Goal: Information Seeking & Learning: Learn about a topic

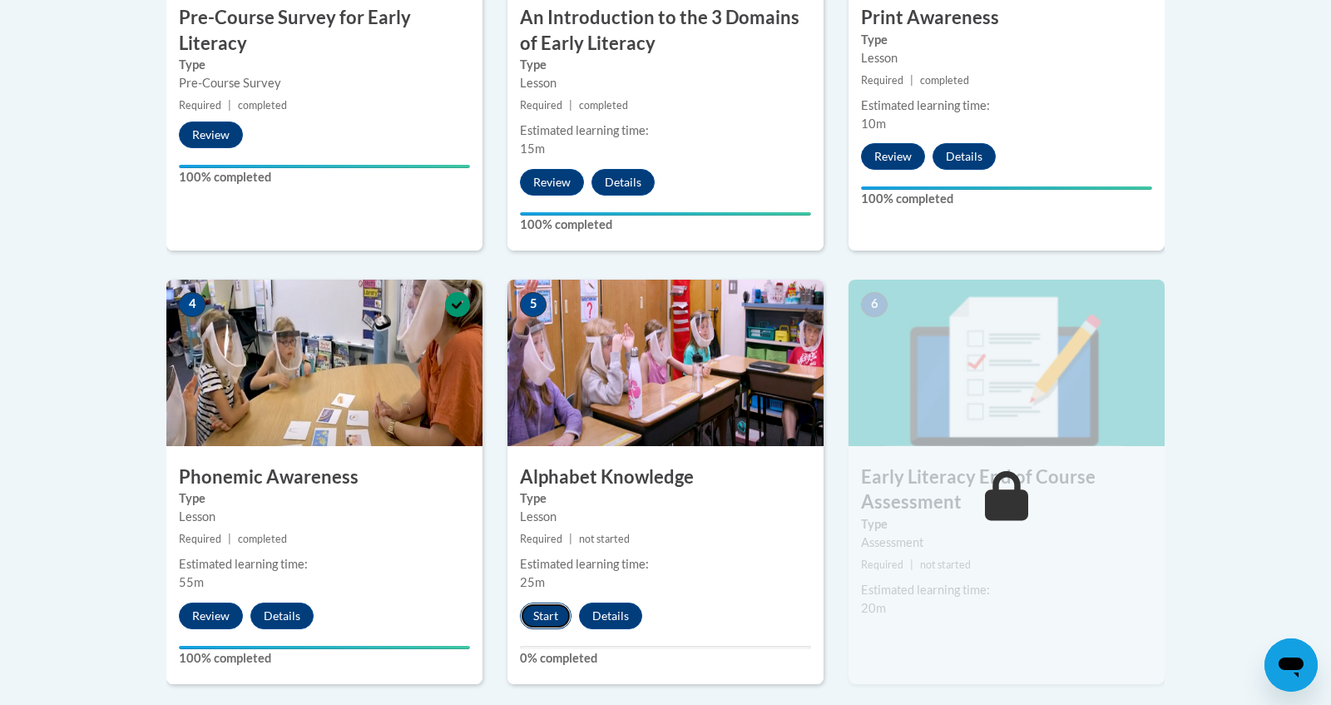
click at [549, 610] on button "Start" at bounding box center [546, 615] width 52 height 27
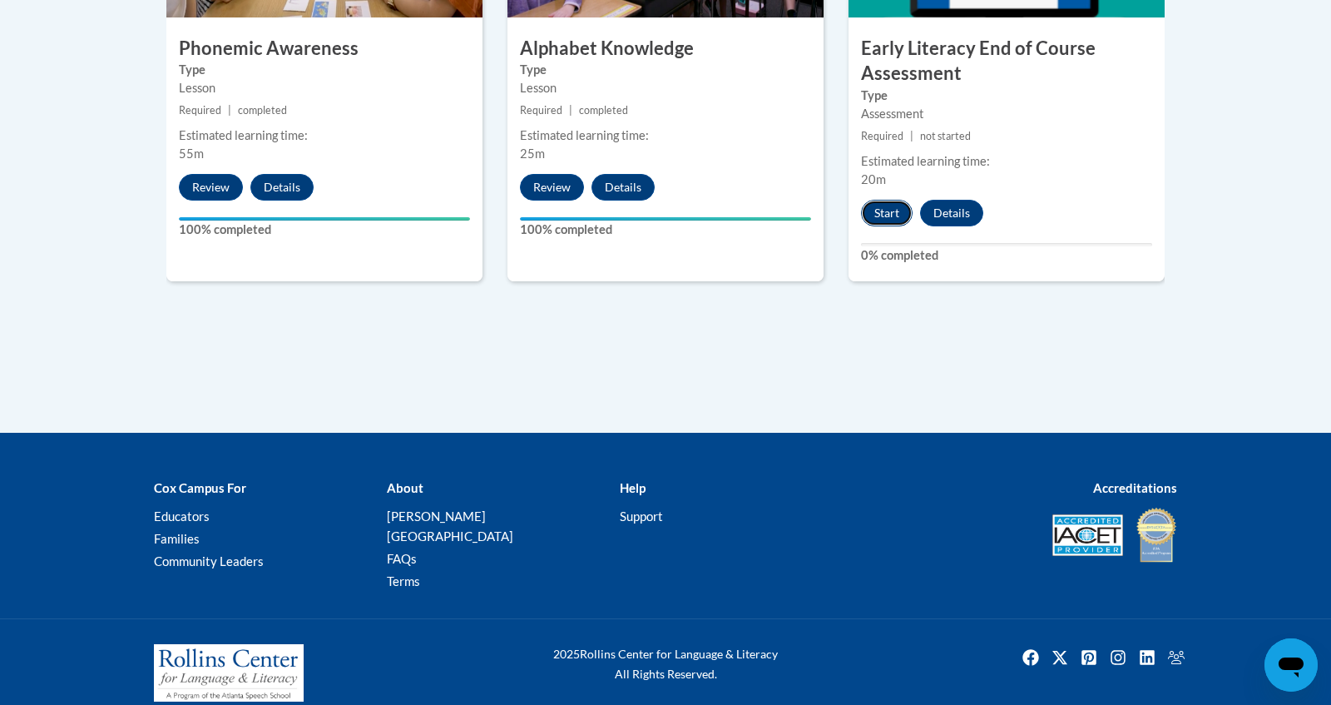
click at [886, 206] on button "Start" at bounding box center [887, 213] width 52 height 27
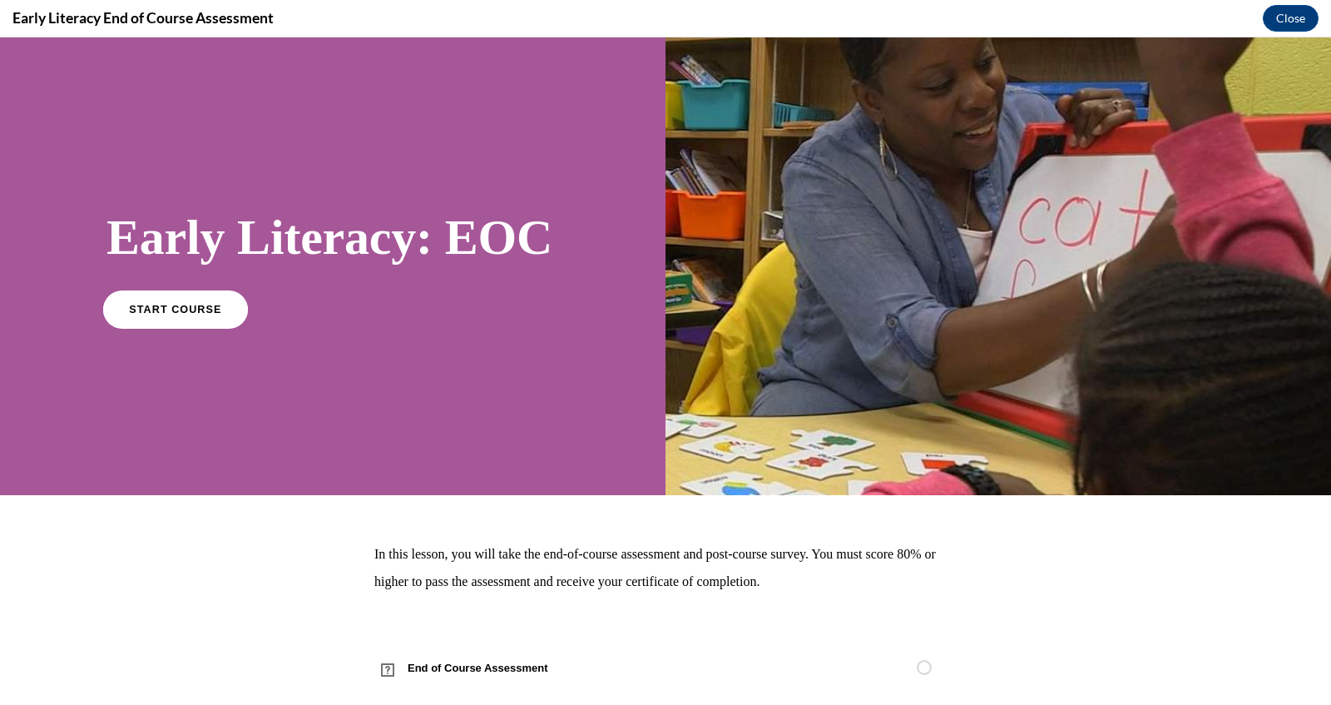
click at [141, 306] on span "START COURSE" at bounding box center [175, 309] width 92 height 12
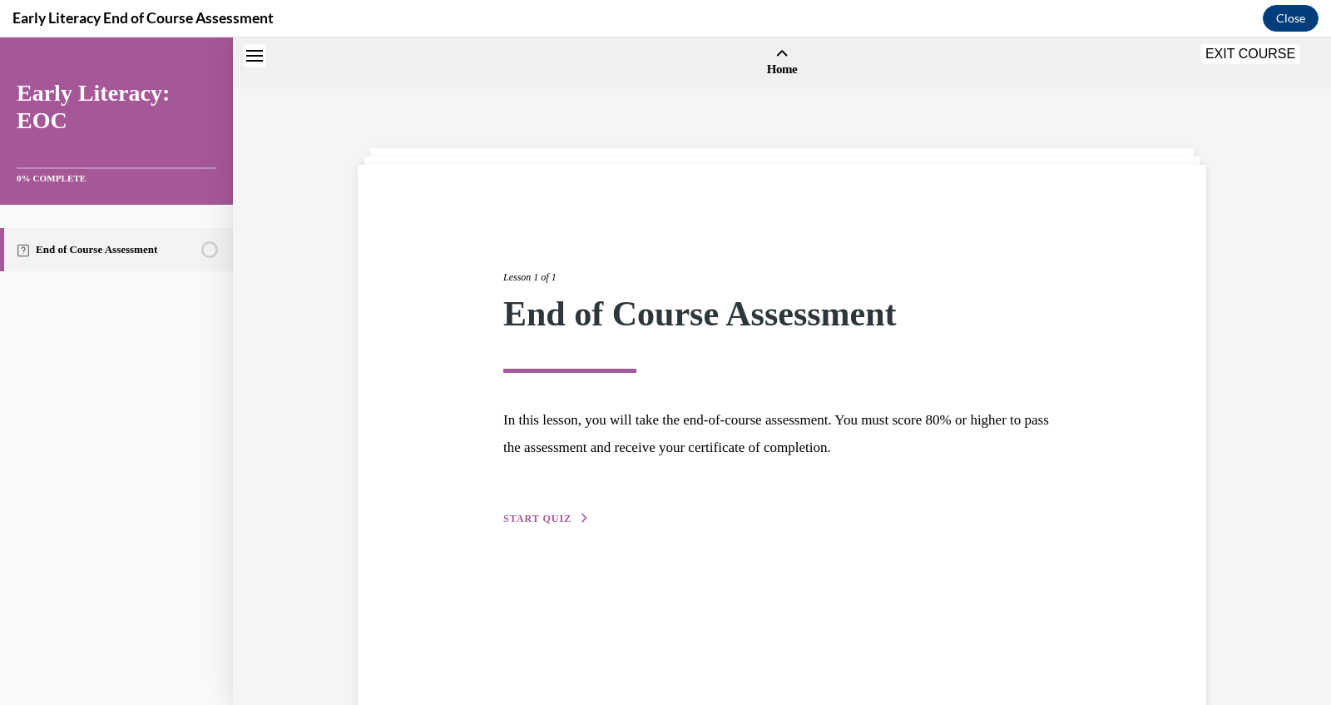
scroll to position [51, 0]
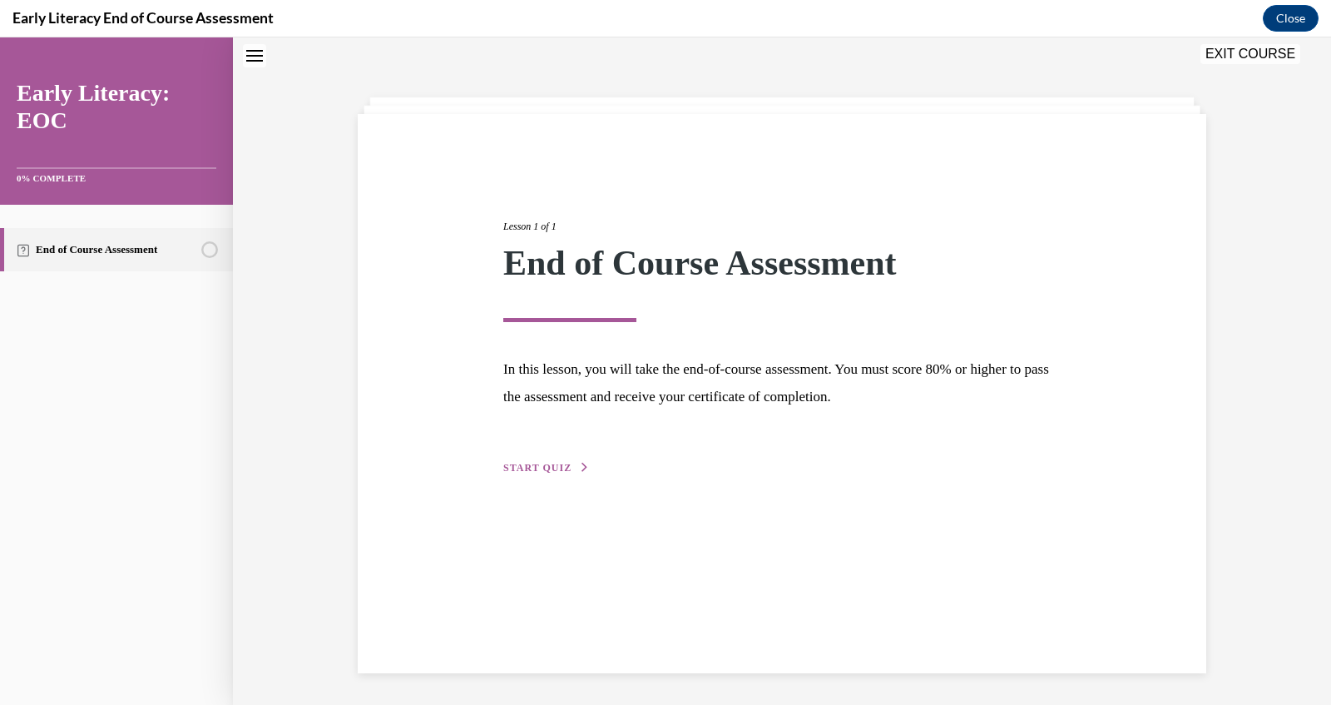
click at [561, 471] on span "START QUIZ" at bounding box center [537, 468] width 68 height 12
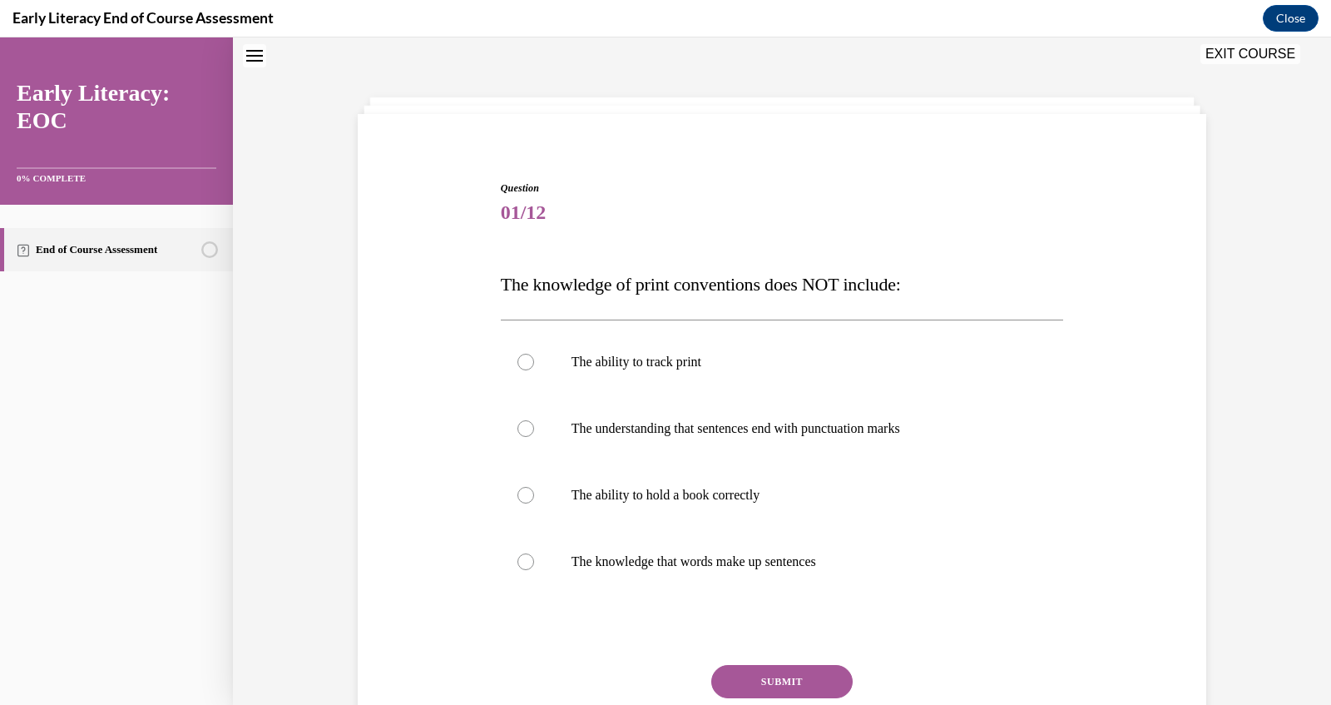
click at [502, 285] on span "The knowledge of print conventions does NOT include:" at bounding box center [701, 284] width 400 height 21
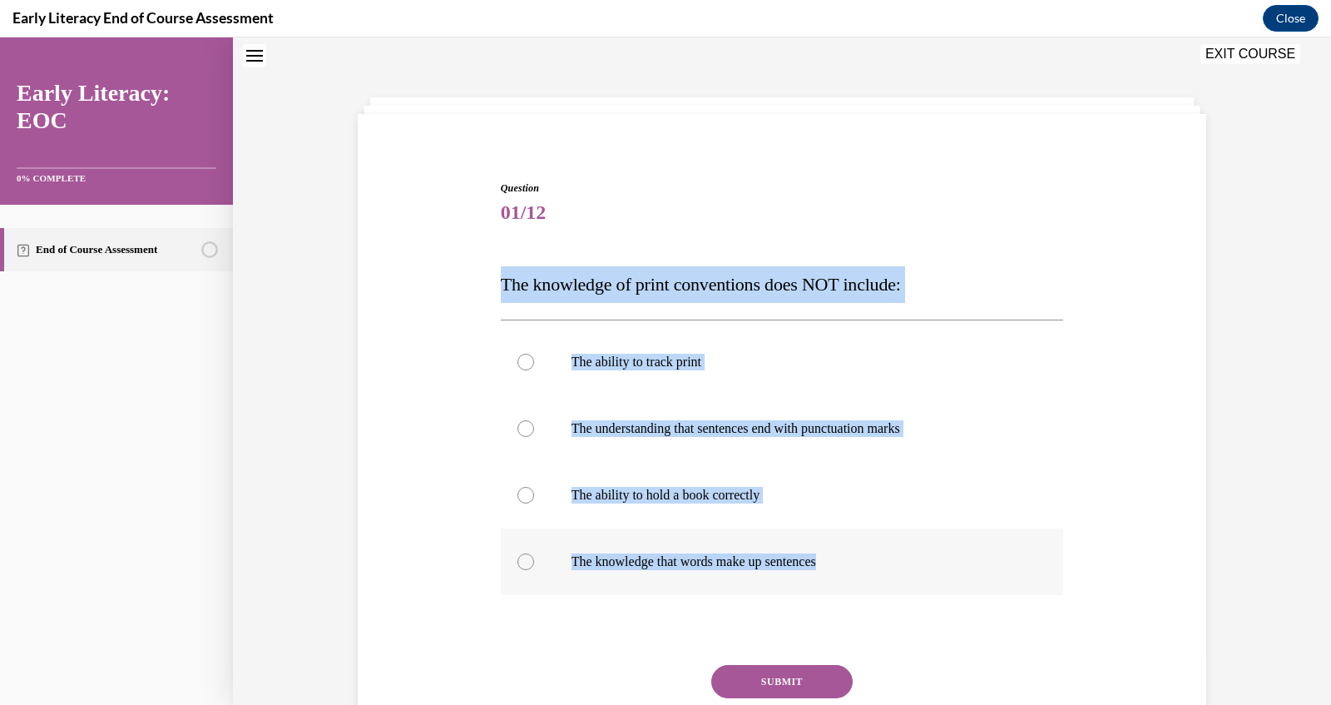
drag, startPoint x: 502, startPoint y: 285, endPoint x: 840, endPoint y: 557, distance: 434.3
click at [840, 557] on div "Question 01/12 The knowledge of print conventions does NOT include: The ability…" at bounding box center [782, 491] width 563 height 621
copy div "The knowledge of print conventions does NOT include: The ability to track print…"
click at [642, 502] on p "The ability to hold a book correctly" at bounding box center [797, 495] width 451 height 17
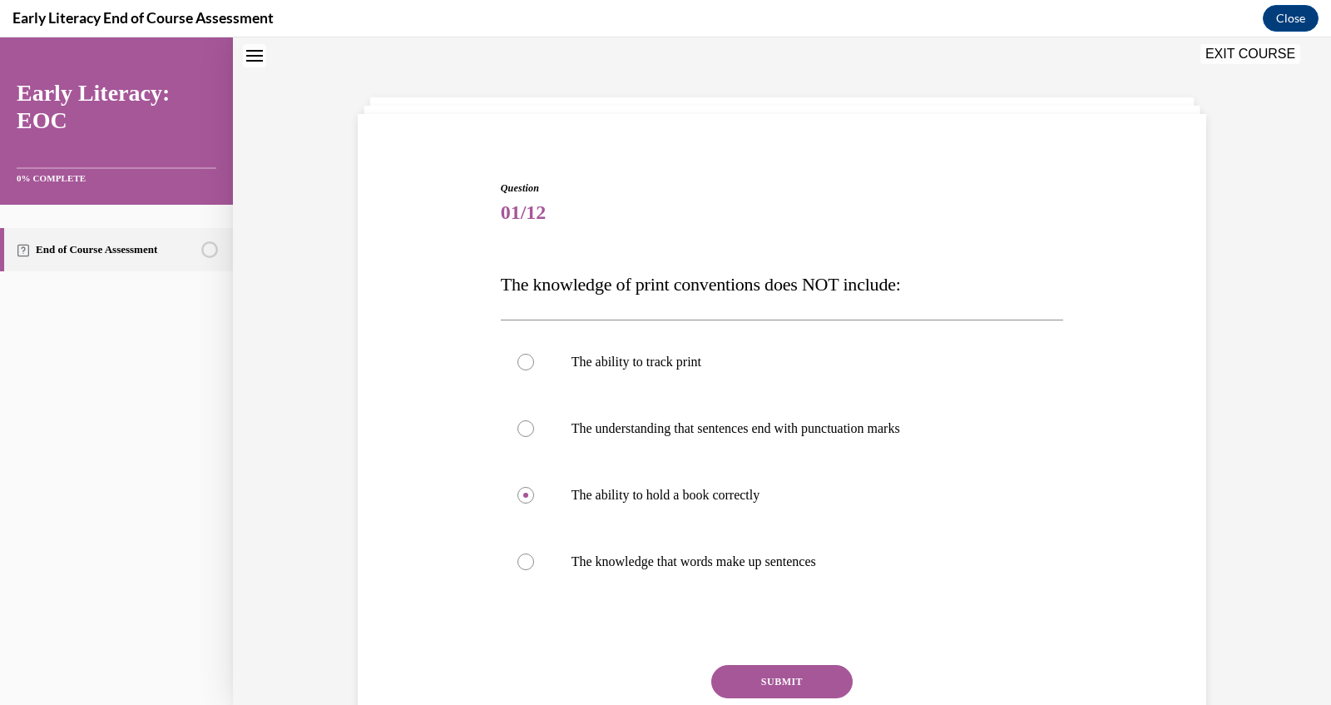
click at [792, 674] on button "SUBMIT" at bounding box center [781, 681] width 141 height 33
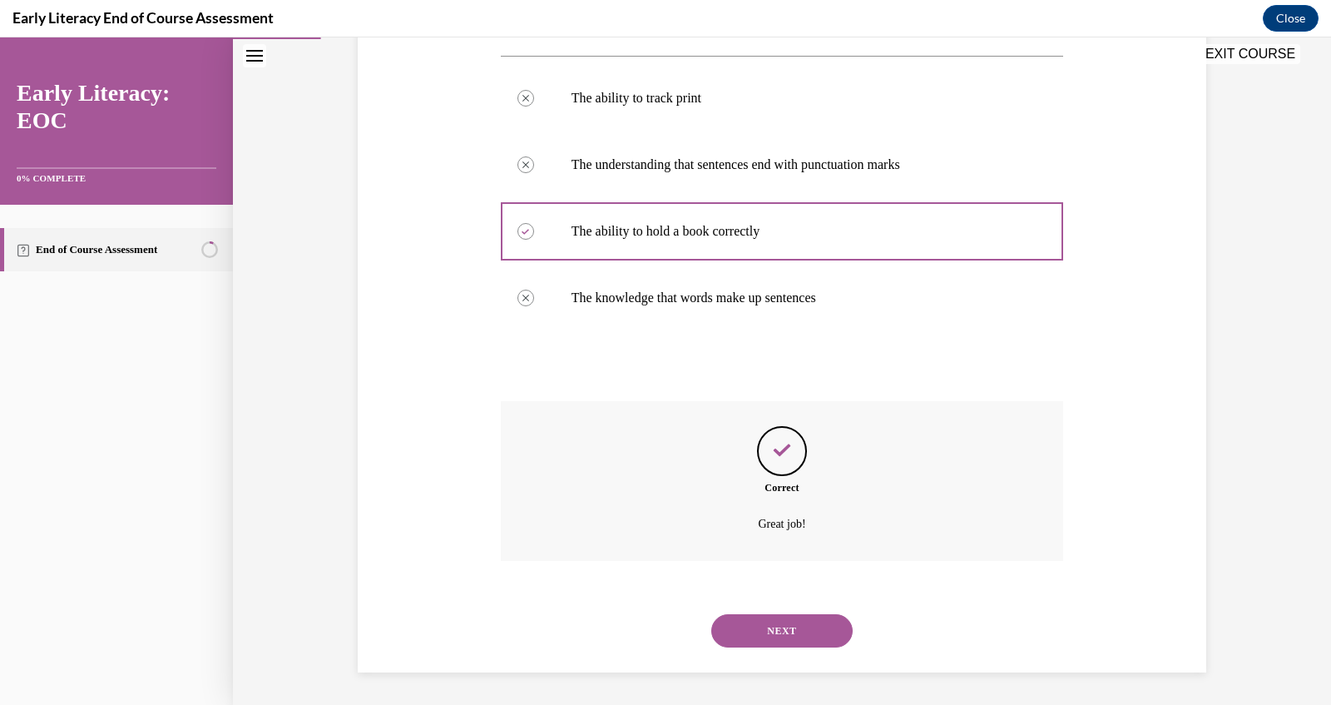
click at [769, 628] on button "NEXT" at bounding box center [781, 630] width 141 height 33
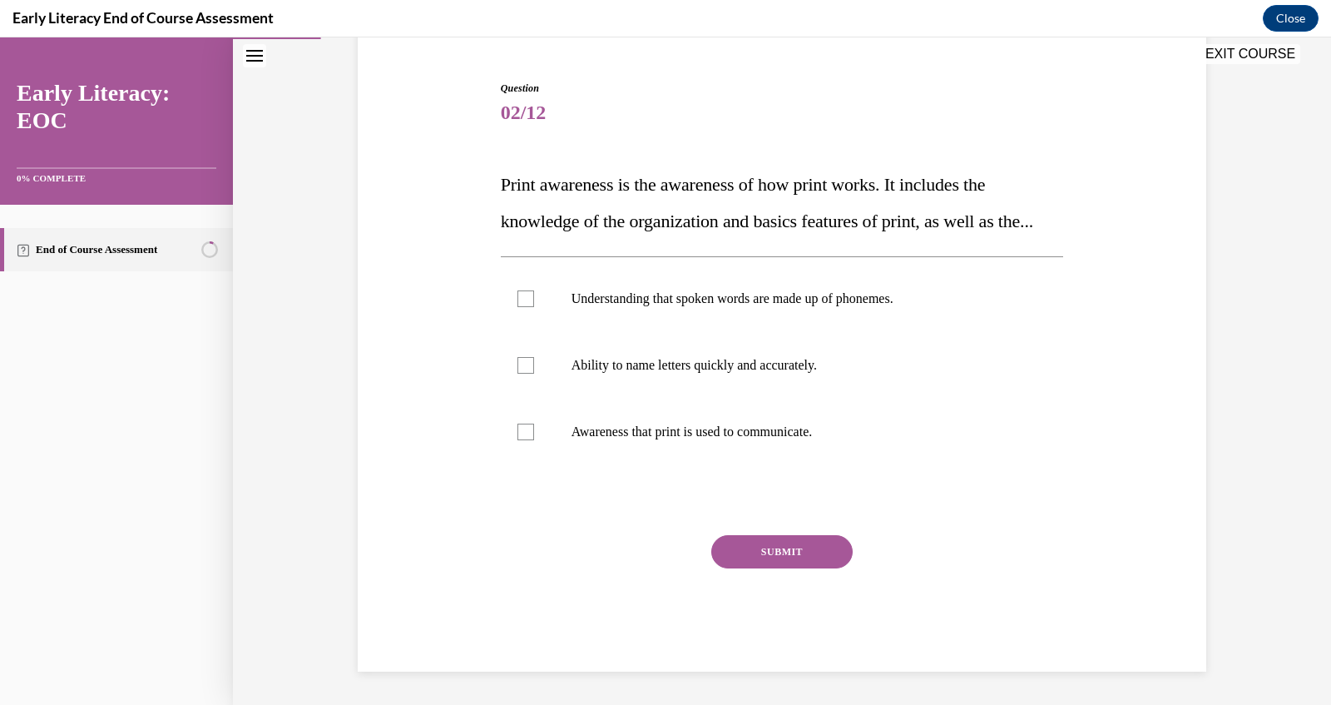
scroll to position [186, 0]
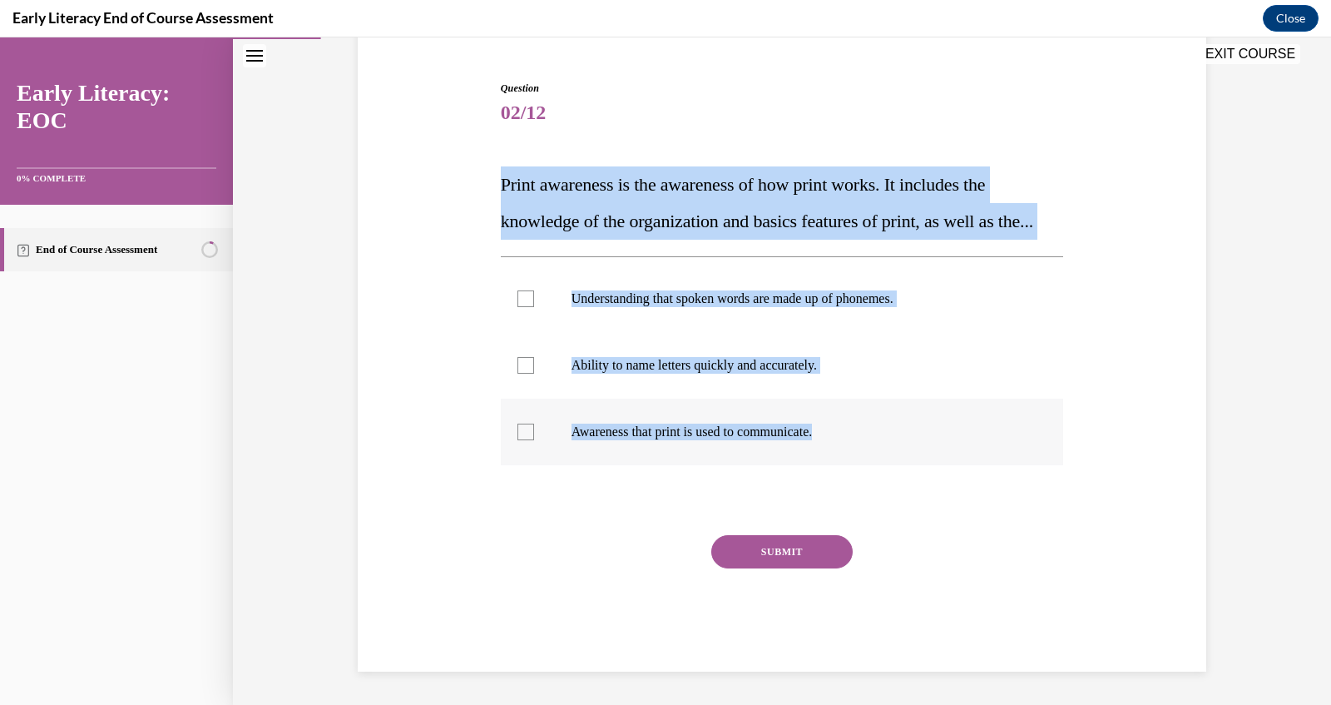
drag, startPoint x: 498, startPoint y: 149, endPoint x: 834, endPoint y: 433, distance: 439.2
click at [834, 433] on div "Question 02/12 Print awareness is the awareness of how print works. It includes…" at bounding box center [783, 364] width 572 height 616
copy div "Print awareness is the awareness of how print works. It includes the knowledge …"
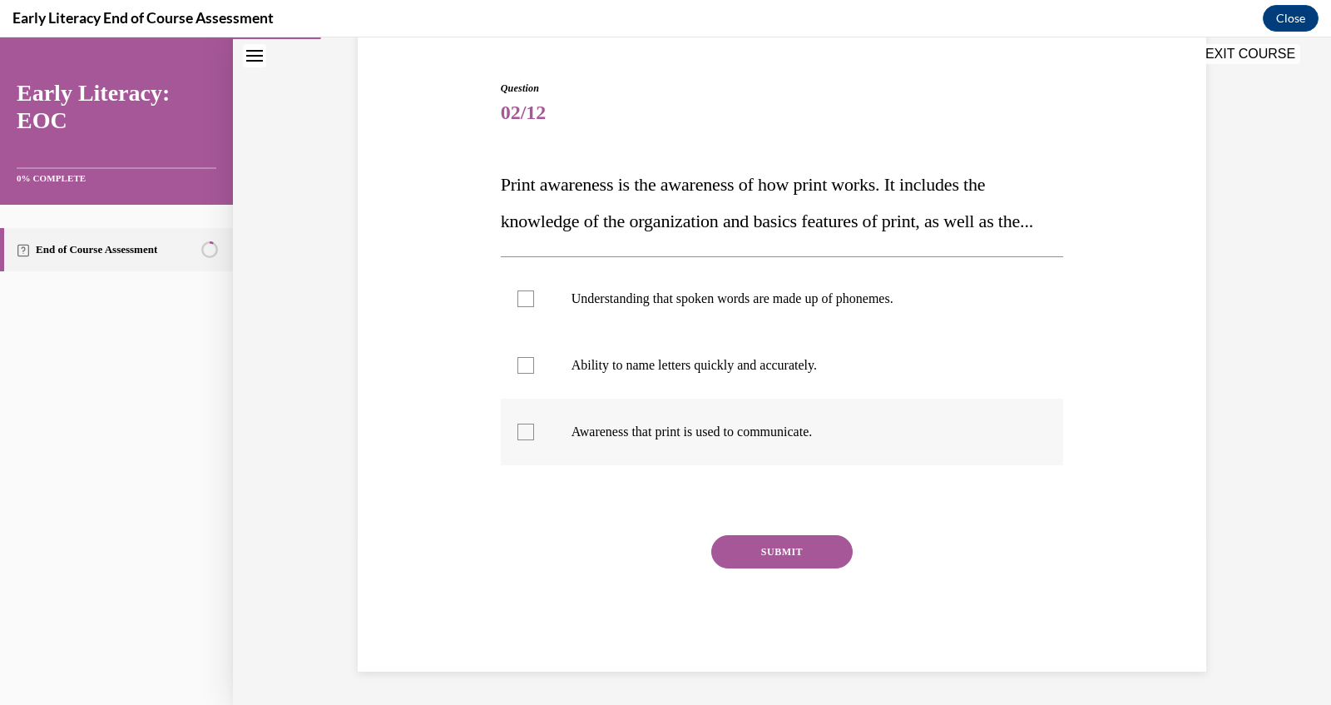
click at [624, 419] on div at bounding box center [782, 431] width 563 height 67
click at [622, 372] on p "Ability to name letters quickly and accurately." at bounding box center [797, 365] width 451 height 17
click at [622, 310] on div at bounding box center [782, 298] width 563 height 67
click at [618, 404] on div at bounding box center [782, 431] width 563 height 67
click at [618, 365] on p "Ability to name letters quickly and accurately." at bounding box center [797, 365] width 451 height 17
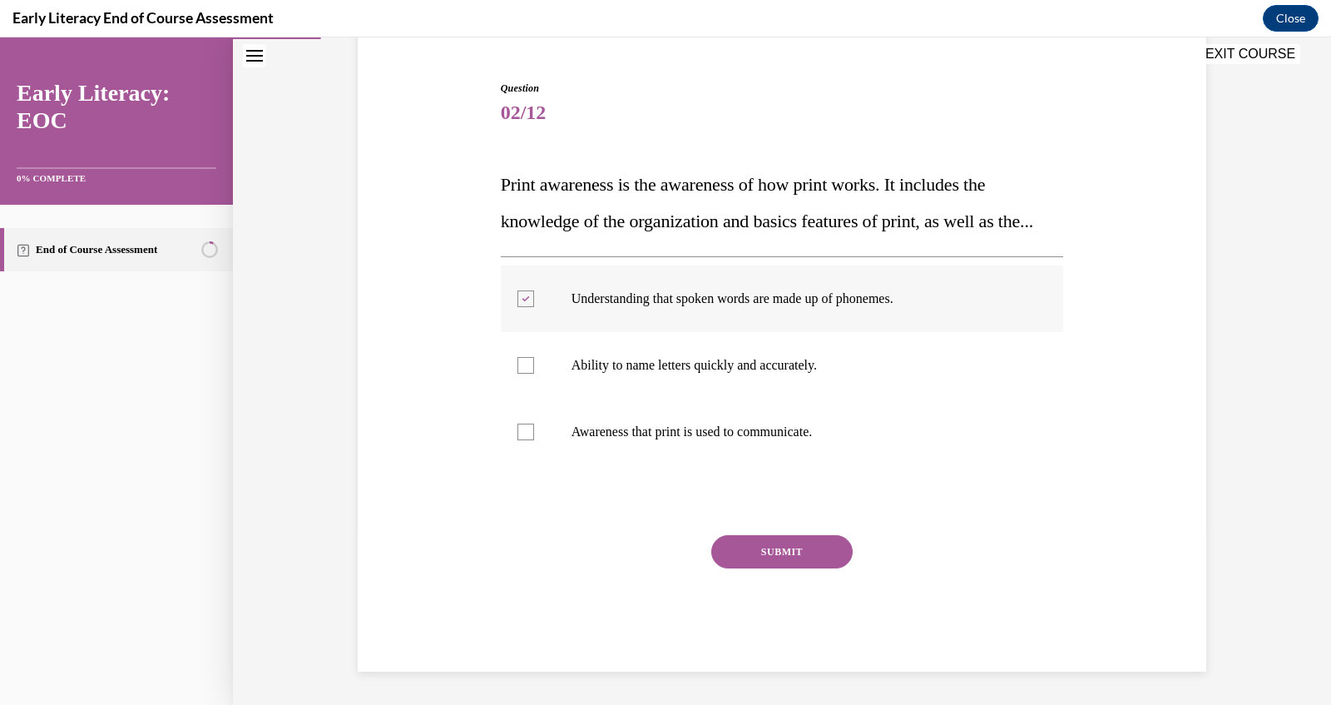
click at [618, 319] on div at bounding box center [782, 298] width 563 height 67
click at [611, 441] on div at bounding box center [782, 431] width 563 height 67
click at [751, 555] on button "SUBMIT" at bounding box center [781, 551] width 141 height 33
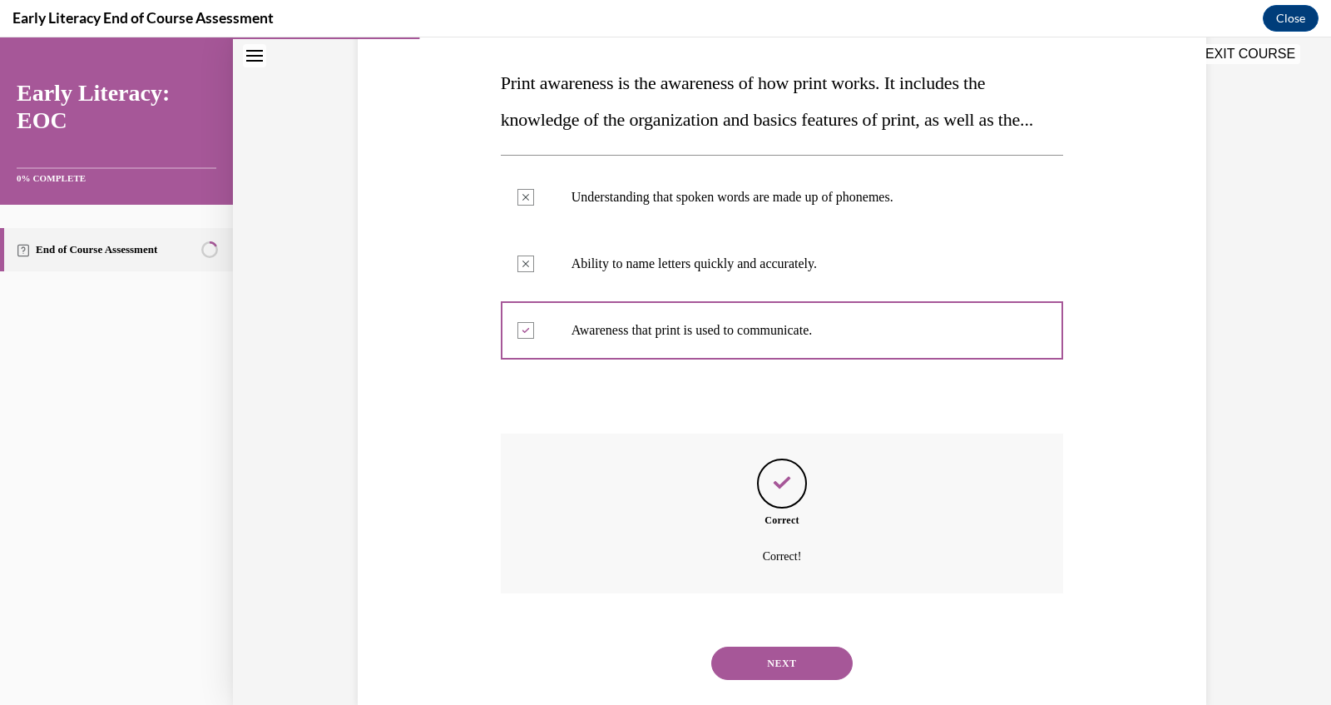
scroll to position [320, 0]
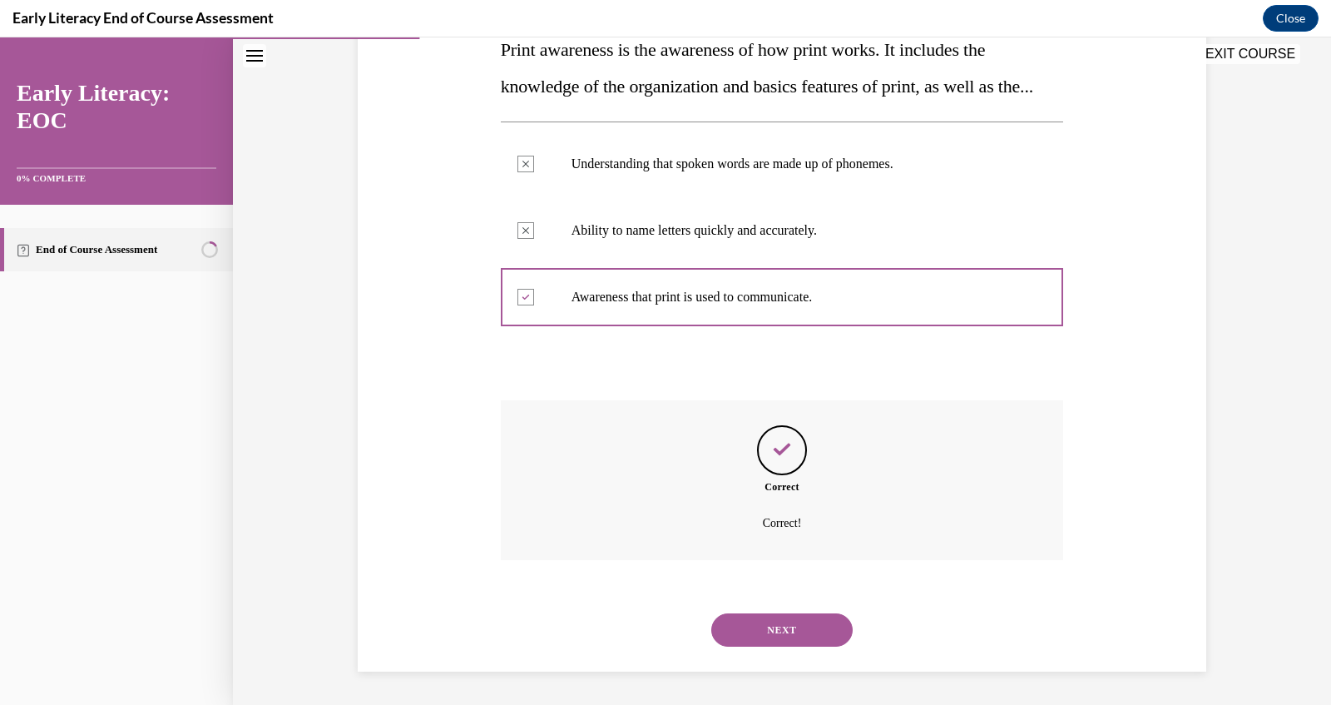
click at [779, 641] on button "NEXT" at bounding box center [781, 629] width 141 height 33
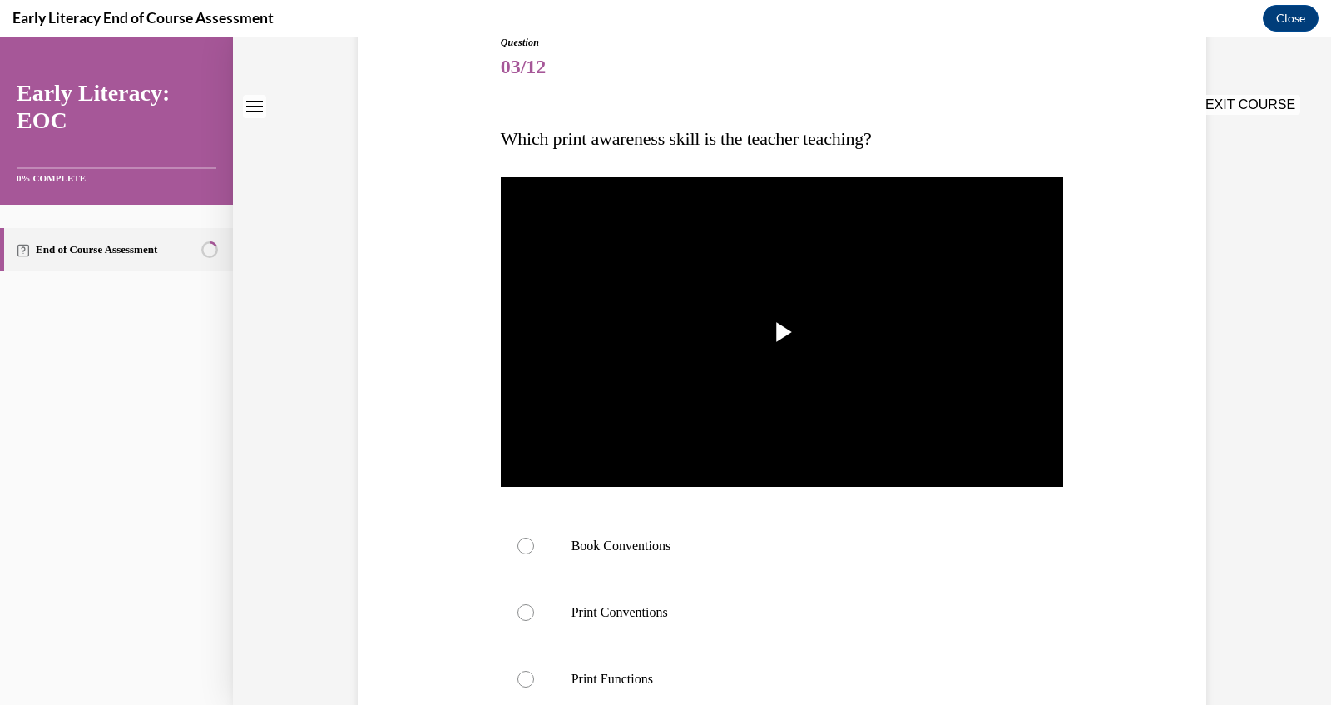
scroll to position [0, 0]
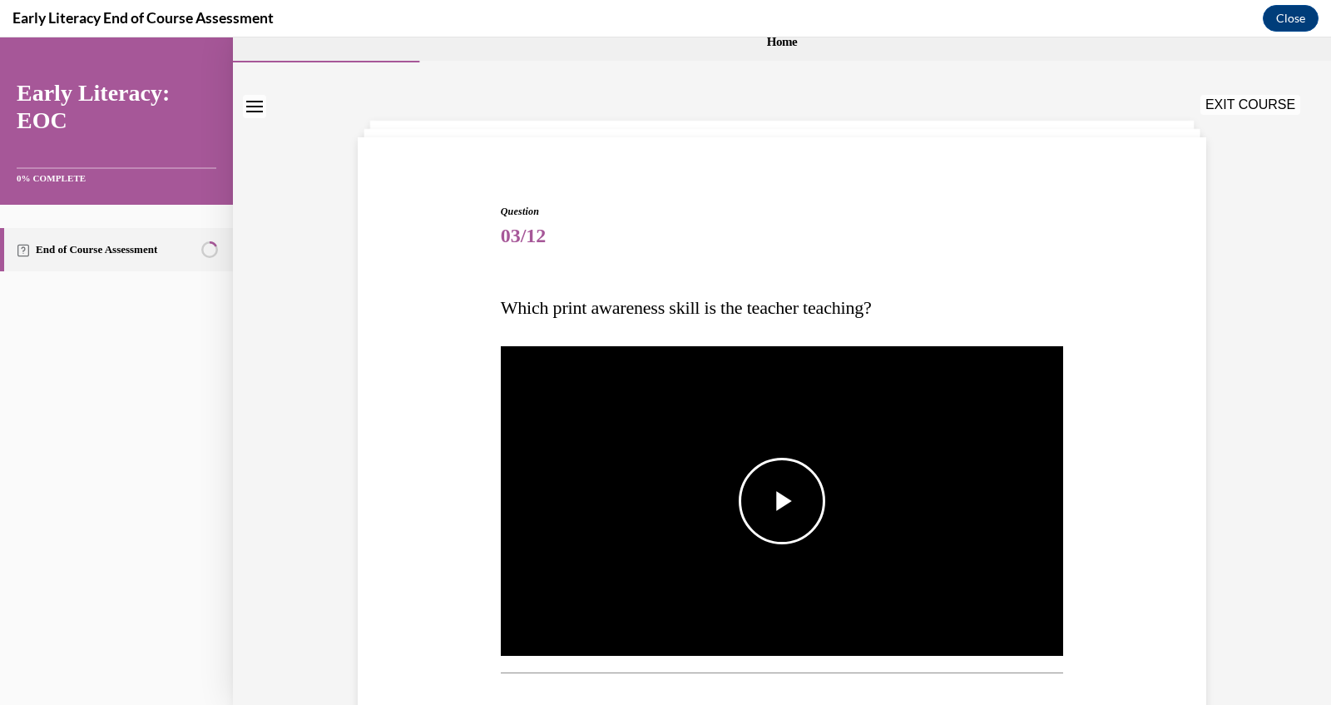
click at [771, 320] on p "Which print awareness skill is the teacher teaching?" at bounding box center [782, 307] width 563 height 37
click at [782, 501] on span "Video player" at bounding box center [782, 501] width 0 height 0
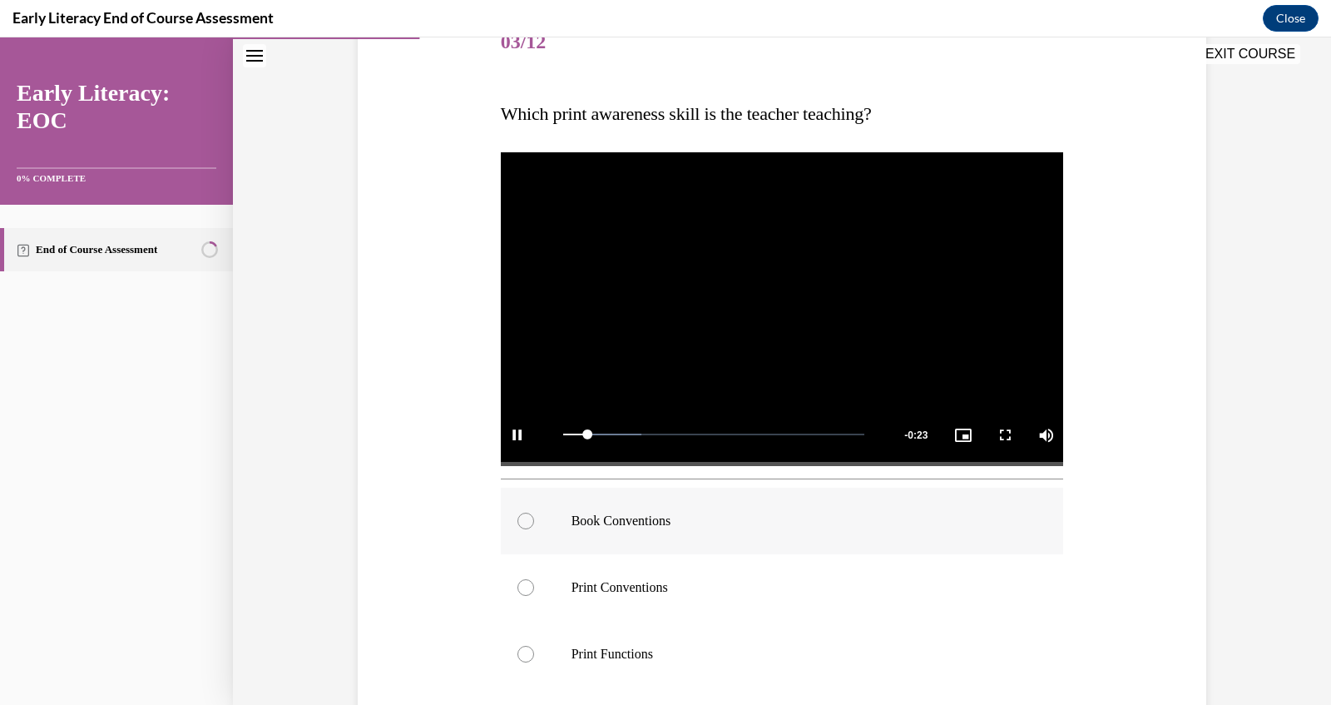
scroll to position [306, 0]
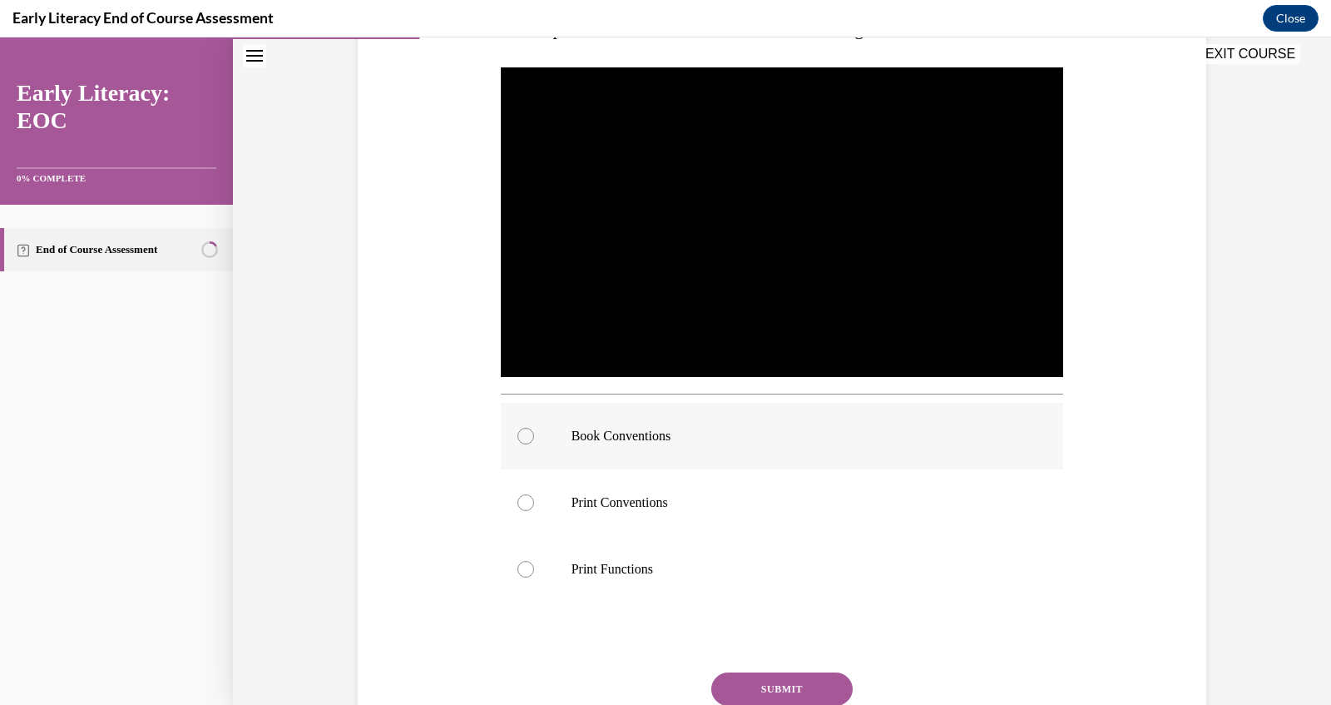
click at [831, 461] on div at bounding box center [782, 436] width 563 height 67
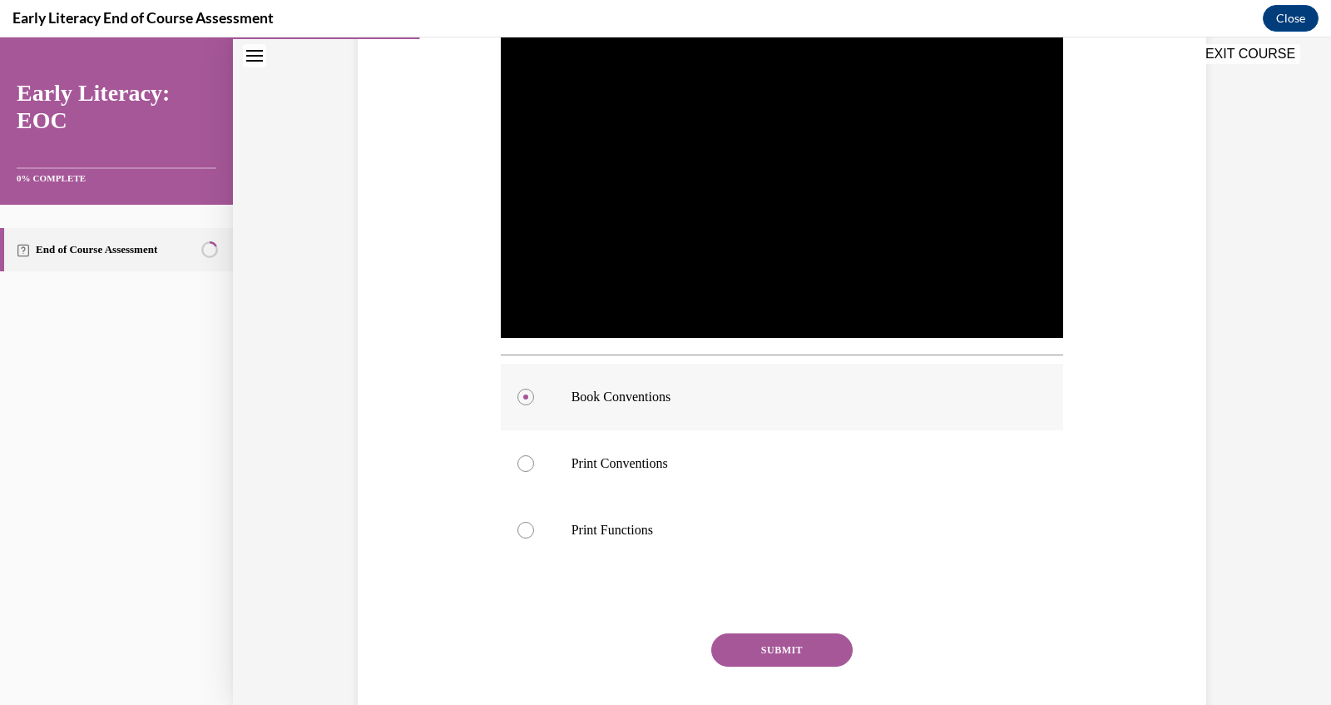
scroll to position [347, 0]
click at [809, 645] on button "SUBMIT" at bounding box center [781, 647] width 141 height 33
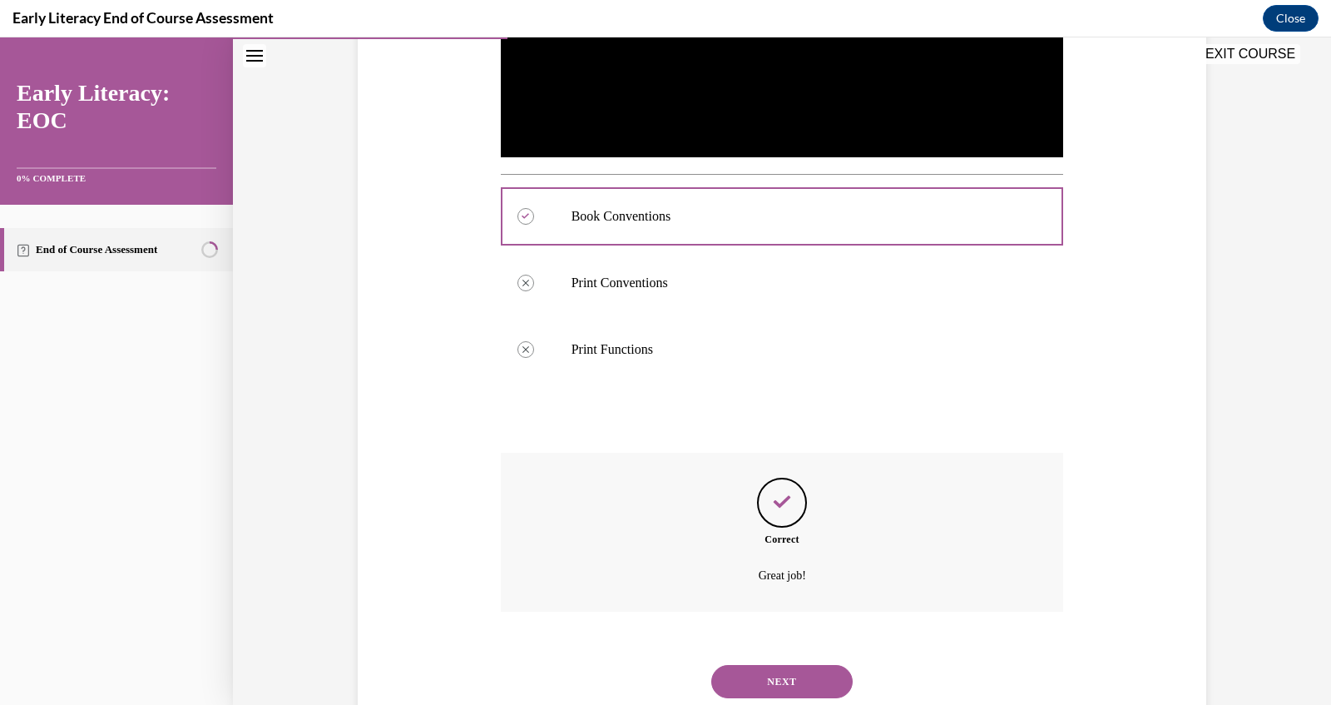
scroll to position [576, 0]
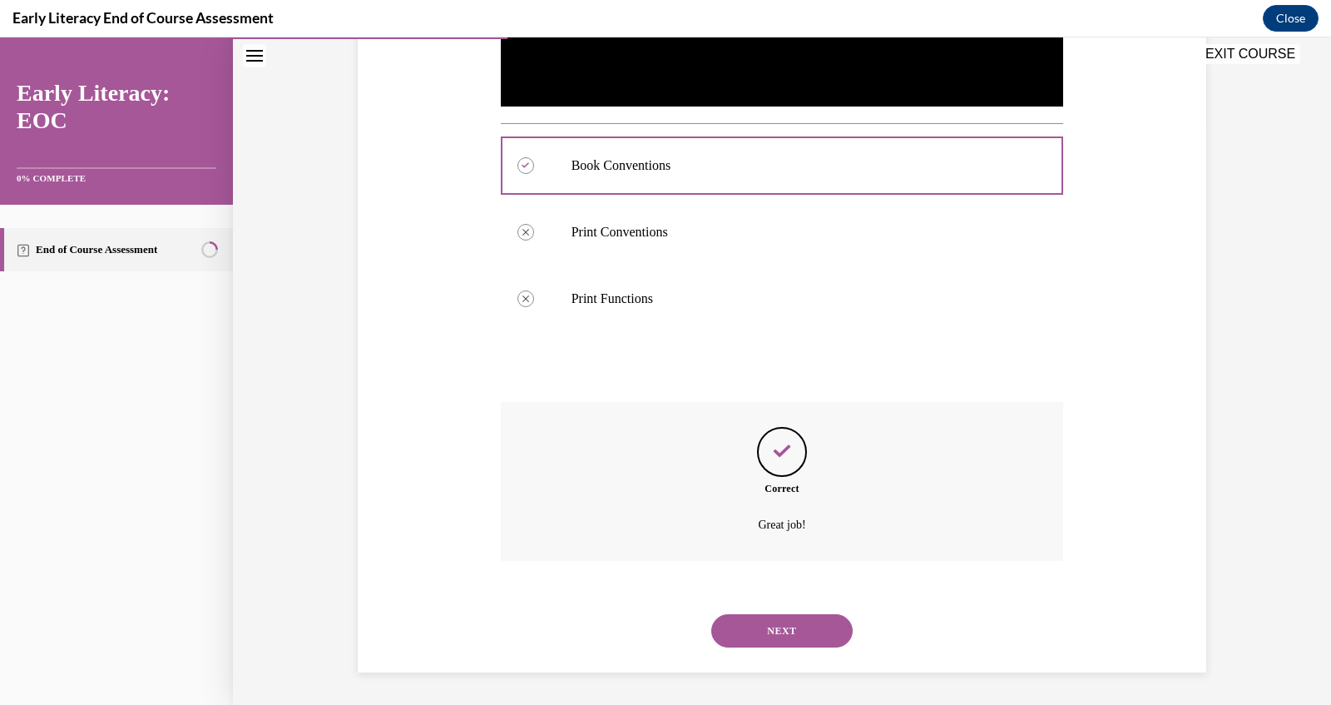
click at [806, 629] on button "NEXT" at bounding box center [781, 630] width 141 height 33
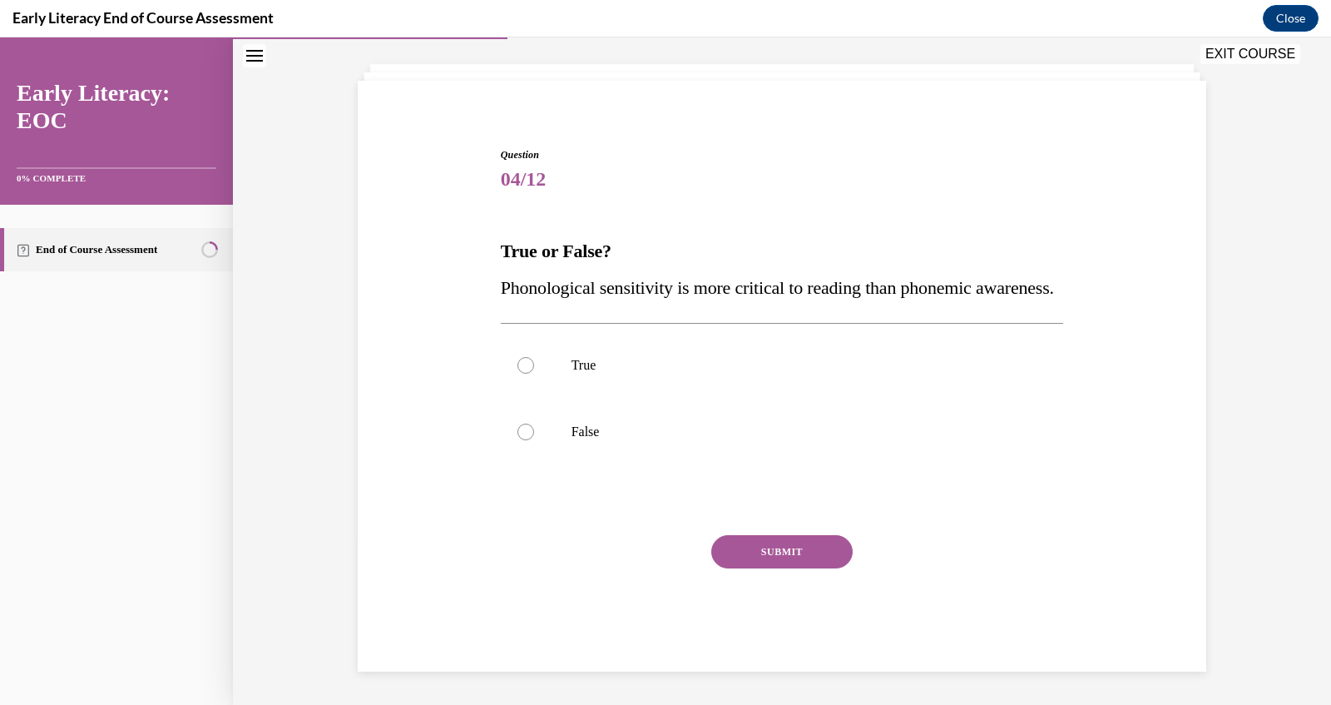
scroll to position [120, 0]
click at [675, 271] on p "Phonological sensitivity is more critical to reading than phonemic awareness." at bounding box center [782, 288] width 563 height 37
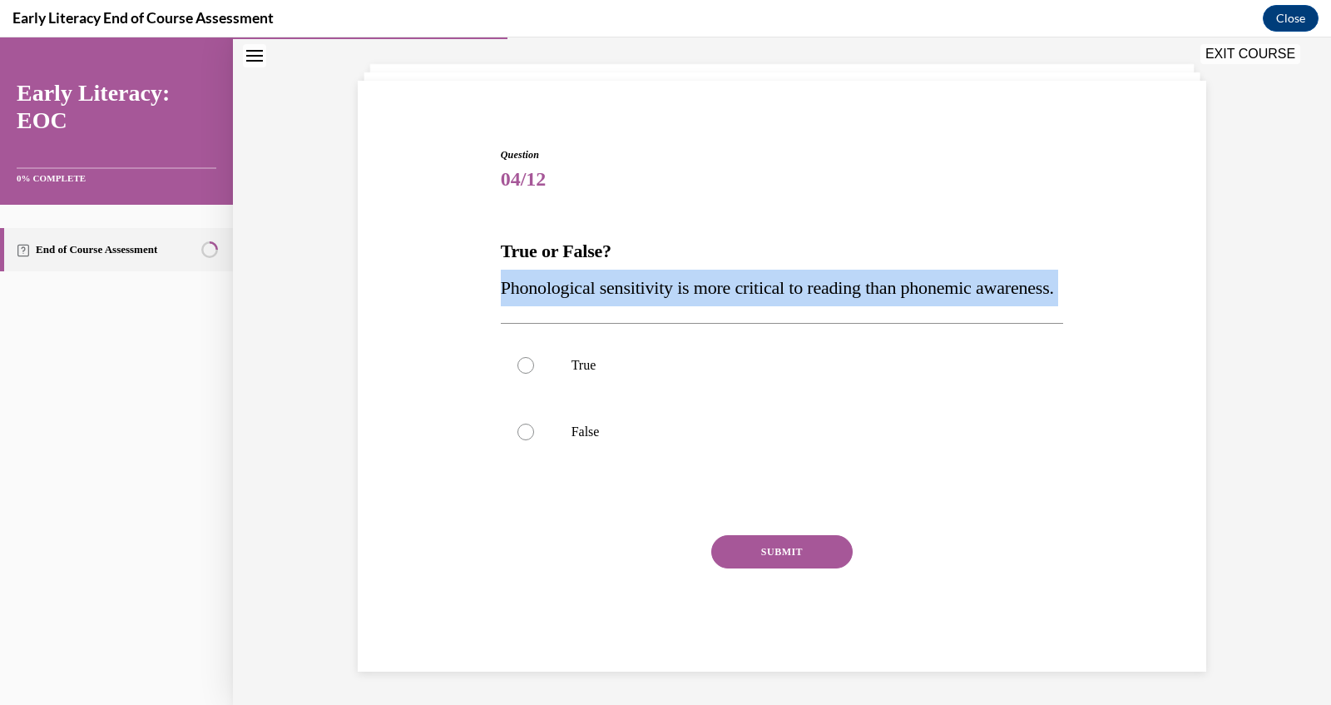
click at [675, 271] on p "Phonological sensitivity is more critical to reading than phonemic awareness." at bounding box center [782, 288] width 563 height 37
copy div "Phonological sensitivity is more critical to reading than phonemic awareness."
click at [615, 438] on p "False" at bounding box center [797, 431] width 451 height 17
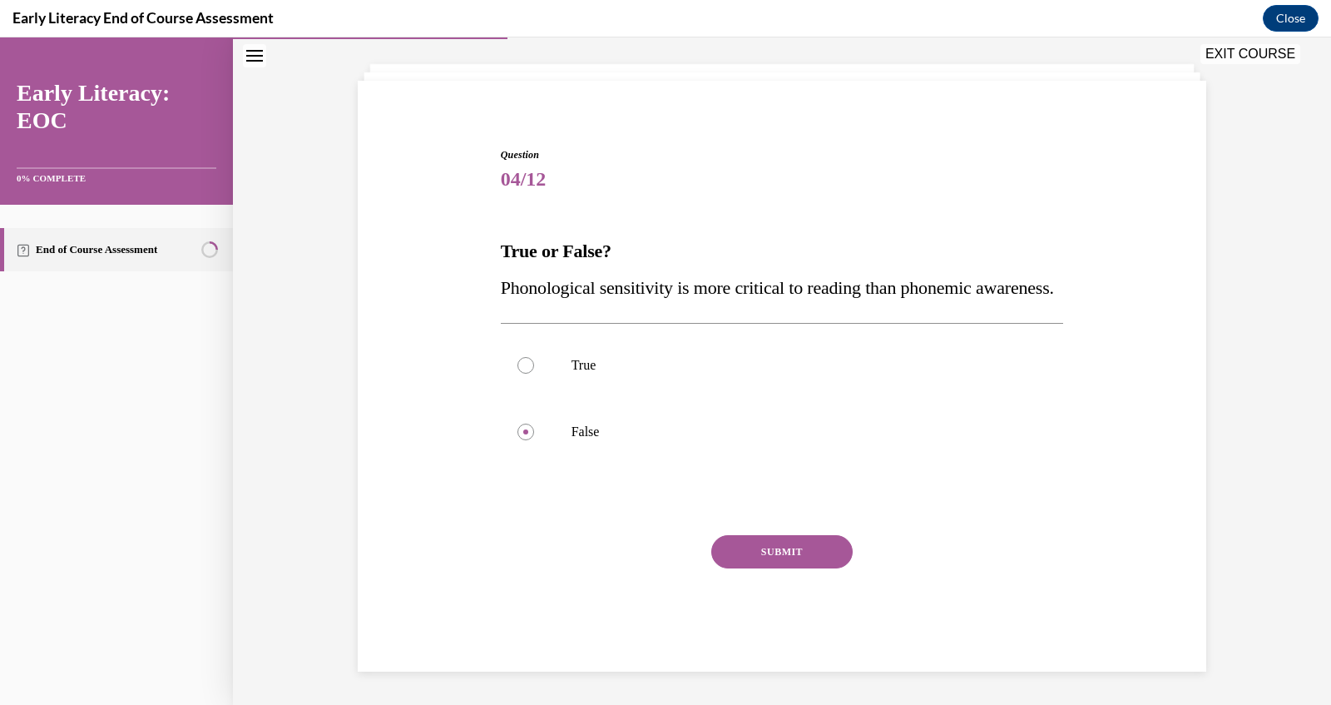
click at [777, 554] on button "SUBMIT" at bounding box center [781, 551] width 141 height 33
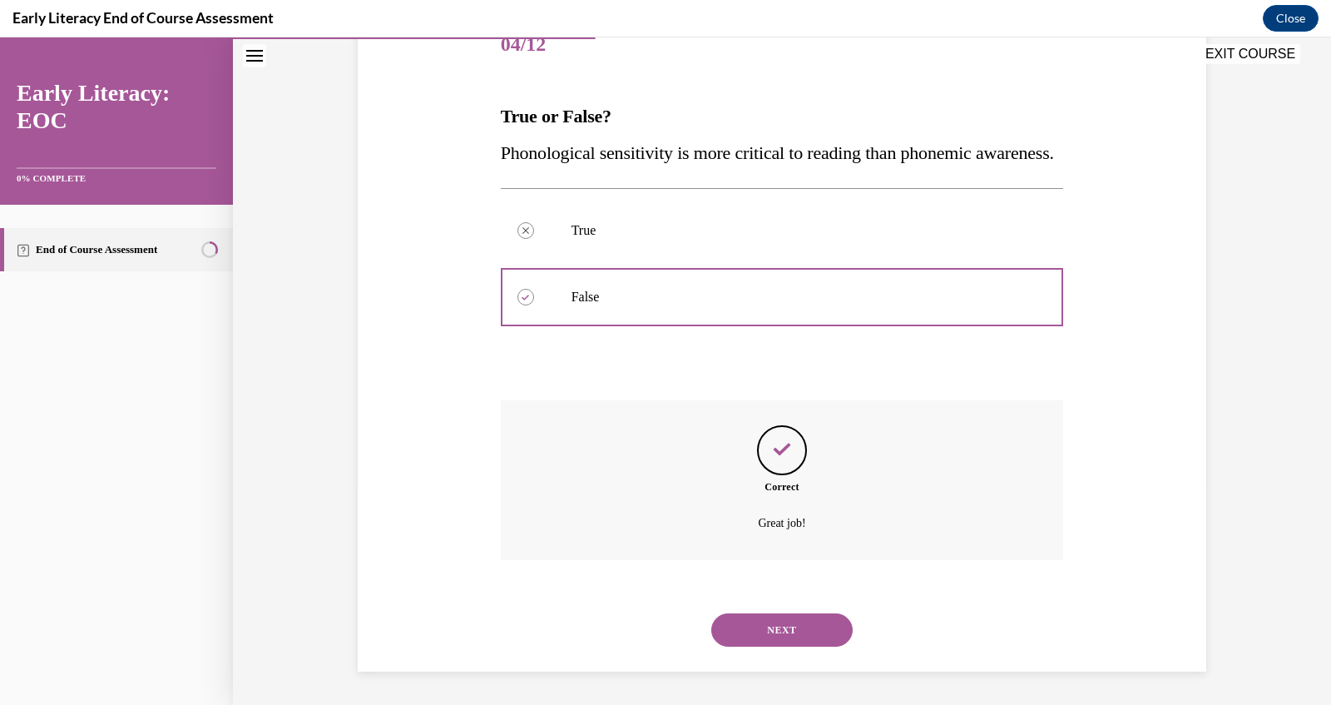
scroll to position [254, 0]
click at [780, 626] on button "NEXT" at bounding box center [781, 629] width 141 height 33
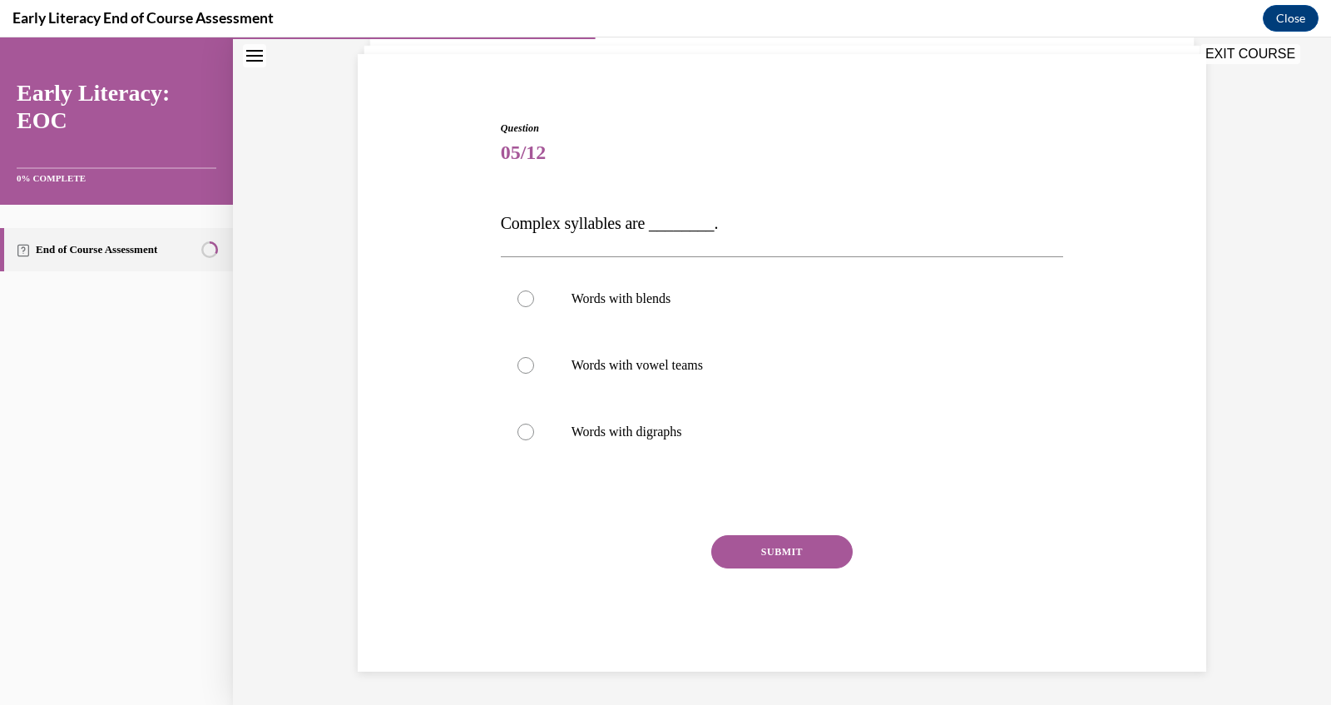
scroll to position [109, 0]
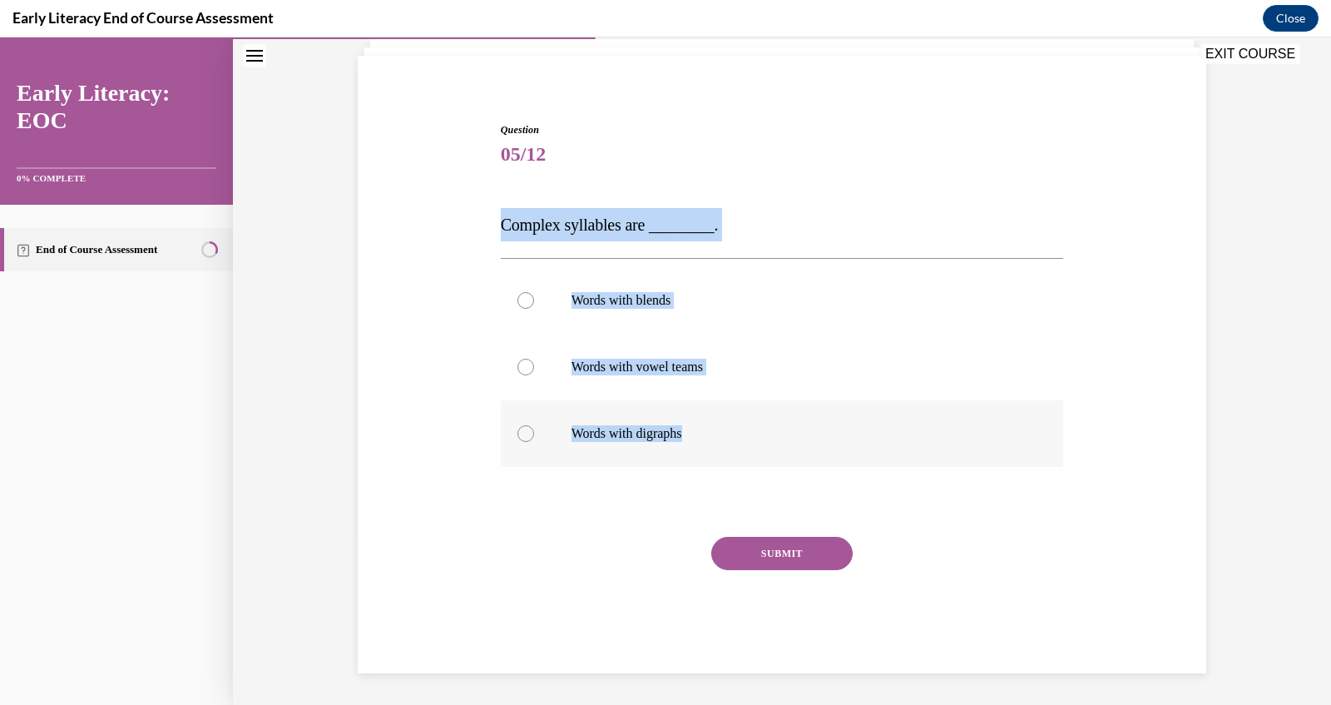
drag, startPoint x: 498, startPoint y: 224, endPoint x: 699, endPoint y: 432, distance: 288.9
click at [701, 433] on div "Question 05/12 Complex syllables are ________. Words with blends Words with vow…" at bounding box center [783, 385] width 572 height 576
copy div "Complex syllables are ________. Words with blends Words with vowel teams Words …"
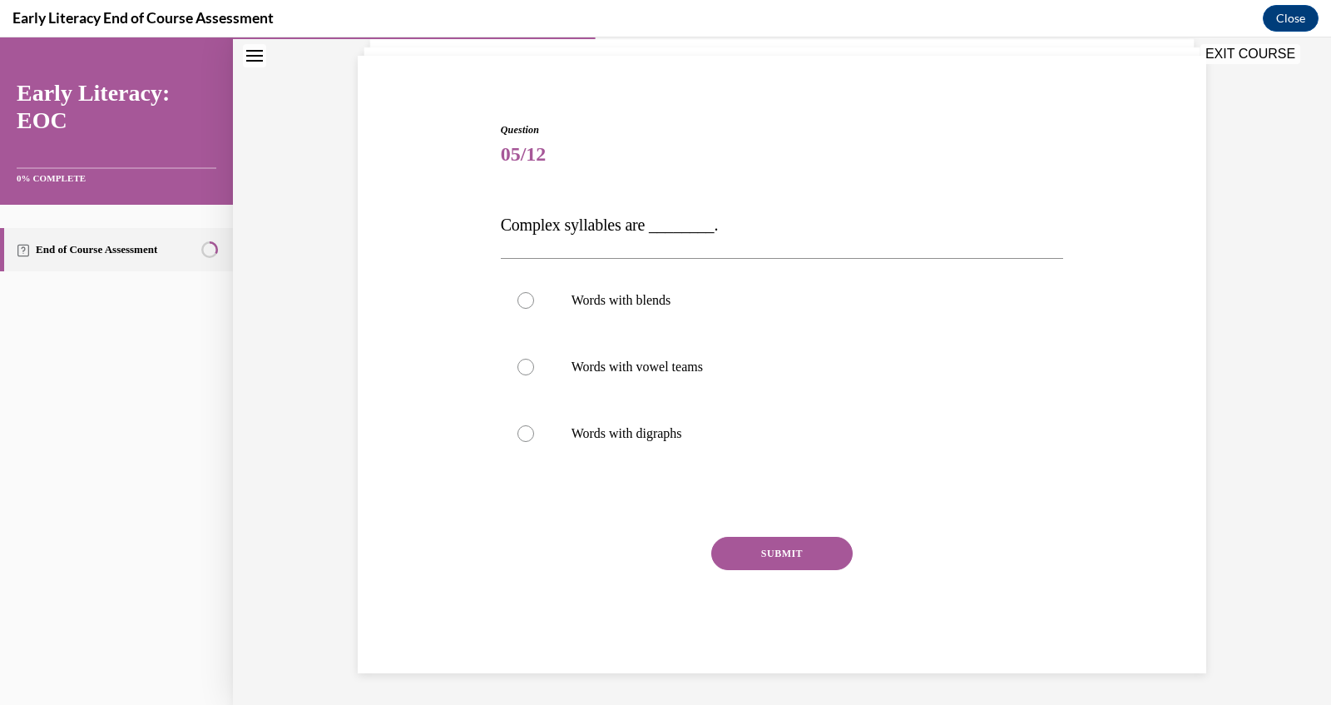
click at [448, 161] on div "Question 05/12 Complex syllables are ________. Words with blends Words with vow…" at bounding box center [782, 372] width 857 height 601
click at [618, 311] on div at bounding box center [782, 300] width 563 height 67
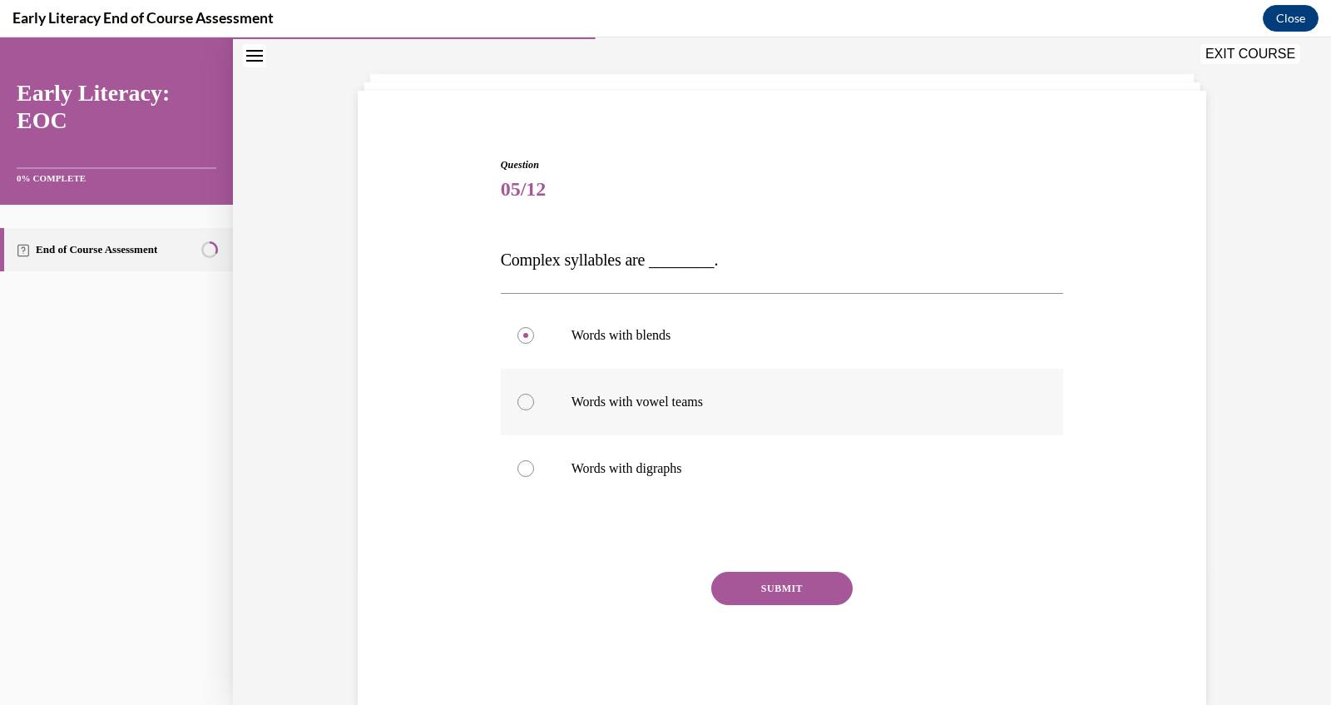
scroll to position [72, 0]
click at [611, 403] on p "Words with vowel teams" at bounding box center [797, 404] width 451 height 17
click at [765, 586] on button "SUBMIT" at bounding box center [781, 590] width 141 height 33
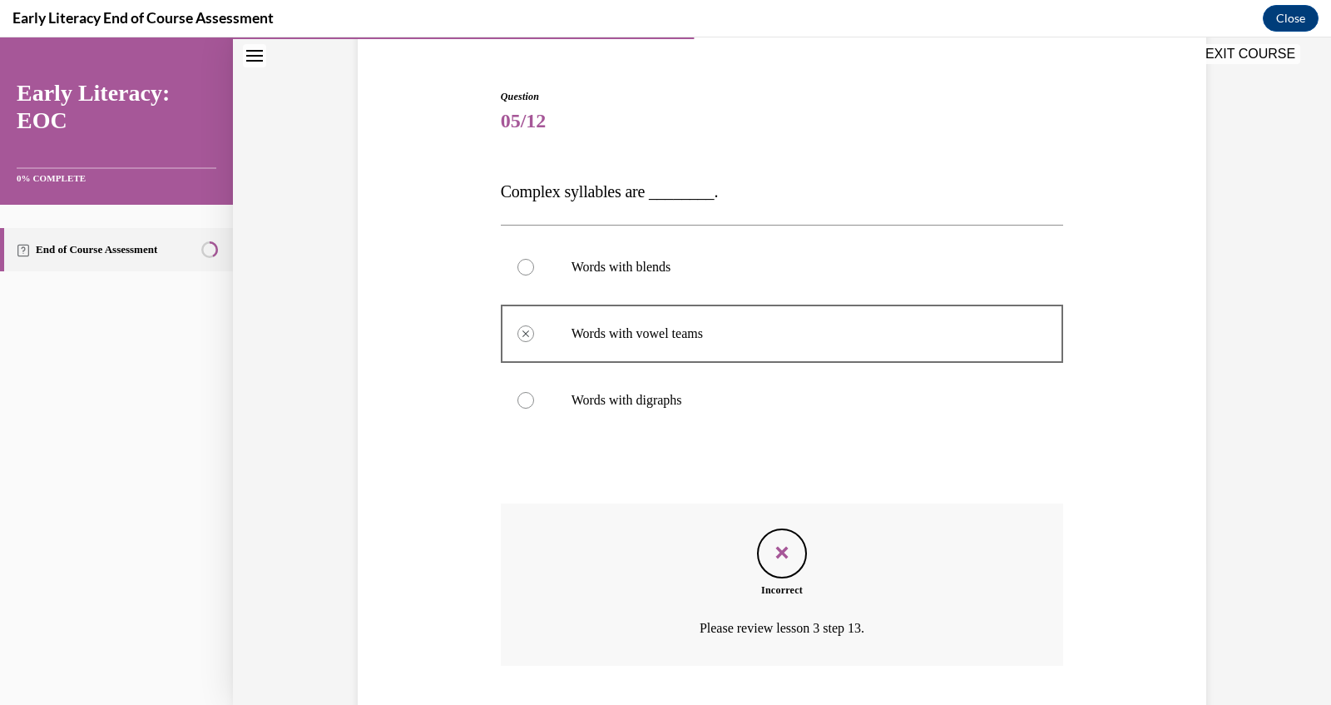
scroll to position [247, 0]
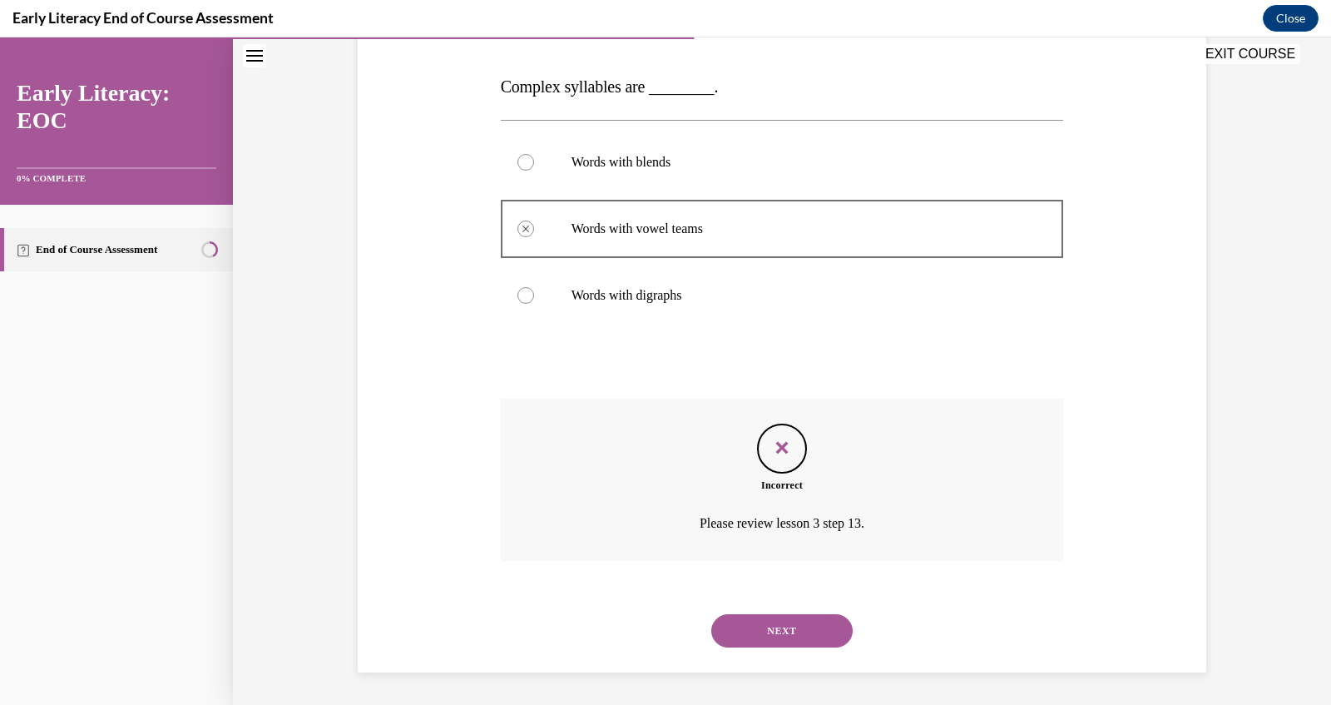
click at [779, 634] on button "NEXT" at bounding box center [781, 630] width 141 height 33
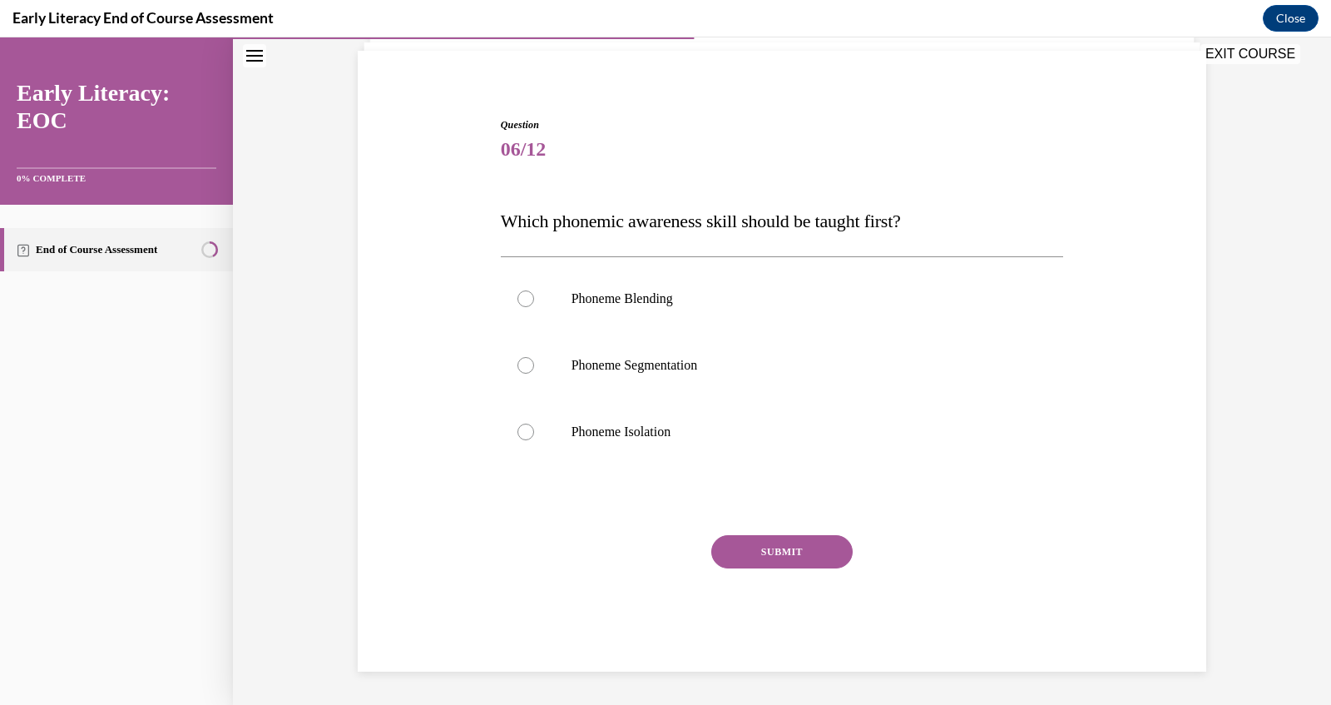
scroll to position [113, 0]
click at [839, 449] on div at bounding box center [782, 432] width 563 height 67
click at [711, 215] on span "Which phonemic awareness skill should be taught first?" at bounding box center [701, 221] width 400 height 21
click at [501, 226] on span "Which phonemic awareness skill should be taught first?" at bounding box center [701, 221] width 400 height 21
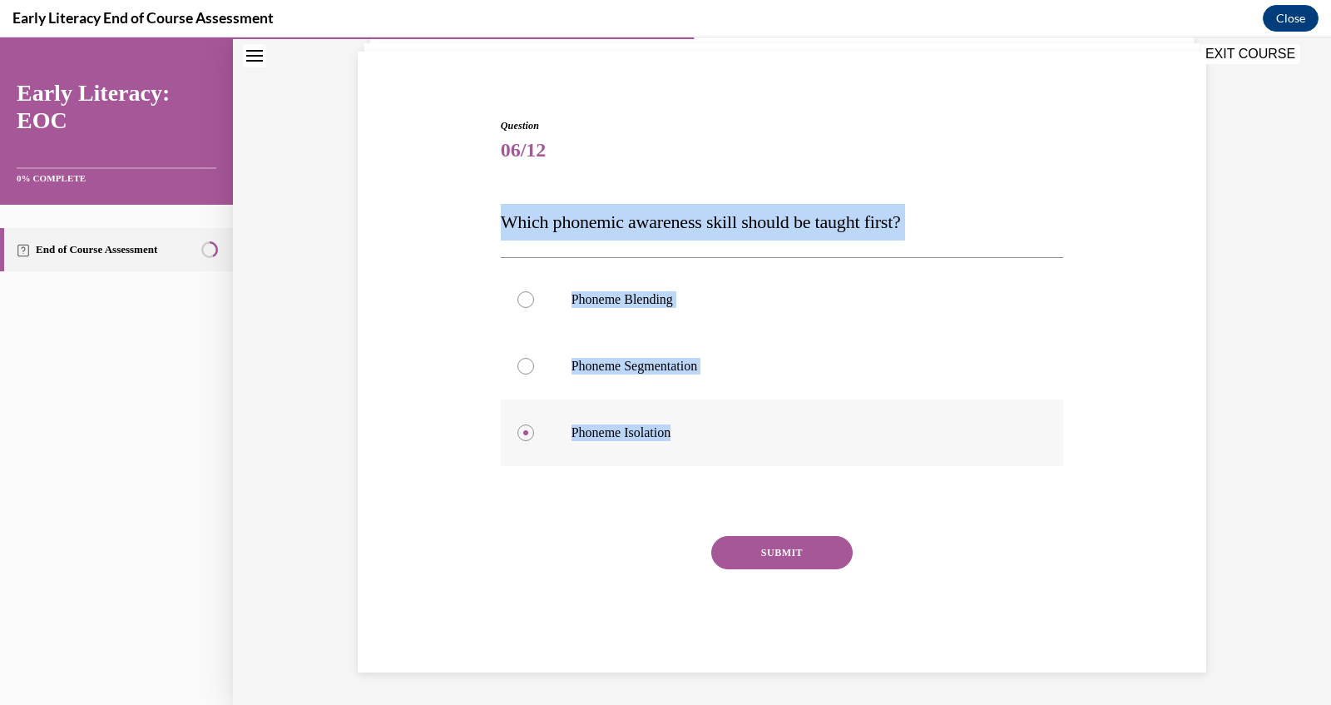
drag, startPoint x: 501, startPoint y: 226, endPoint x: 686, endPoint y: 439, distance: 282.4
click at [686, 439] on div "Question 06/12 Which phonemic awareness skill should be taught first? Phoneme B…" at bounding box center [782, 395] width 563 height 554
copy div "Which phonemic awareness skill should be taught first? Phoneme Blending Phoneme…"
click at [754, 547] on button "SUBMIT" at bounding box center [781, 552] width 141 height 33
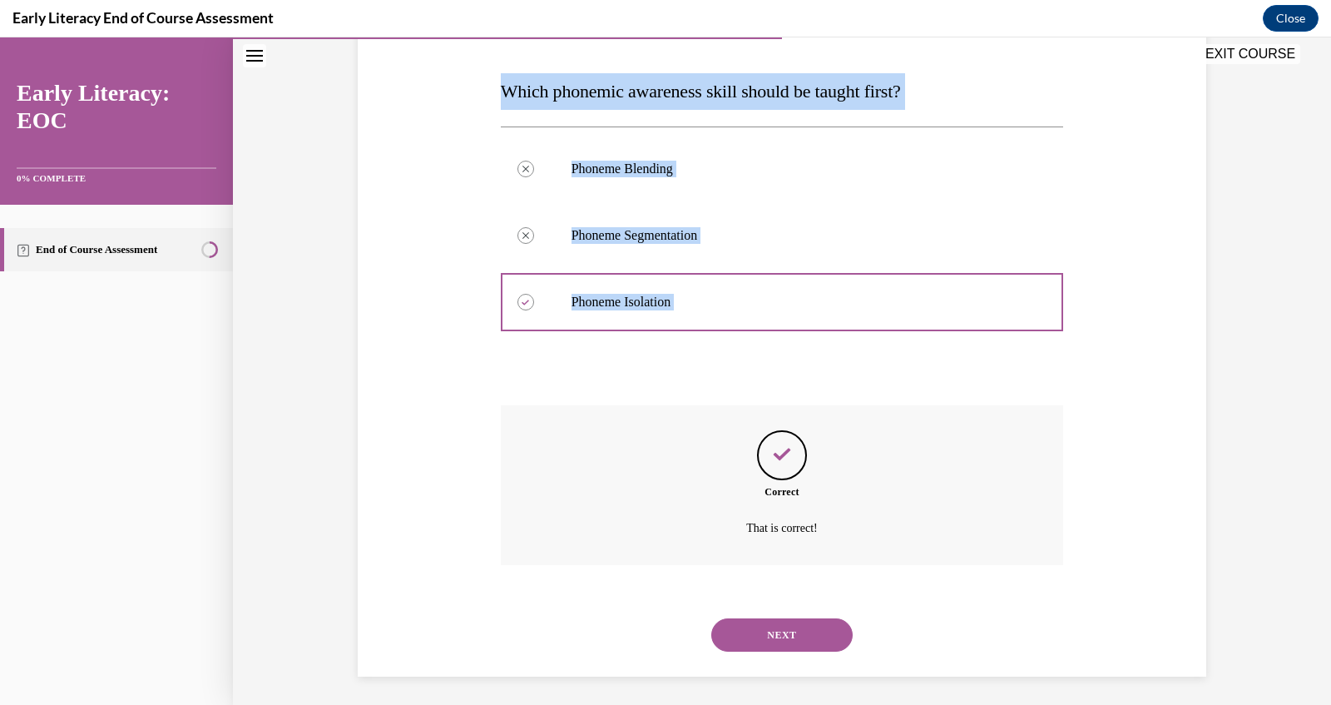
scroll to position [248, 0]
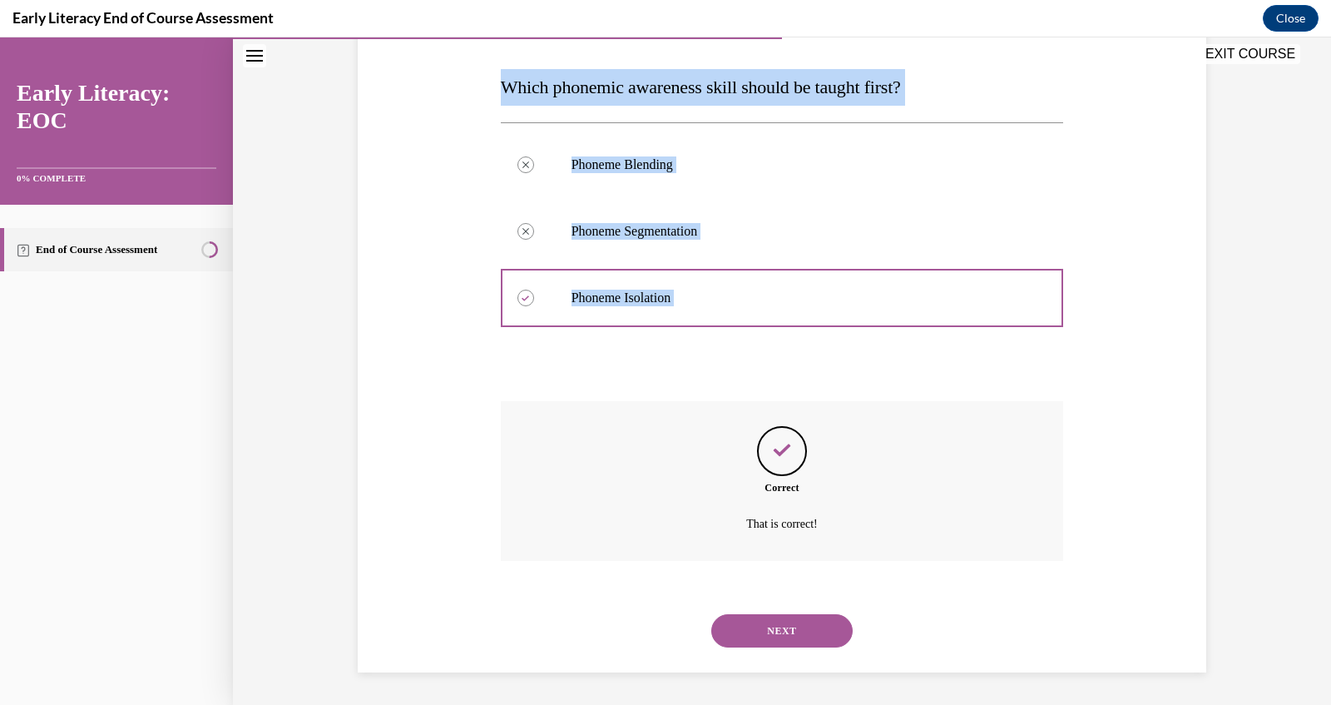
click at [779, 621] on button "NEXT" at bounding box center [781, 630] width 141 height 33
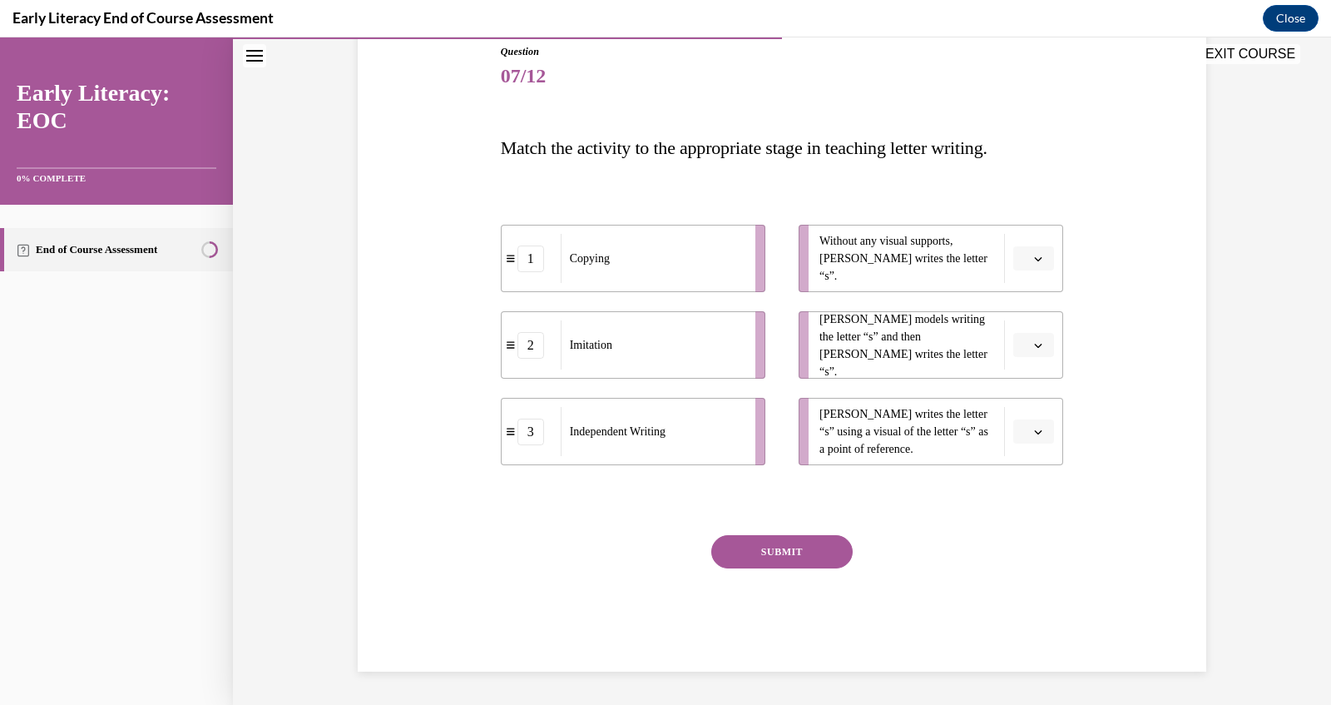
scroll to position [186, 0]
click at [1042, 253] on button "button" at bounding box center [1033, 260] width 41 height 25
click at [1038, 397] on div "3" at bounding box center [1032, 396] width 41 height 33
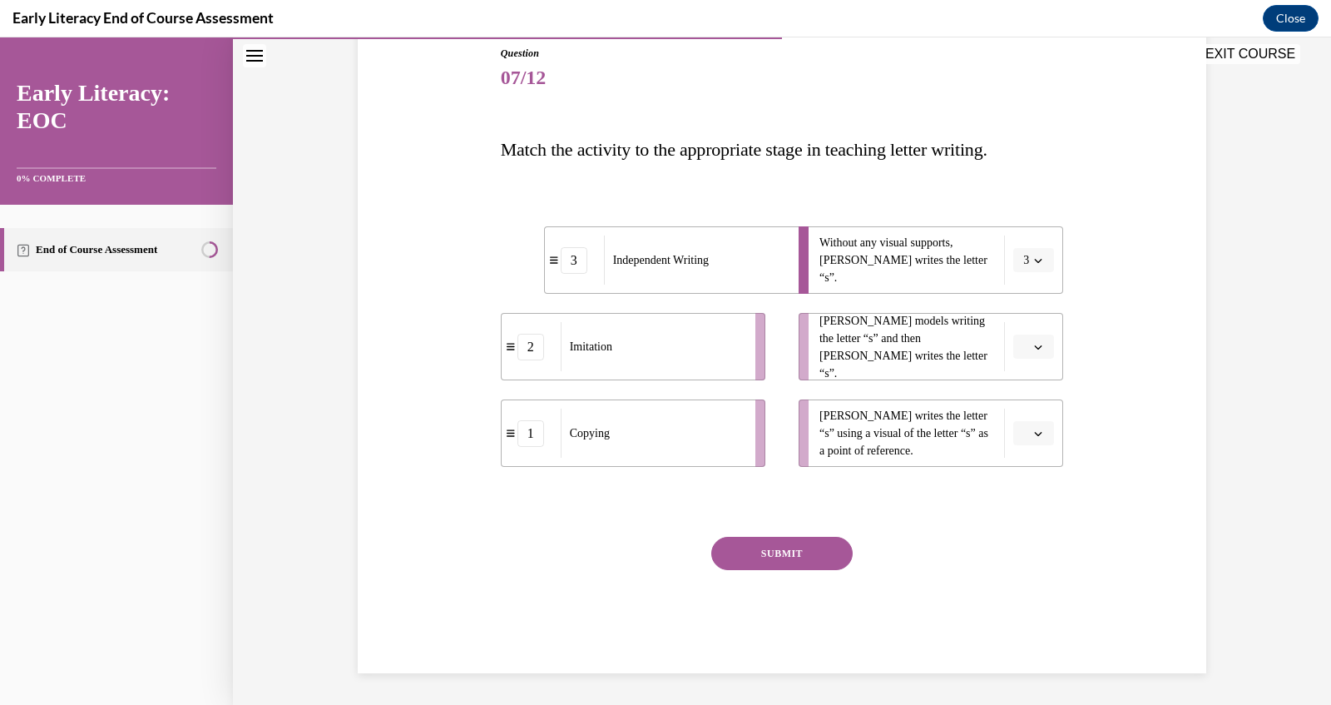
click at [1034, 429] on icon "button" at bounding box center [1038, 433] width 8 height 8
click at [1031, 508] on span "1" at bounding box center [1028, 503] width 6 height 13
click at [1031, 349] on button "button" at bounding box center [1033, 346] width 41 height 25
click at [1037, 439] on div "2" at bounding box center [1032, 449] width 41 height 33
click at [780, 555] on button "SUBMIT" at bounding box center [781, 553] width 141 height 33
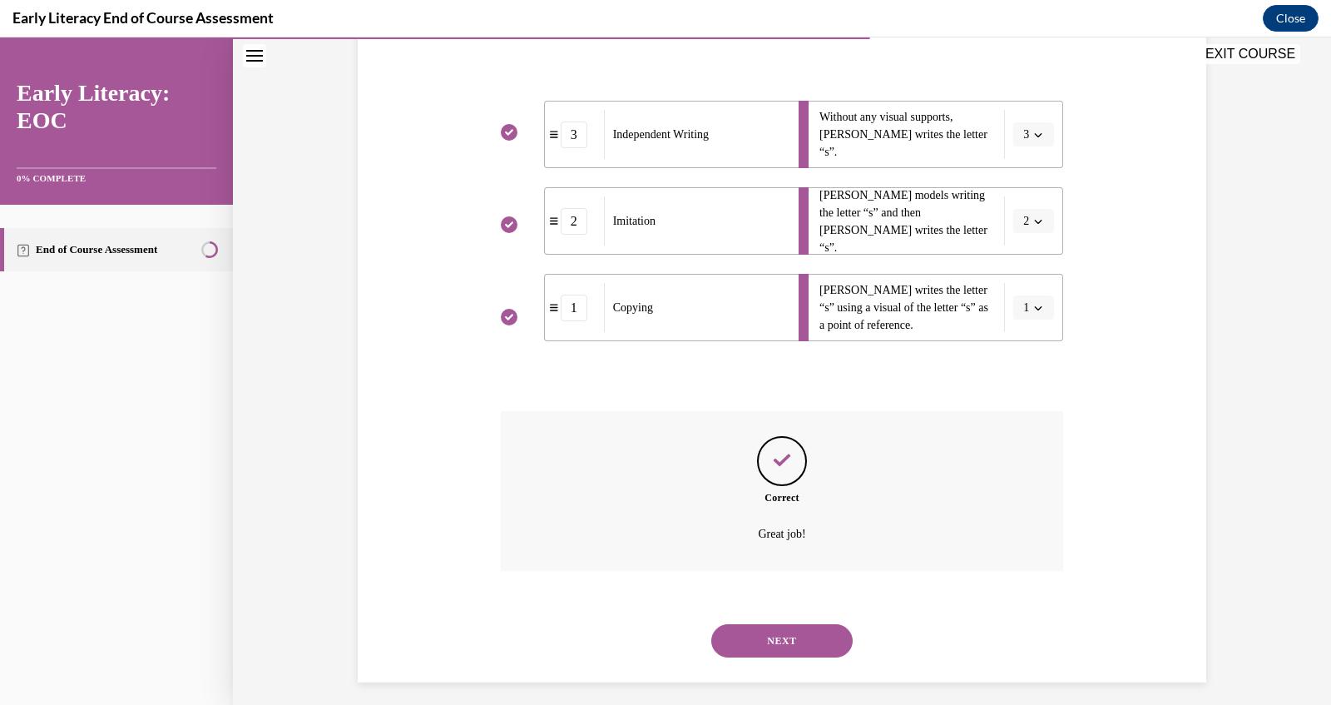
scroll to position [321, 0]
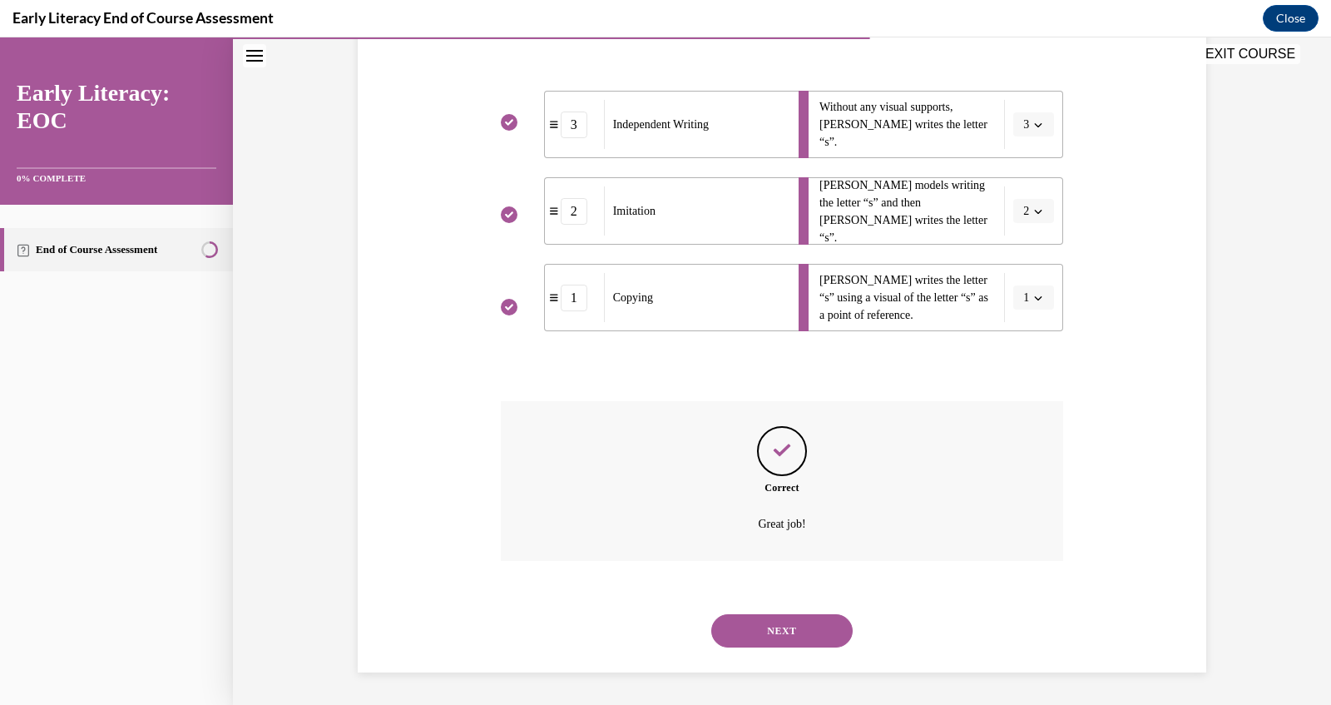
click at [793, 617] on button "NEXT" at bounding box center [781, 630] width 141 height 33
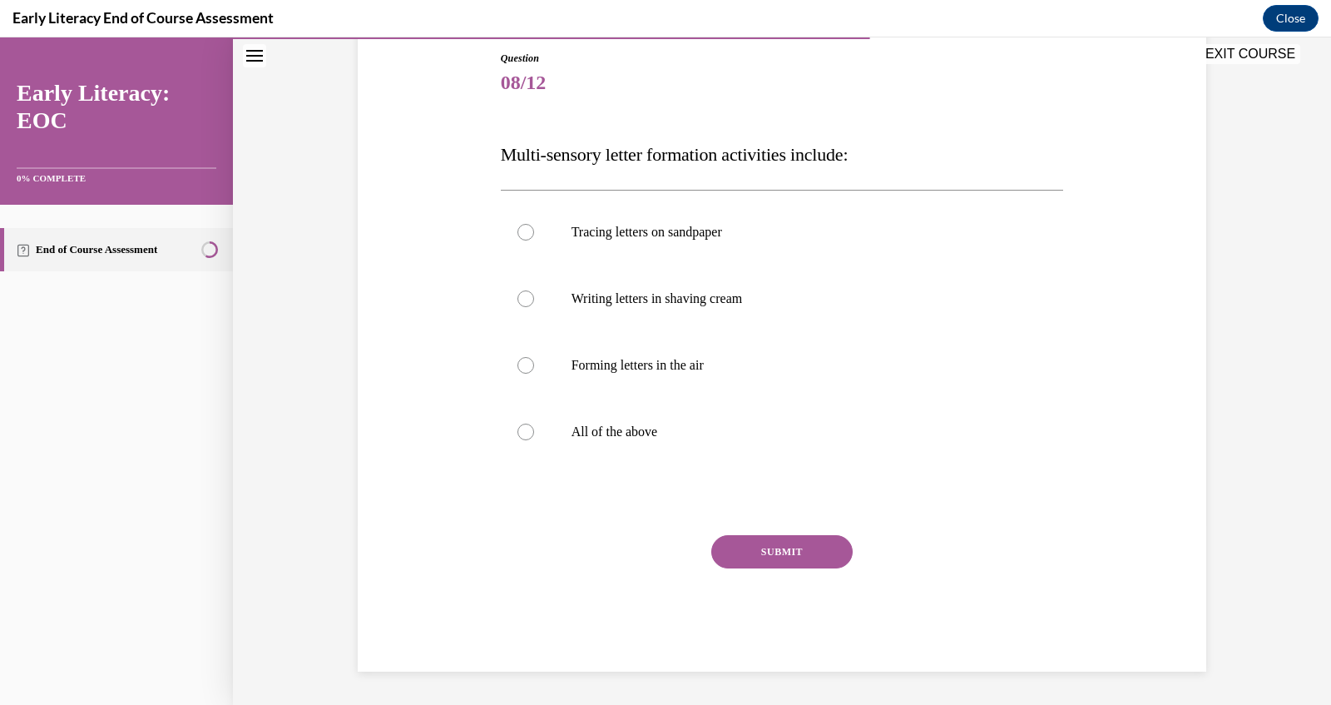
scroll to position [180, 0]
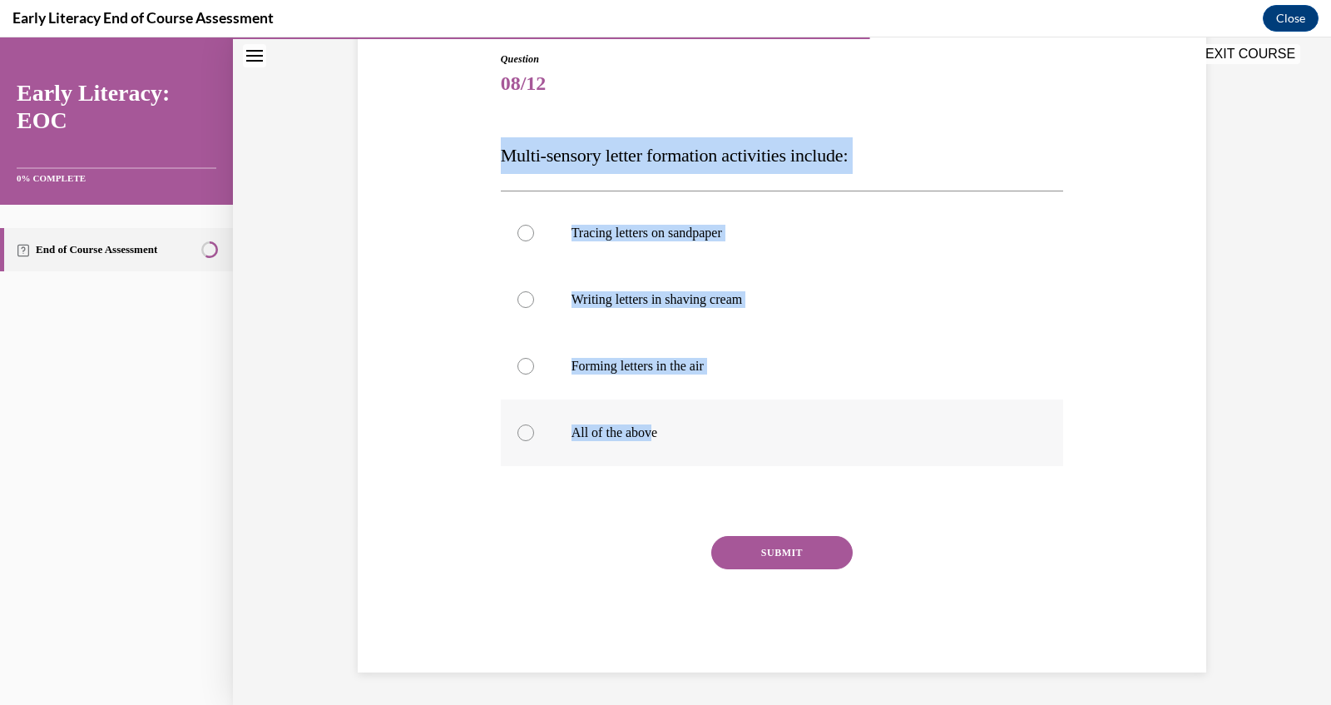
drag, startPoint x: 503, startPoint y: 152, endPoint x: 656, endPoint y: 433, distance: 320.1
click at [656, 433] on div "Question 08/12 Multi-sensory letter formation activities include: Tracing lette…" at bounding box center [782, 362] width 563 height 621
copy div "Multi-sensory letter formation activities include: Tracing letters on sandpaper…"
click at [661, 428] on p "All of the above" at bounding box center [797, 432] width 451 height 17
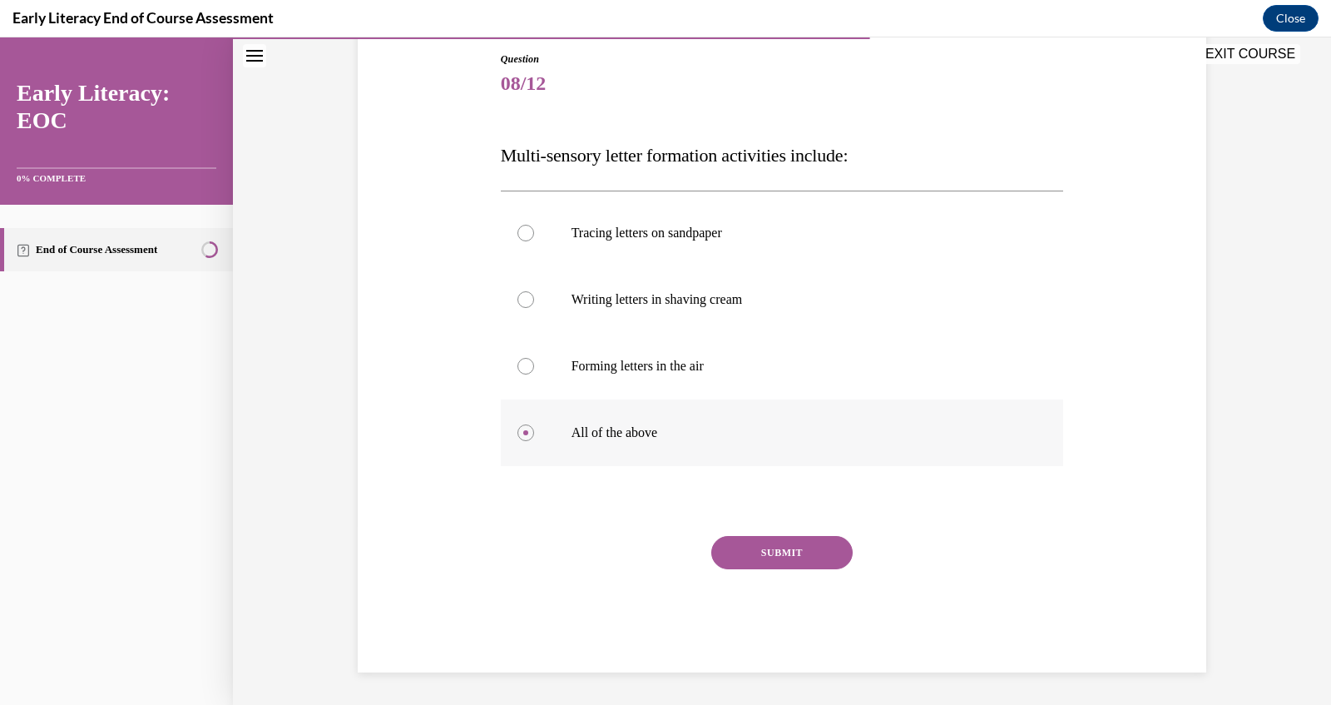
click at [601, 430] on p "All of the above" at bounding box center [797, 432] width 451 height 17
click at [764, 547] on button "SUBMIT" at bounding box center [781, 552] width 141 height 33
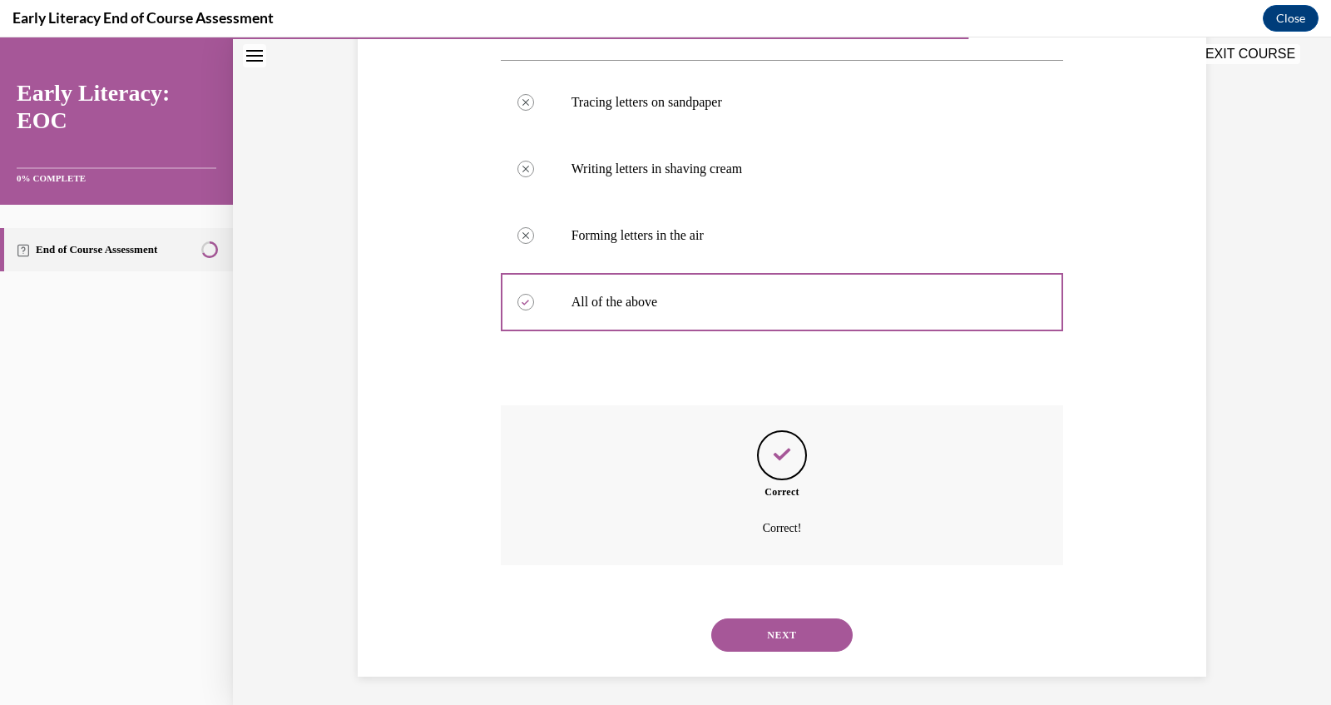
scroll to position [314, 0]
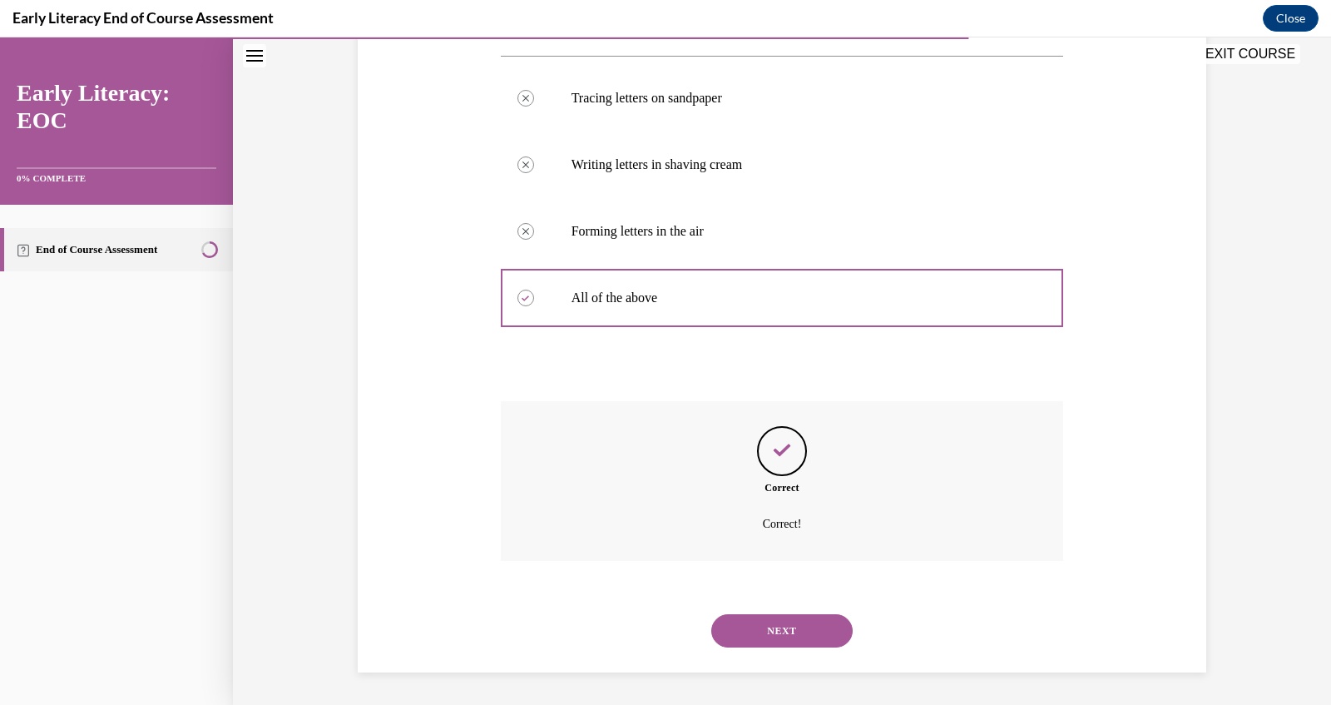
click at [782, 635] on button "NEXT" at bounding box center [781, 630] width 141 height 33
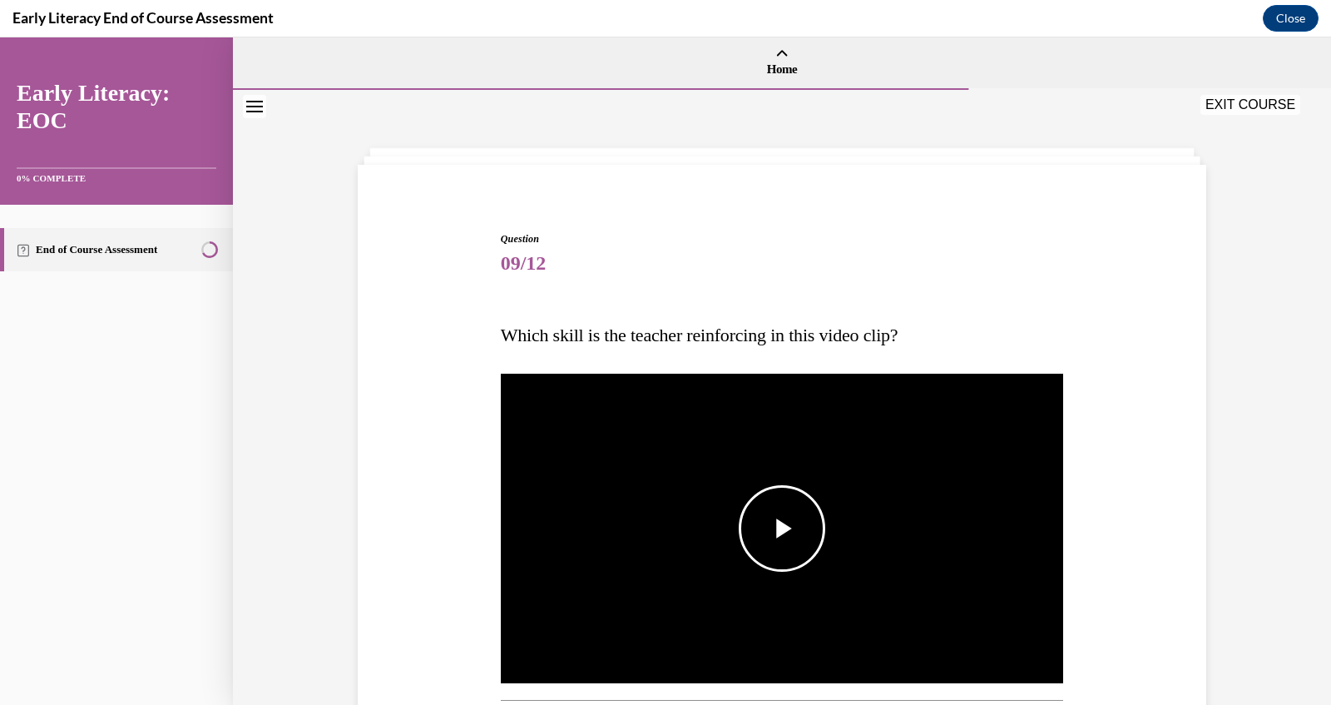
scroll to position [118, 0]
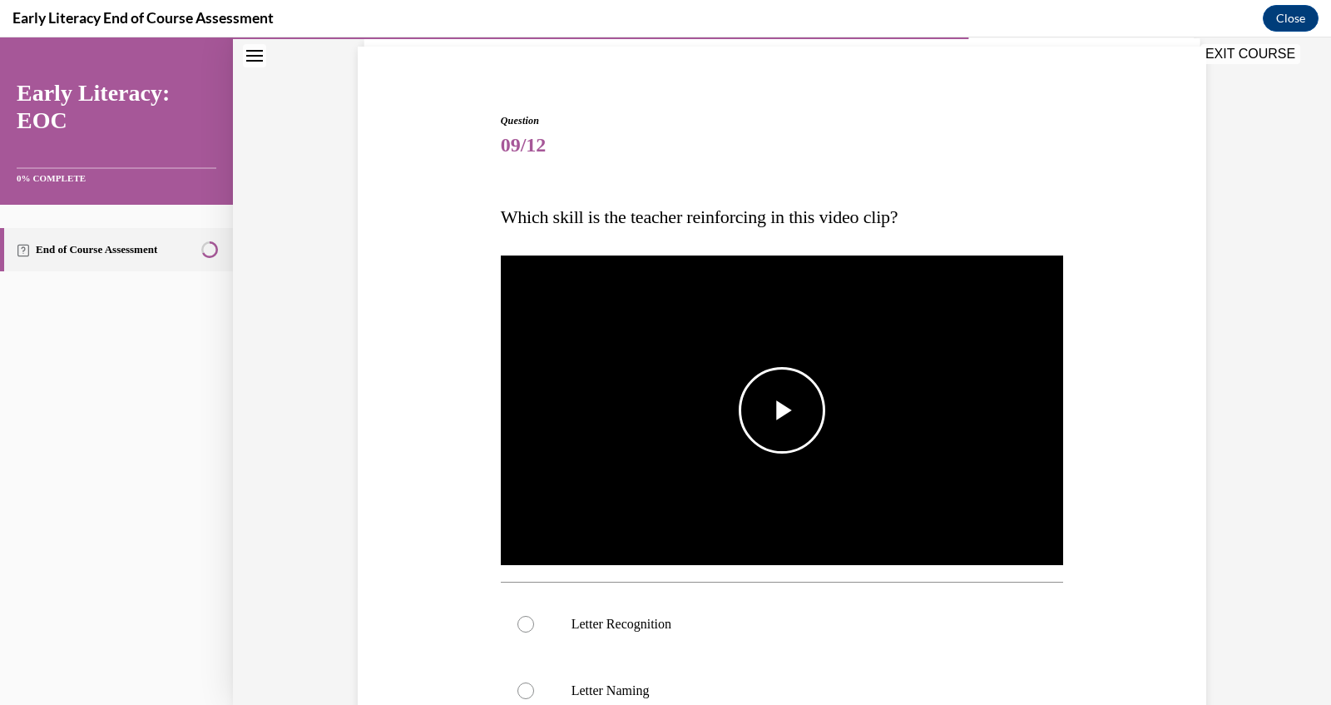
click at [782, 410] on span "Video player" at bounding box center [782, 410] width 0 height 0
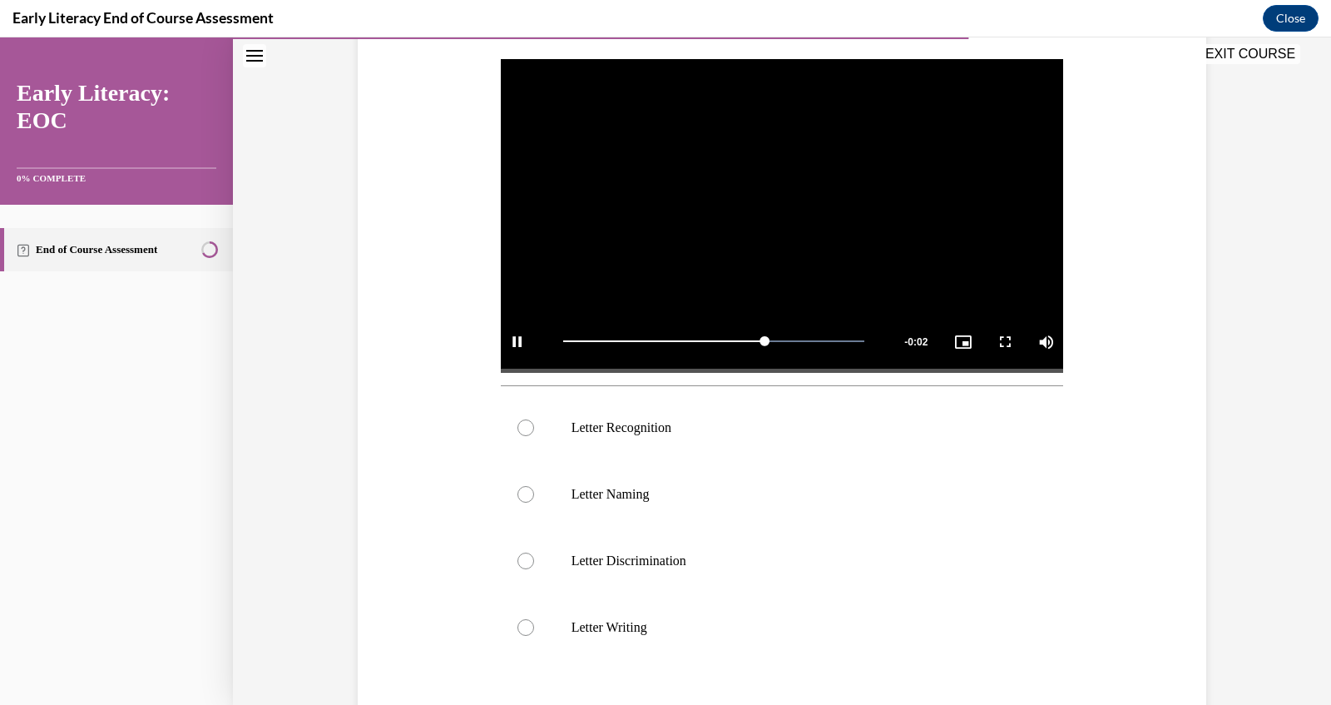
scroll to position [331, 0]
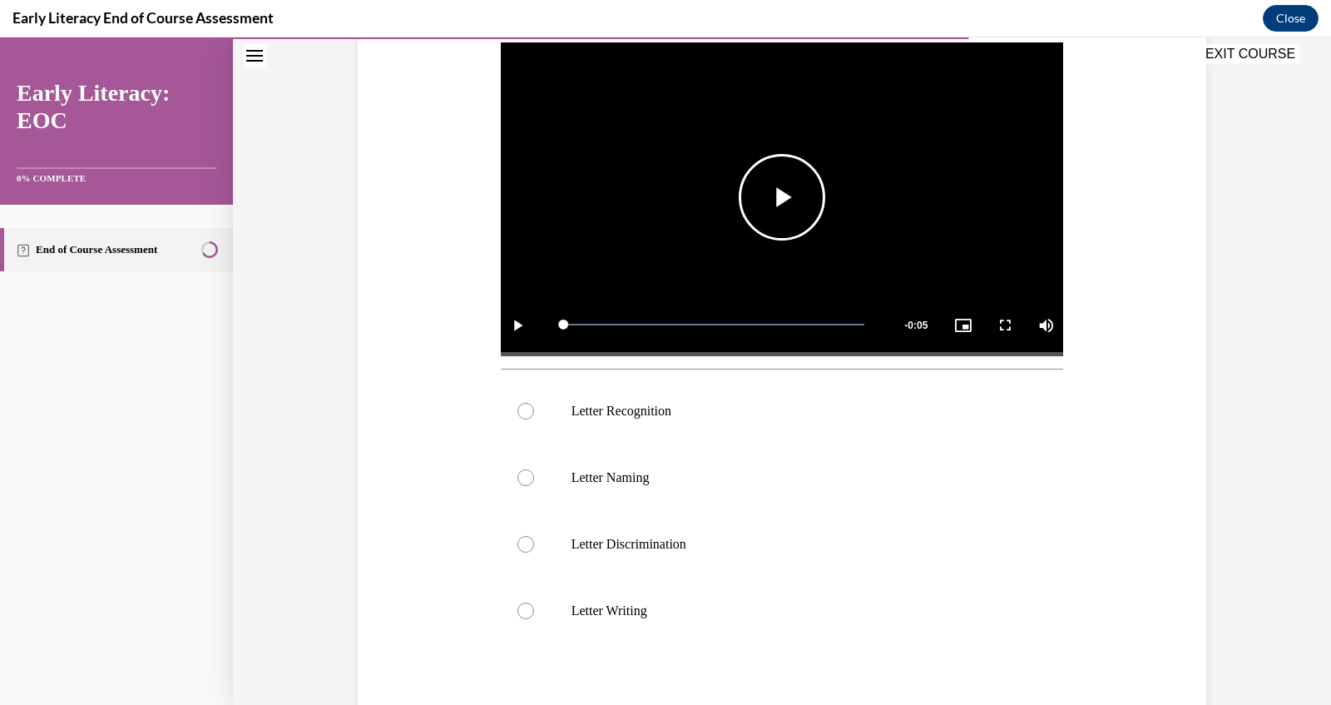
click at [762, 266] on video "Video player" at bounding box center [782, 197] width 563 height 317
click at [691, 403] on p "Letter Recognition" at bounding box center [797, 411] width 451 height 17
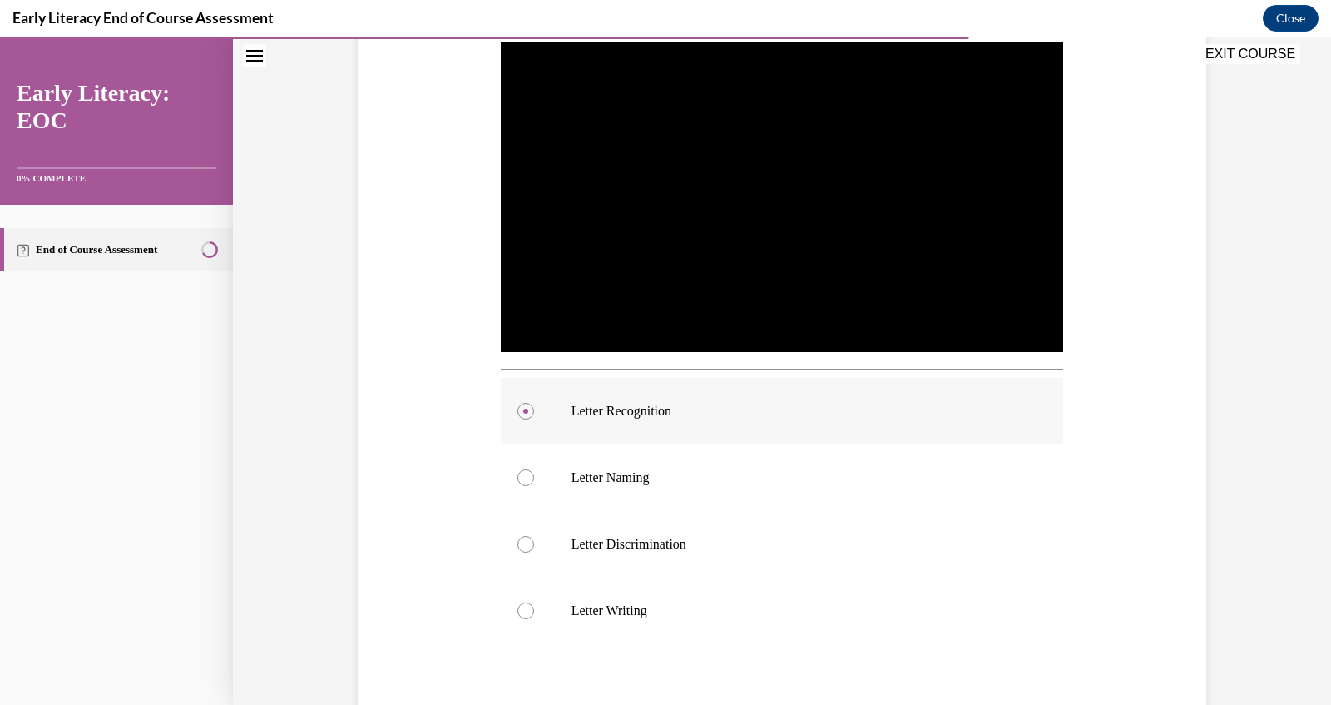
scroll to position [496, 0]
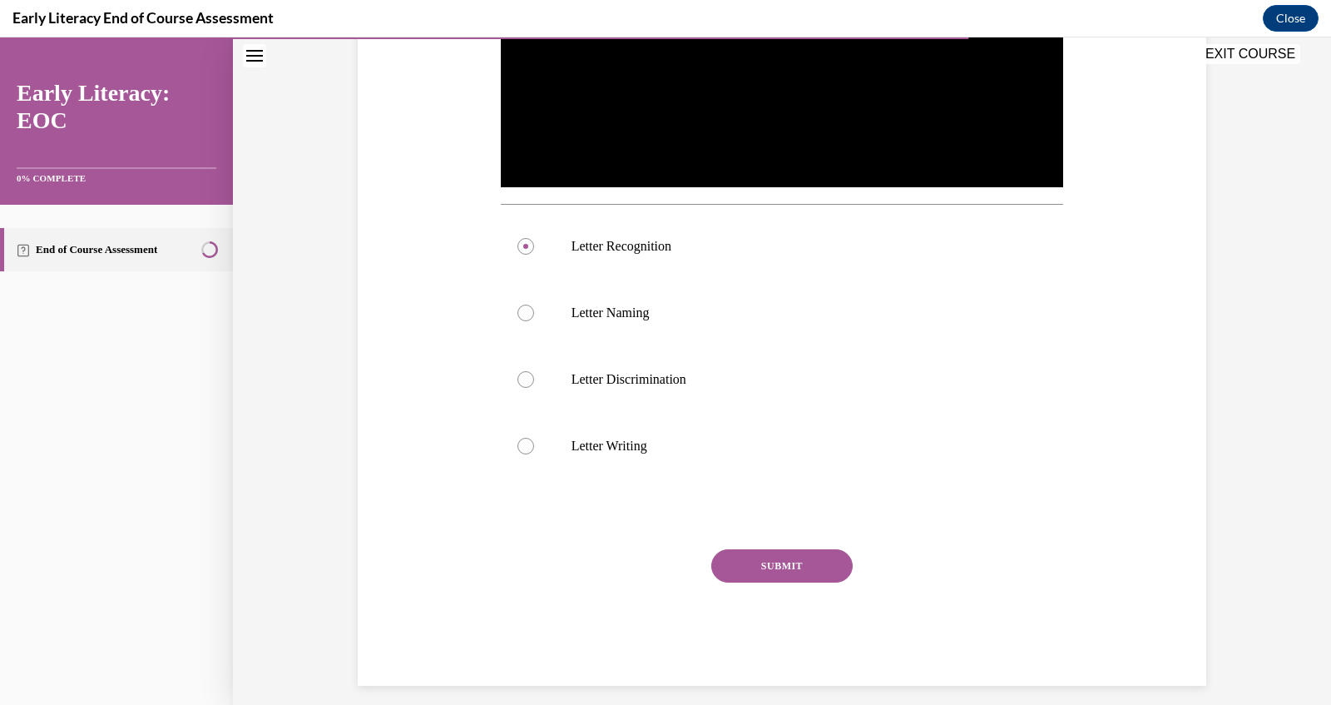
click at [745, 553] on button "SUBMIT" at bounding box center [781, 565] width 141 height 33
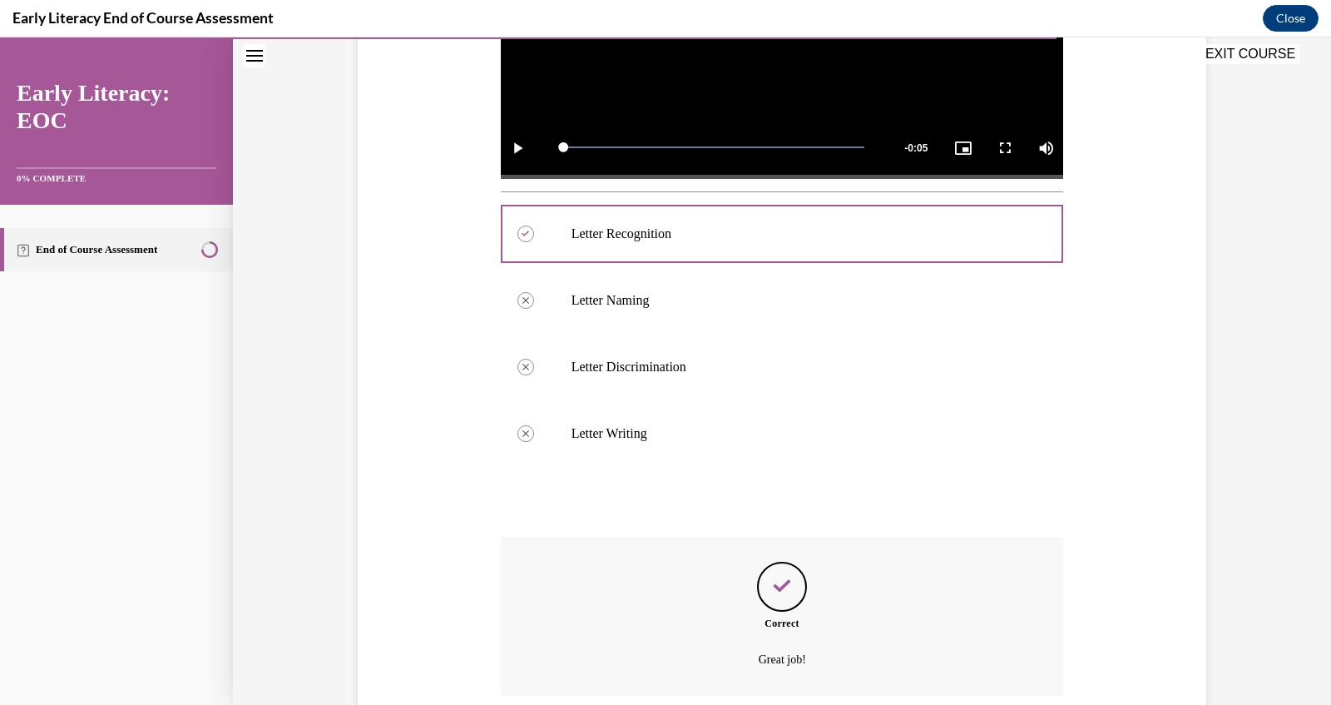
scroll to position [643, 0]
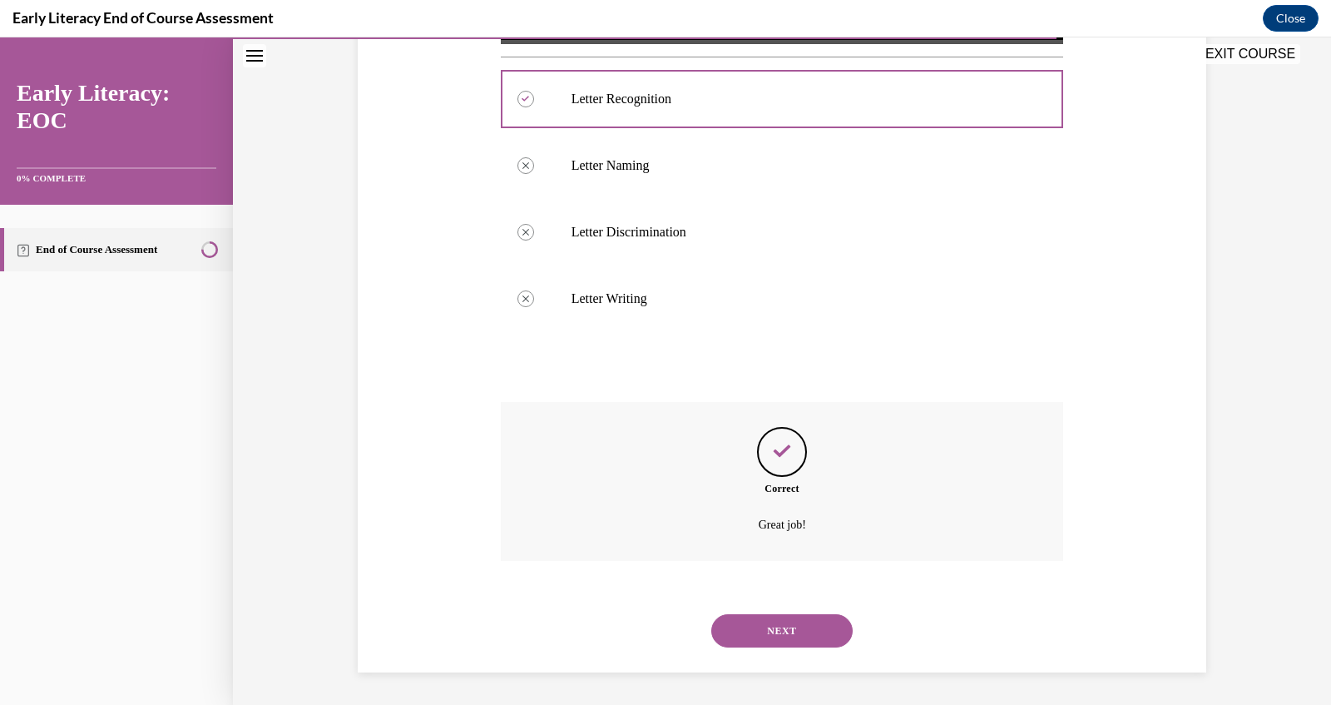
click at [750, 614] on button "NEXT" at bounding box center [781, 630] width 141 height 33
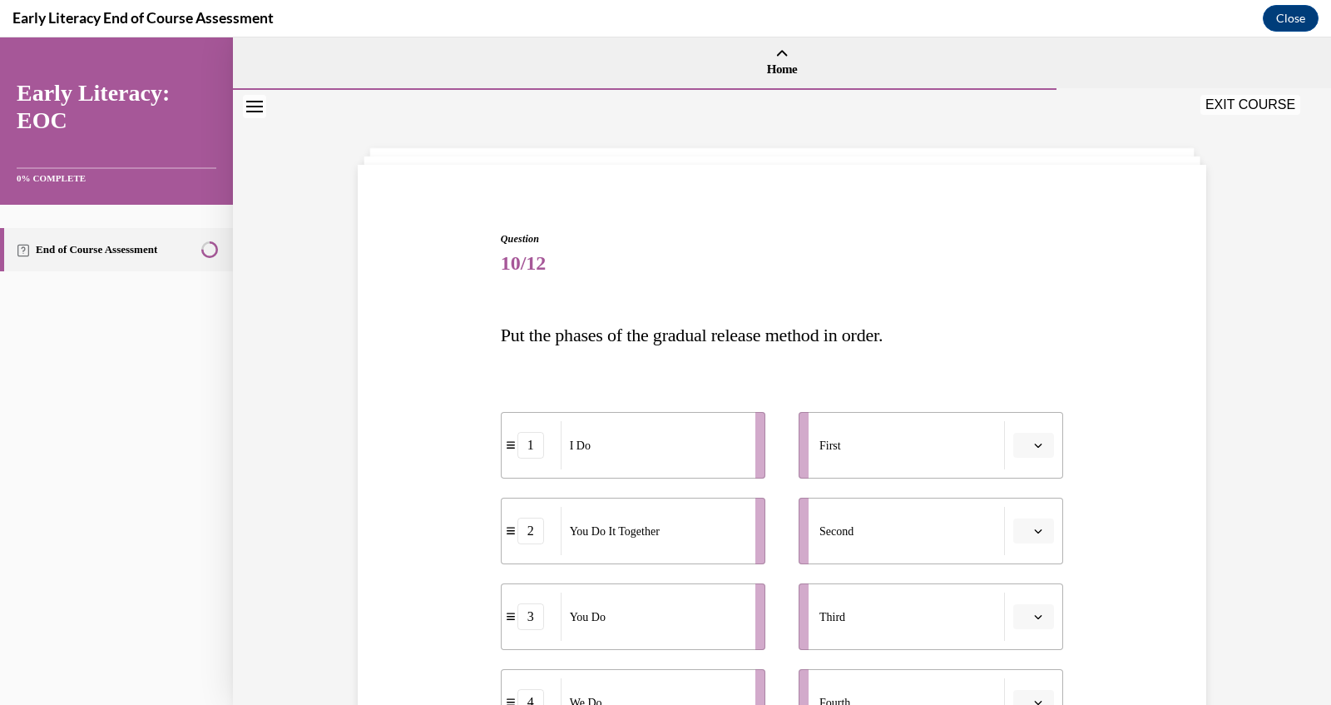
scroll to position [205, 0]
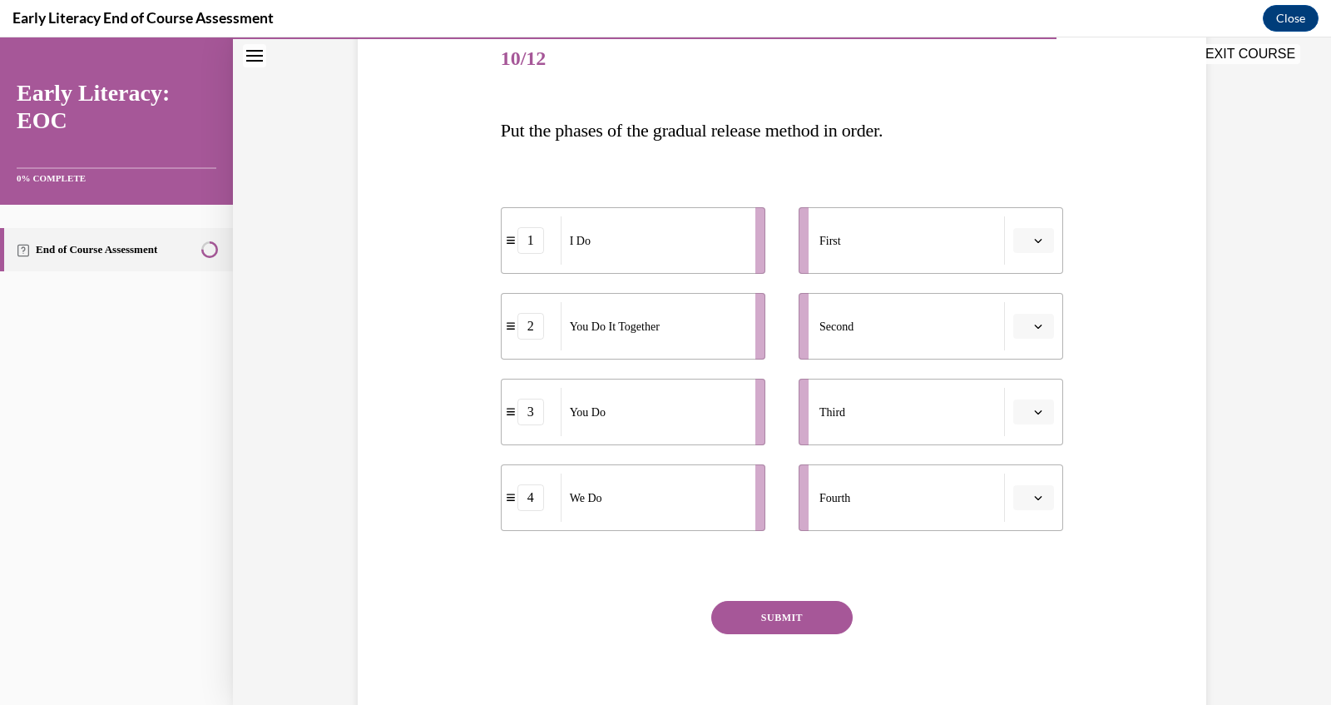
click at [1042, 236] on icon "button" at bounding box center [1038, 240] width 8 height 8
click at [1041, 298] on div "1" at bounding box center [1032, 310] width 41 height 33
click at [1038, 503] on button "button" at bounding box center [1033, 497] width 41 height 25
click at [1028, 595] on span "2" at bounding box center [1028, 600] width 6 height 13
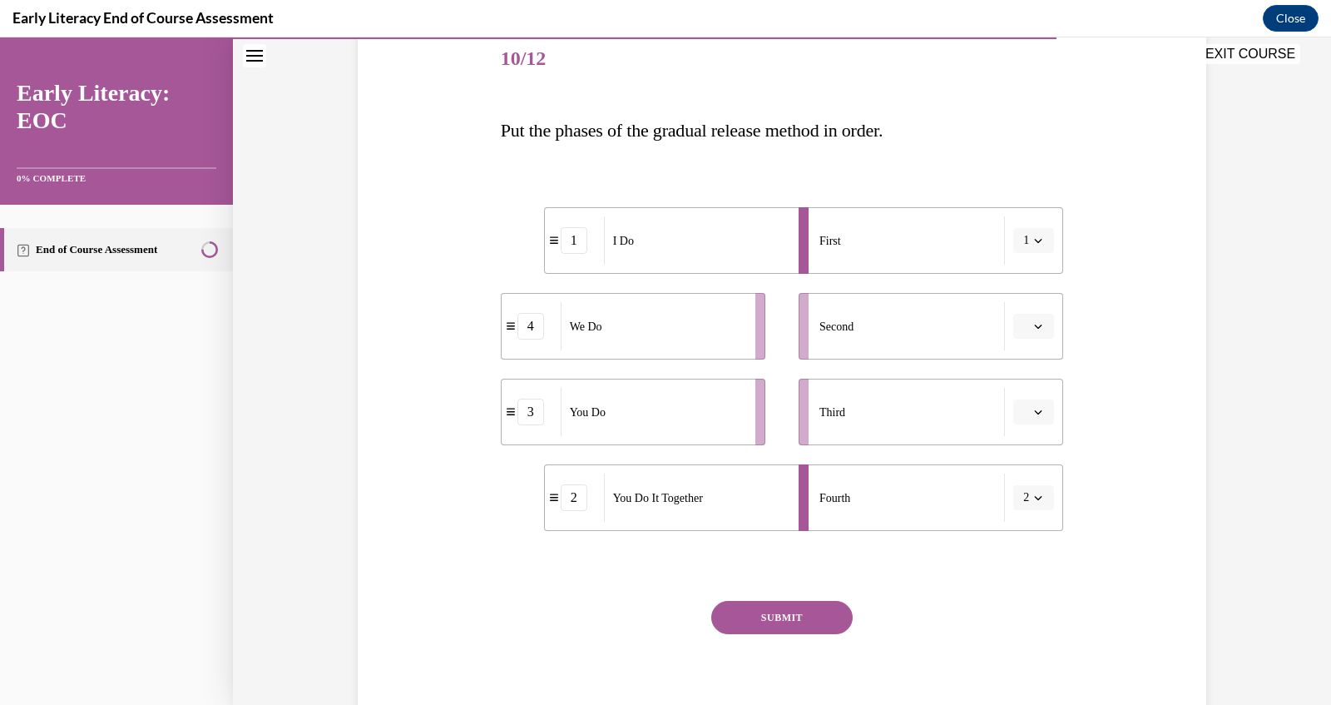
click at [1029, 324] on span "Please select an option" at bounding box center [1026, 326] width 6 height 17
click at [1025, 492] on span "4" at bounding box center [1028, 495] width 6 height 13
click at [1034, 502] on span "button" at bounding box center [1038, 498] width 12 height 12
click at [1032, 636] on div "3" at bounding box center [1028, 633] width 41 height 33
click at [1038, 495] on icon "button" at bounding box center [1038, 497] width 8 height 8
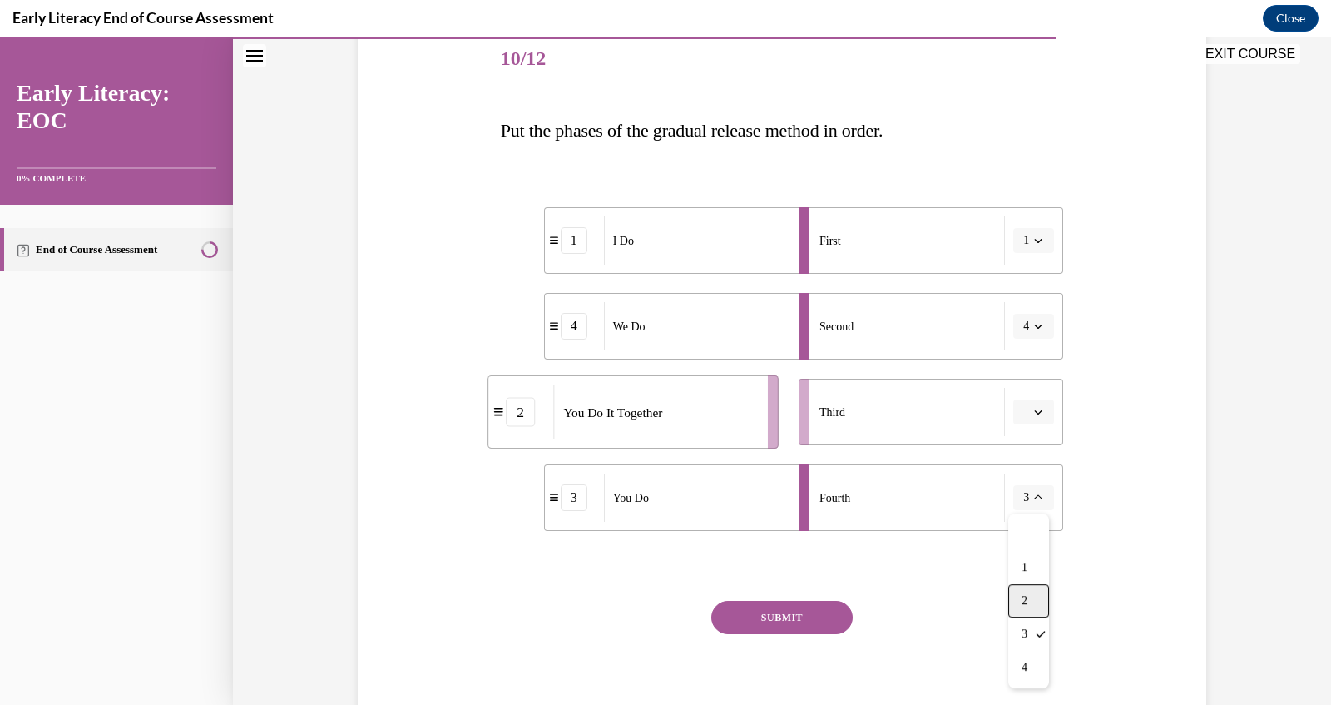
click at [1022, 606] on span "2" at bounding box center [1025, 600] width 6 height 13
click at [1051, 404] on button "button" at bounding box center [1033, 411] width 41 height 25
click at [959, 581] on div "Question 10/12 Put the phases of the gradual release method in order. 1 I Do 4 …" at bounding box center [782, 382] width 563 height 710
click at [1032, 413] on span "button" at bounding box center [1038, 412] width 12 height 12
click at [1035, 522] on div "2" at bounding box center [1032, 514] width 41 height 33
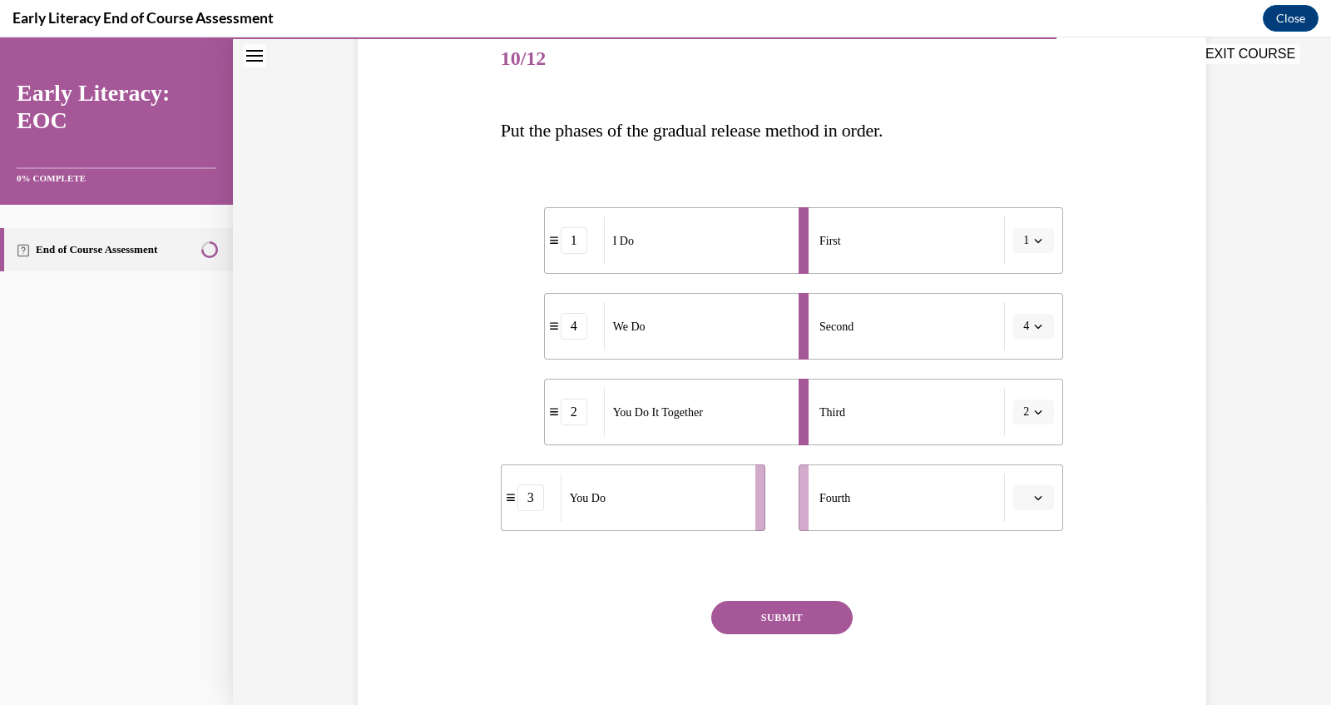
click at [1042, 497] on icon "button" at bounding box center [1038, 497] width 8 height 8
click at [1035, 628] on div "3" at bounding box center [1032, 633] width 41 height 33
click at [584, 127] on span "Put the phases of the gradual release method in order." at bounding box center [692, 130] width 383 height 21
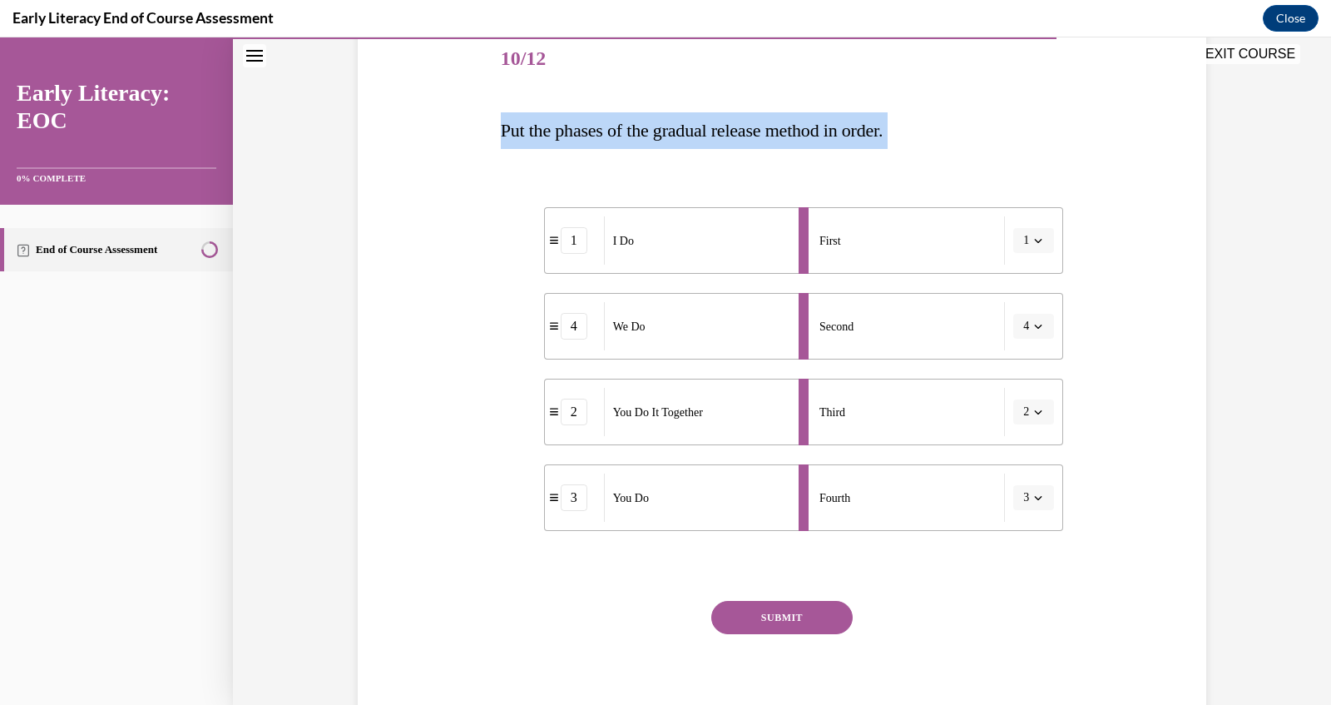
copy div "Put the phases of the gradual release method in order. 1 I Do 4 We Do 2 You Do …"
click at [784, 624] on button "SUBMIT" at bounding box center [781, 617] width 141 height 33
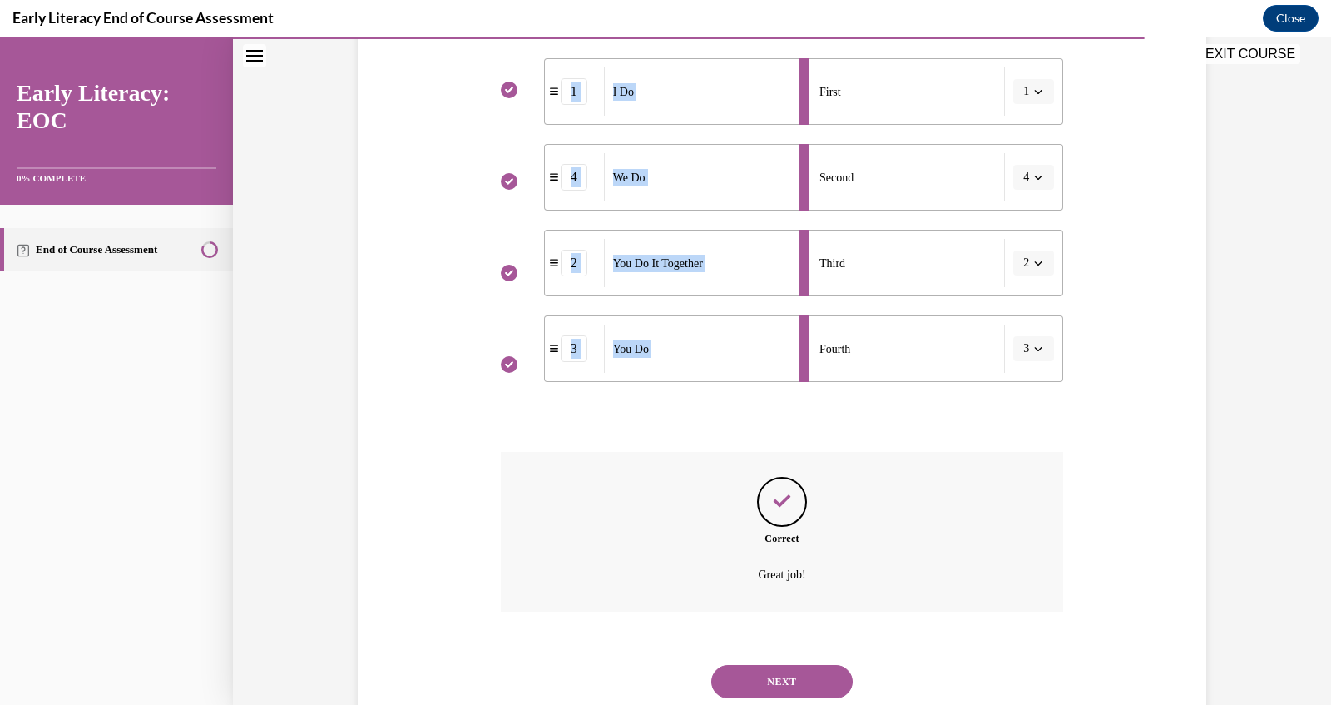
scroll to position [404, 0]
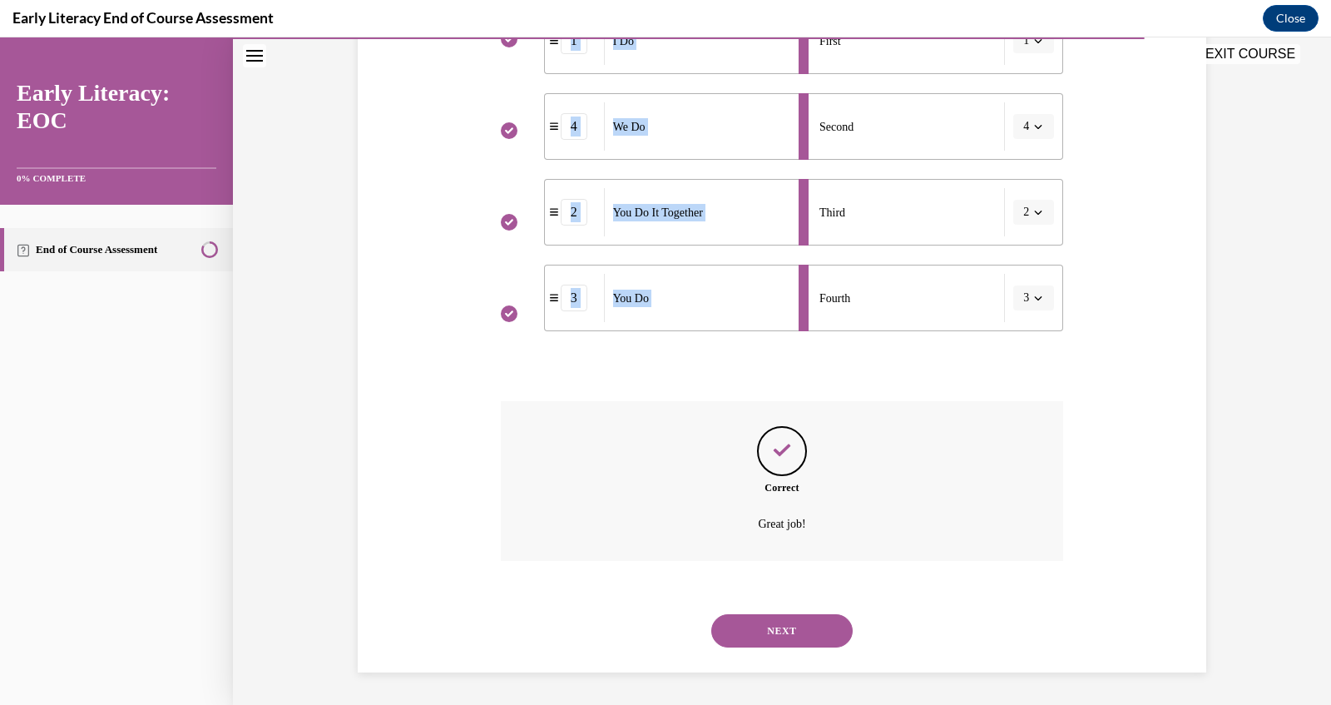
click at [799, 638] on button "NEXT" at bounding box center [781, 630] width 141 height 33
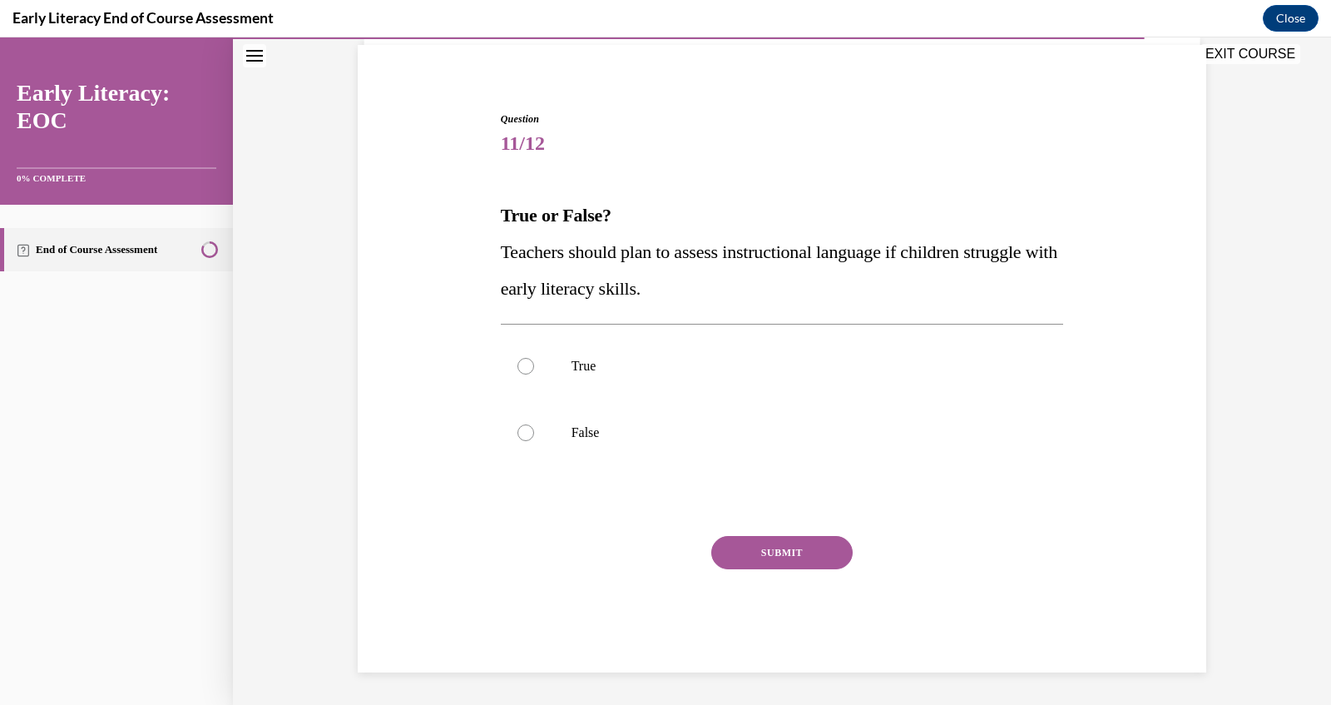
click at [685, 272] on p "Teachers should plan to assess instructional language if children struggle with…" at bounding box center [782, 270] width 563 height 73
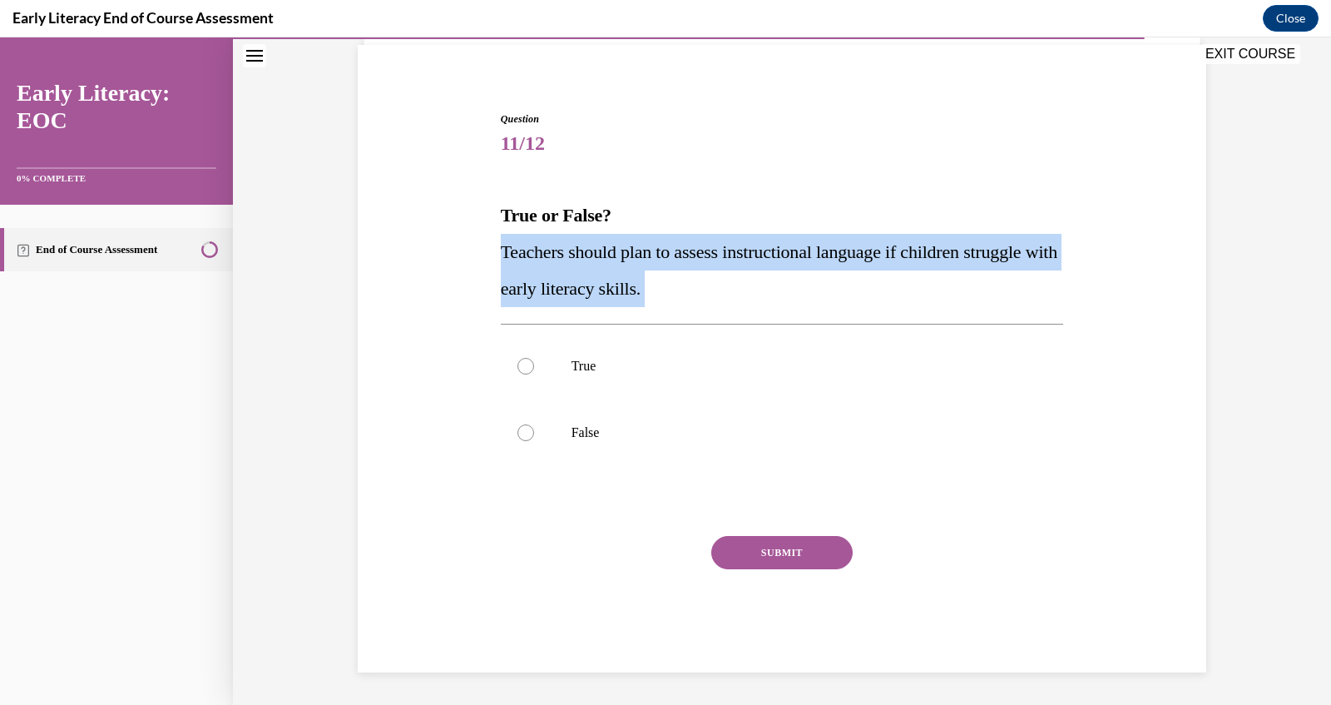
click at [685, 272] on p "Teachers should plan to assess instructional language if children struggle with…" at bounding box center [782, 270] width 563 height 73
copy div "Teachers should plan to assess instructional language if children struggle with…"
click at [540, 341] on div at bounding box center [782, 366] width 563 height 67
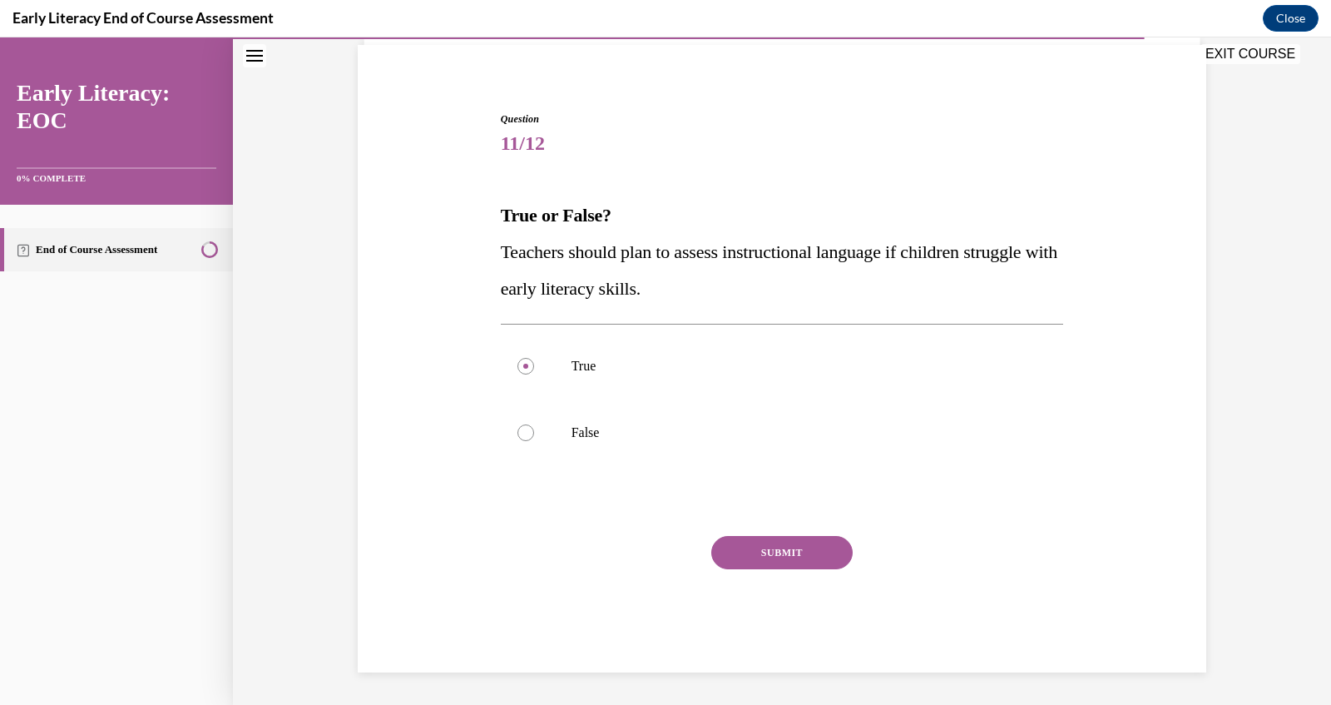
click at [808, 552] on button "SUBMIT" at bounding box center [781, 552] width 141 height 33
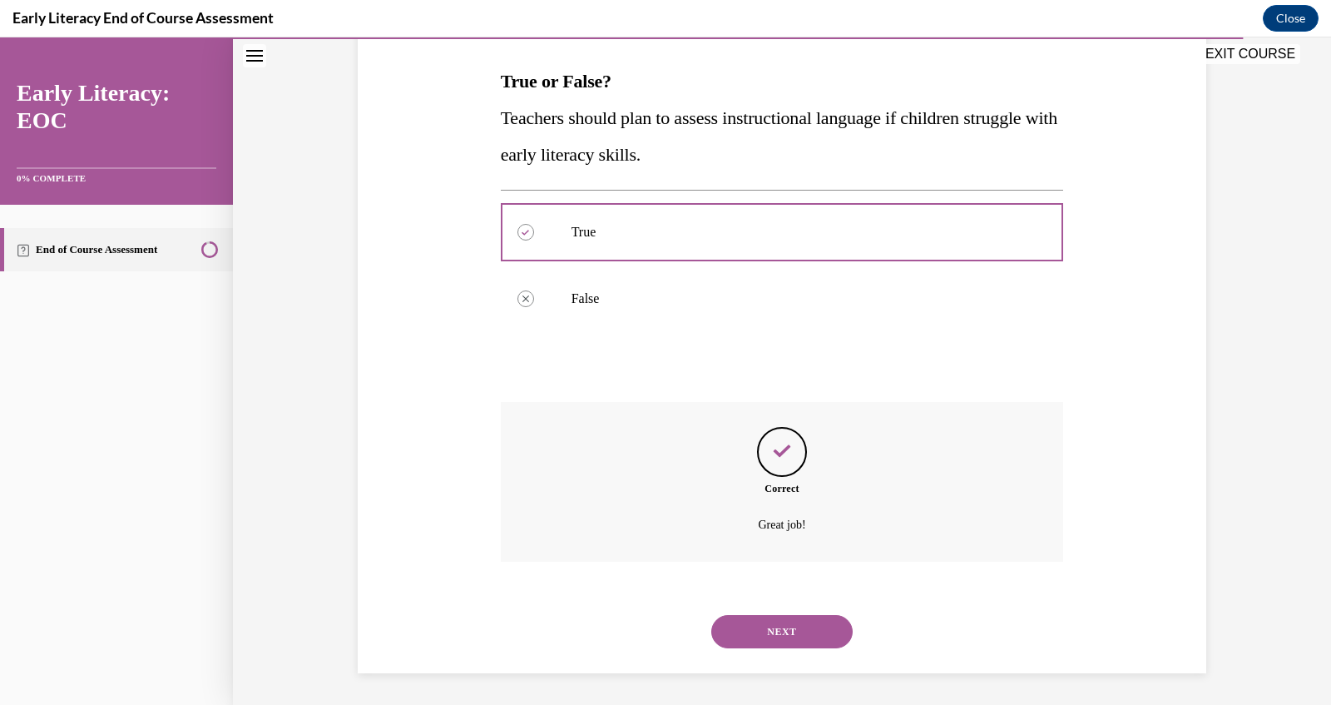
click at [778, 620] on button "NEXT" at bounding box center [781, 631] width 141 height 33
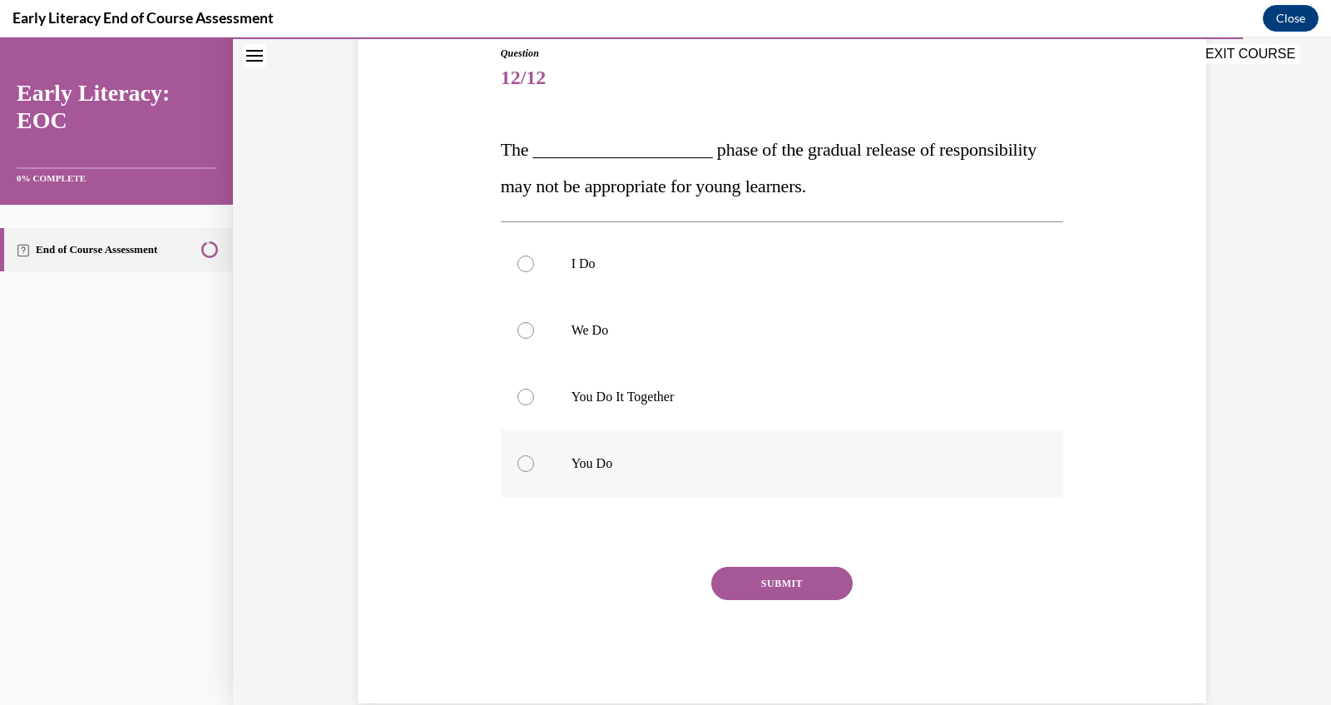
click at [633, 453] on div at bounding box center [782, 463] width 563 height 67
click at [780, 160] on span "The ____________________ phase of the gradual release of responsibility may not…" at bounding box center [769, 167] width 536 height 57
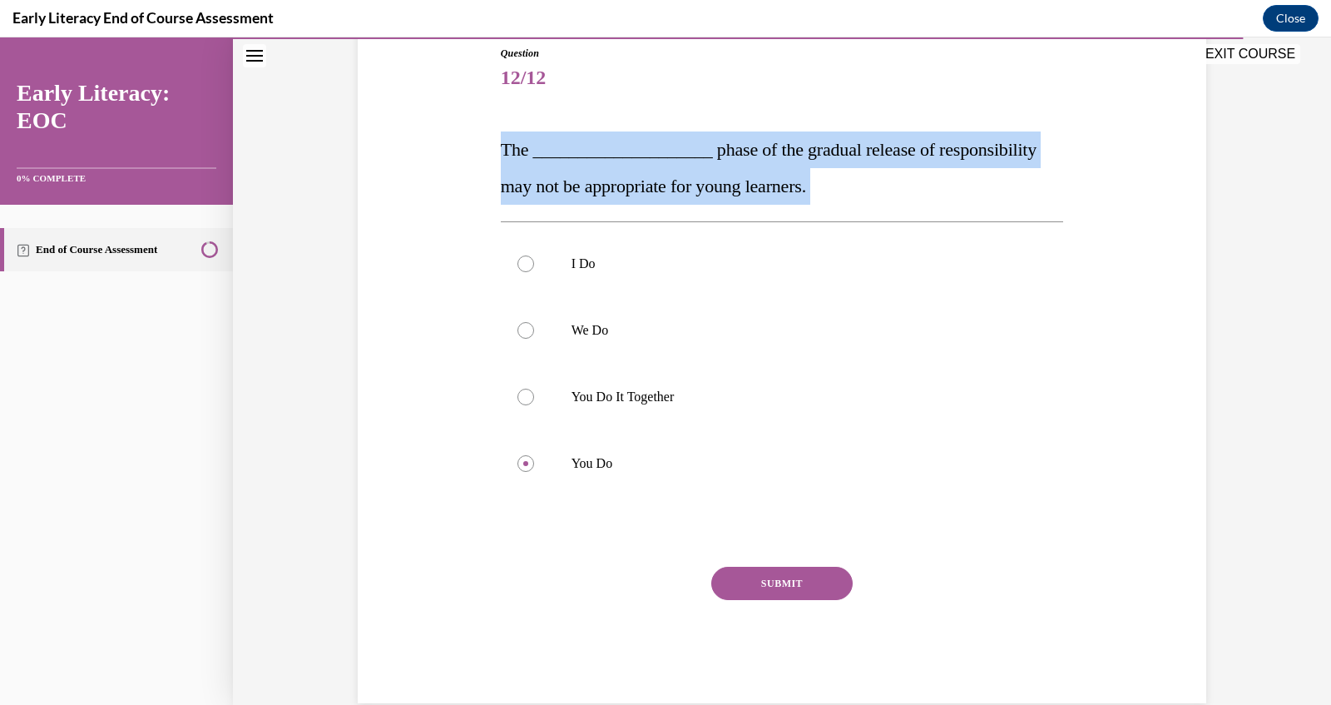
click at [780, 160] on span "The ____________________ phase of the gradual release of responsibility may not…" at bounding box center [769, 167] width 536 height 57
copy div "The ____________________ phase of the gradual release of responsibility may not…"
click at [748, 567] on button "SUBMIT" at bounding box center [781, 583] width 141 height 33
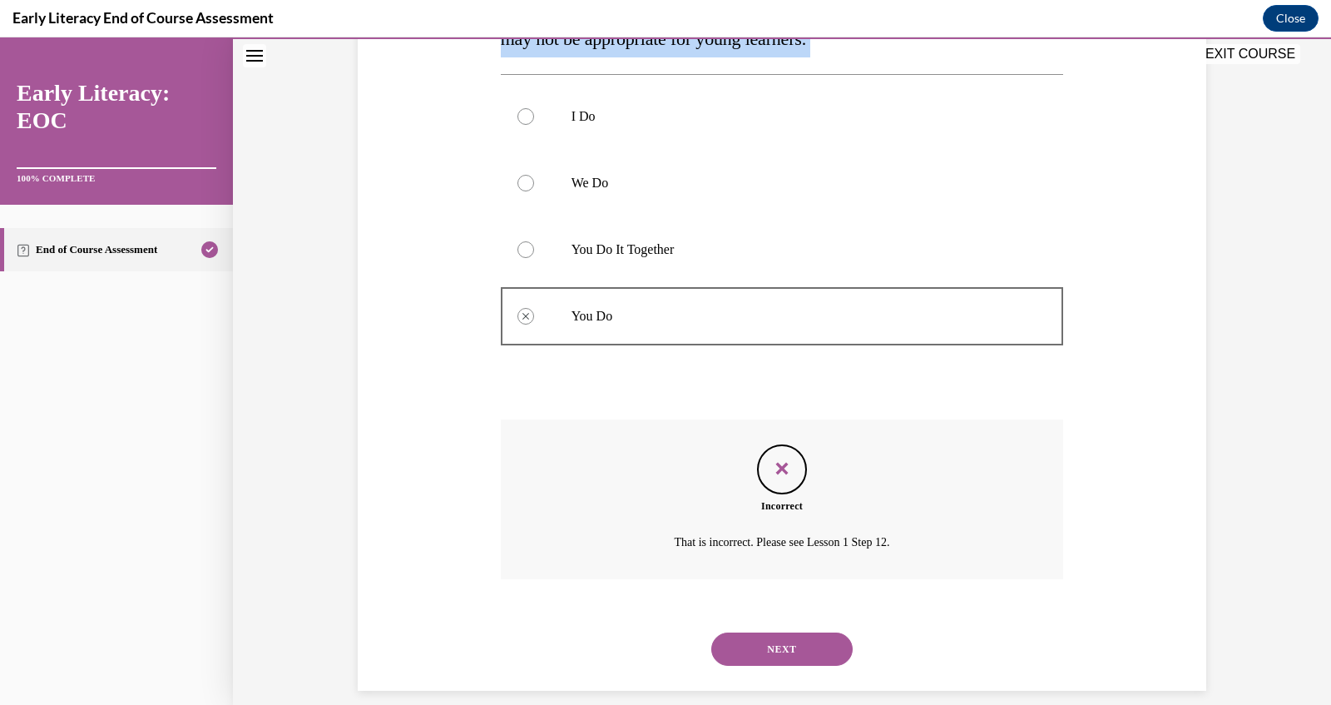
scroll to position [350, 0]
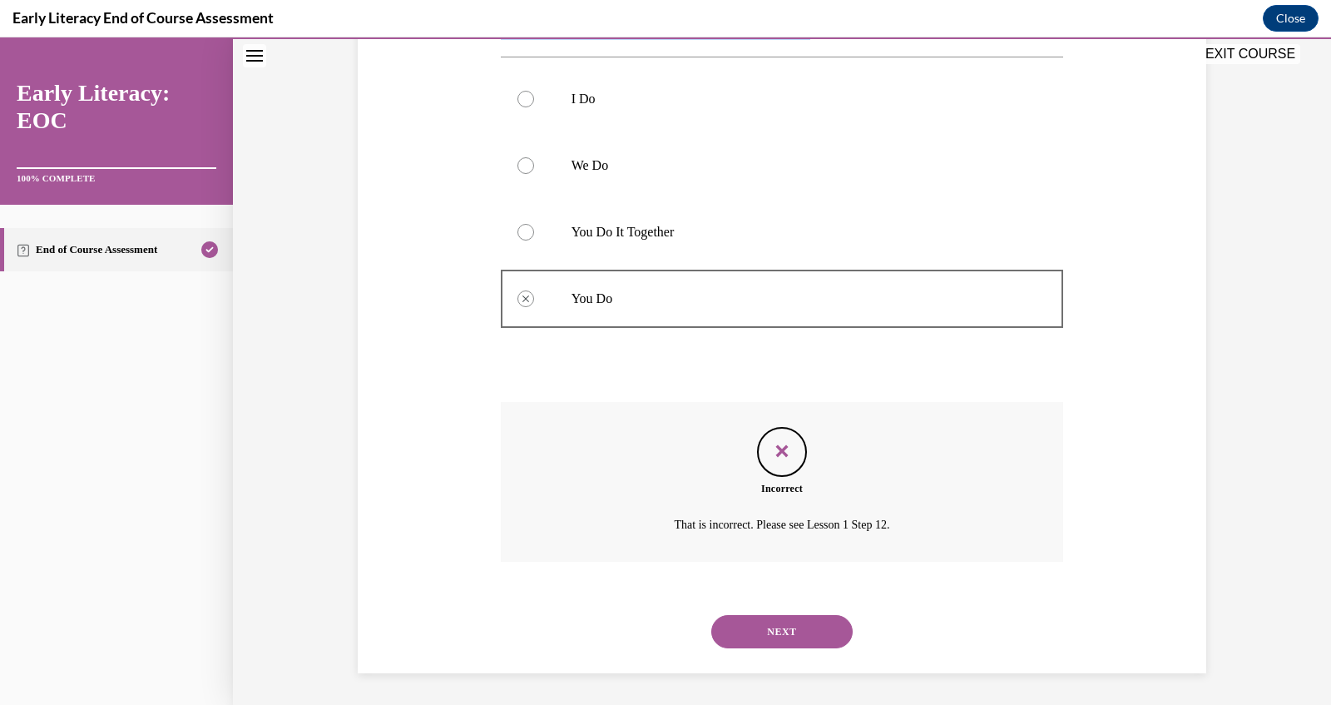
click at [781, 630] on button "NEXT" at bounding box center [781, 631] width 141 height 33
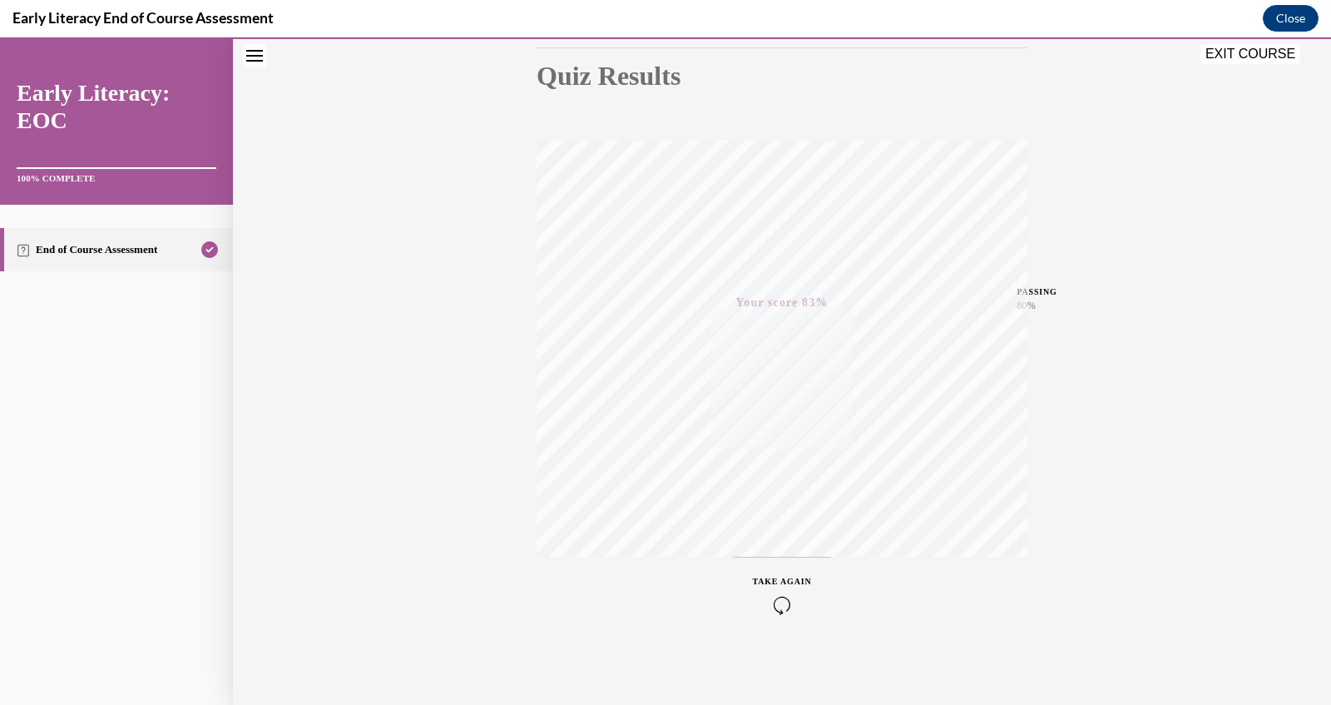
click at [1240, 56] on button "EXIT COURSE" at bounding box center [1250, 54] width 100 height 20
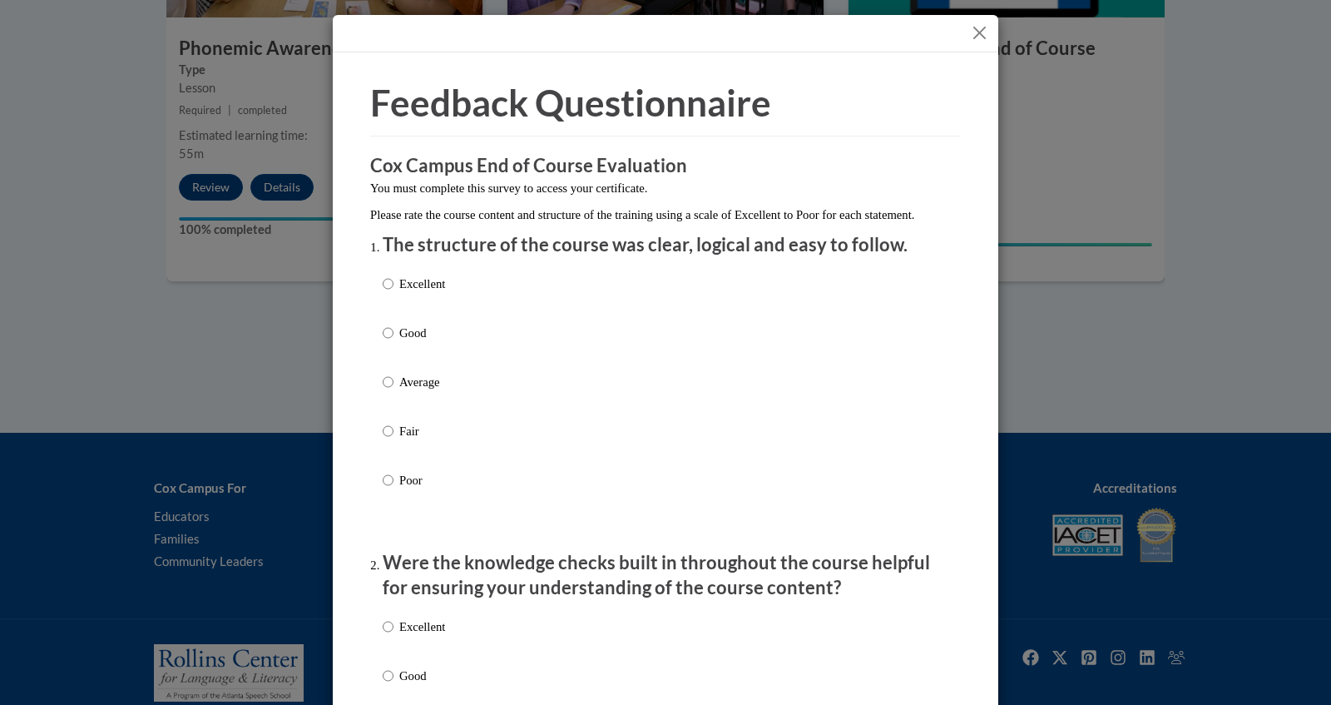
click at [478, 304] on div "Excellent Good Average Fair Poor" at bounding box center [666, 401] width 566 height 271
click at [404, 293] on p "Excellent" at bounding box center [422, 284] width 46 height 18
click at [393, 293] on input "Excellent" at bounding box center [388, 284] width 11 height 18
radio input "true"
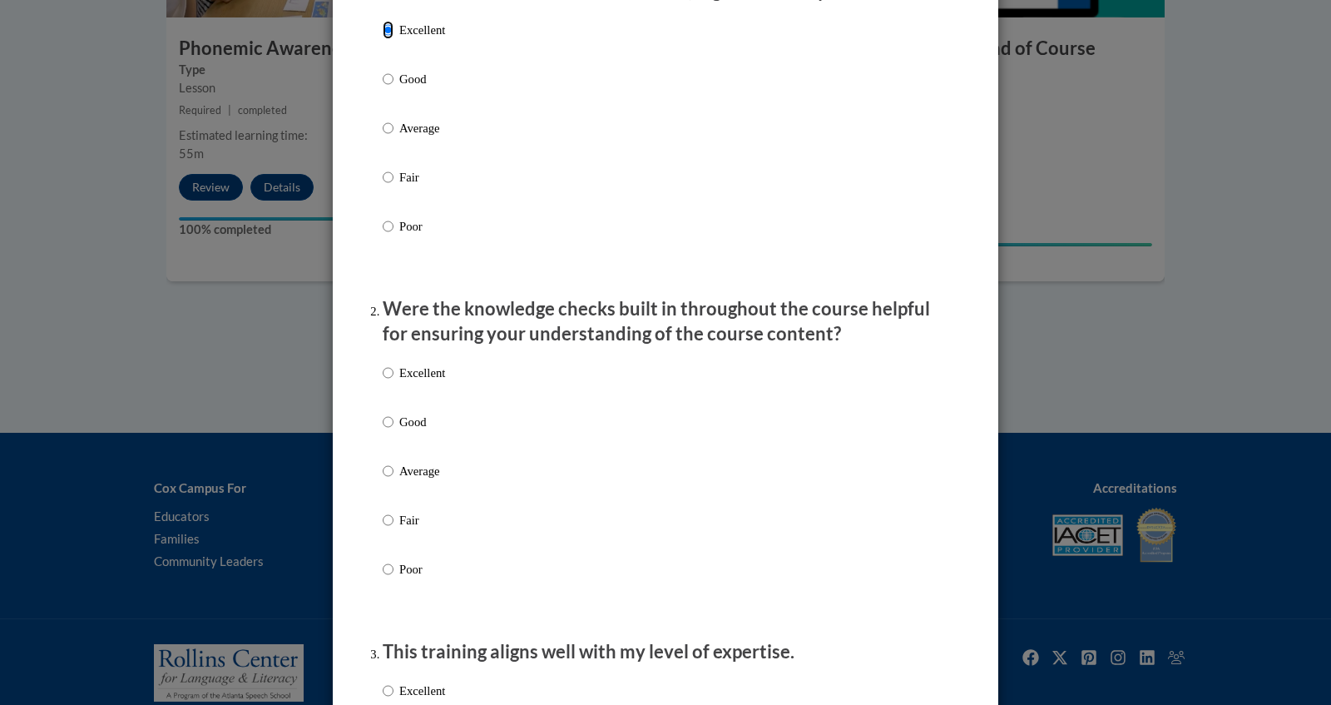
scroll to position [270, 0]
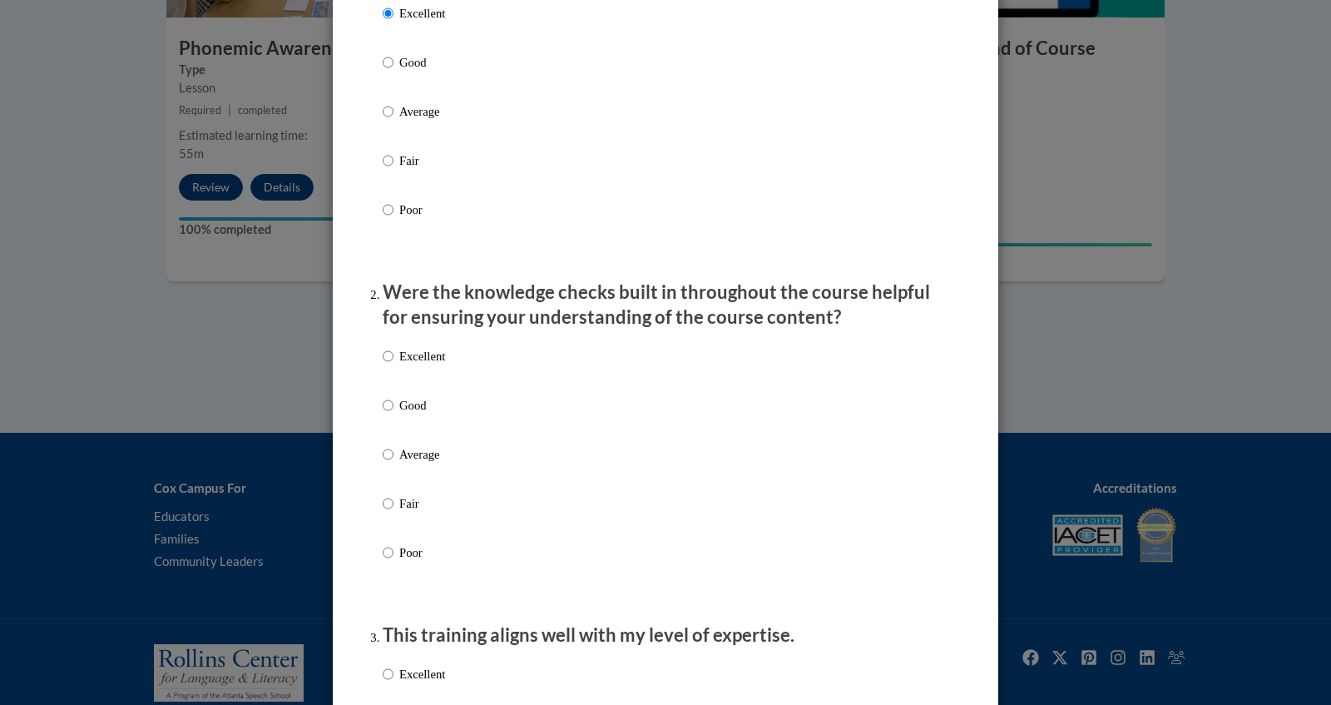
click at [408, 364] on div "Excellent Good Average Fair Poor" at bounding box center [414, 468] width 62 height 258
click at [410, 365] on p "Excellent" at bounding box center [422, 356] width 46 height 18
click at [393, 365] on input "Excellent" at bounding box center [388, 356] width 11 height 18
radio input "true"
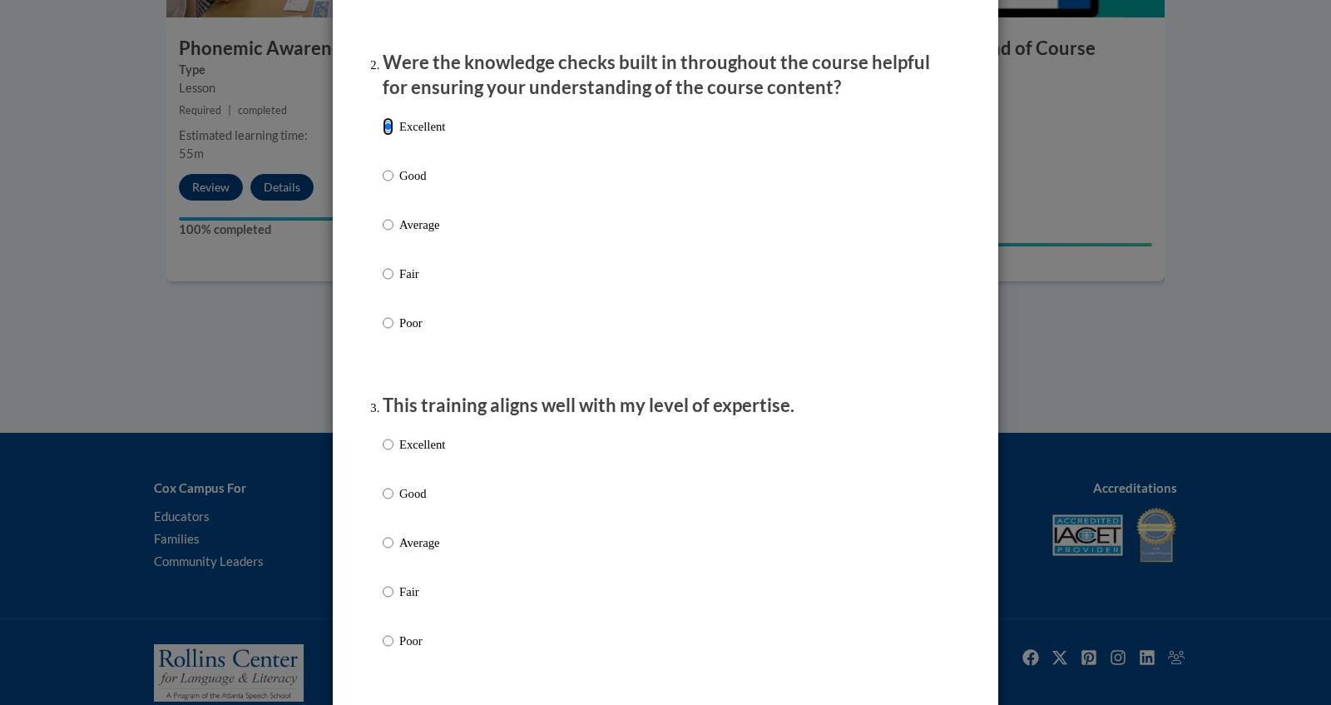
scroll to position [597, 0]
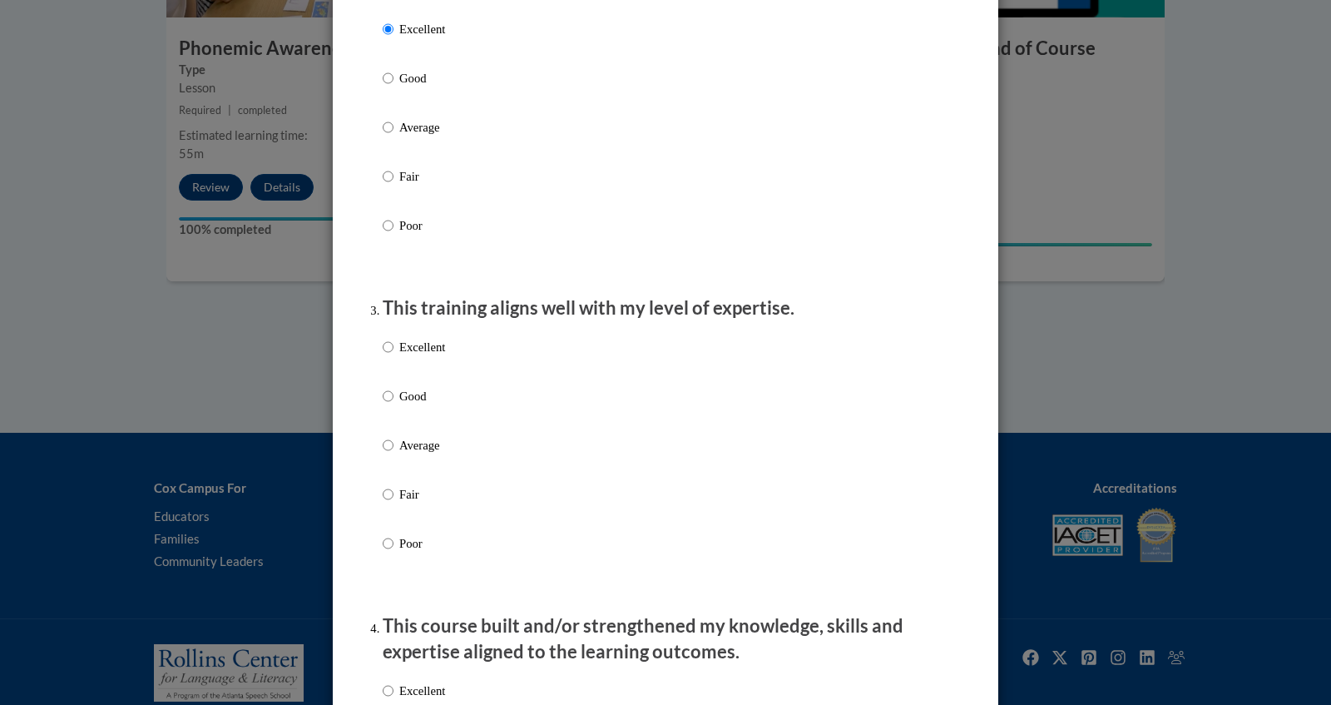
click at [404, 356] on p "Excellent" at bounding box center [422, 347] width 46 height 18
click at [393, 356] on input "Excellent" at bounding box center [388, 347] width 11 height 18
radio input "true"
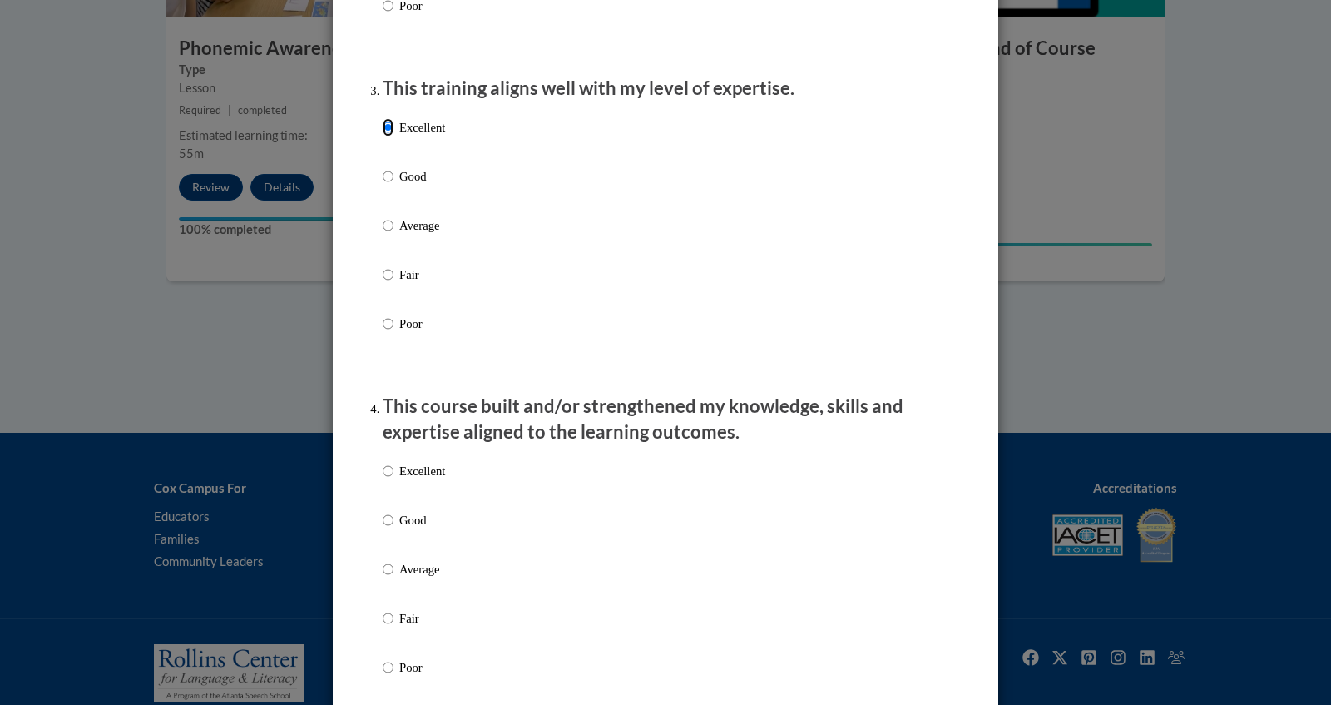
scroll to position [982, 0]
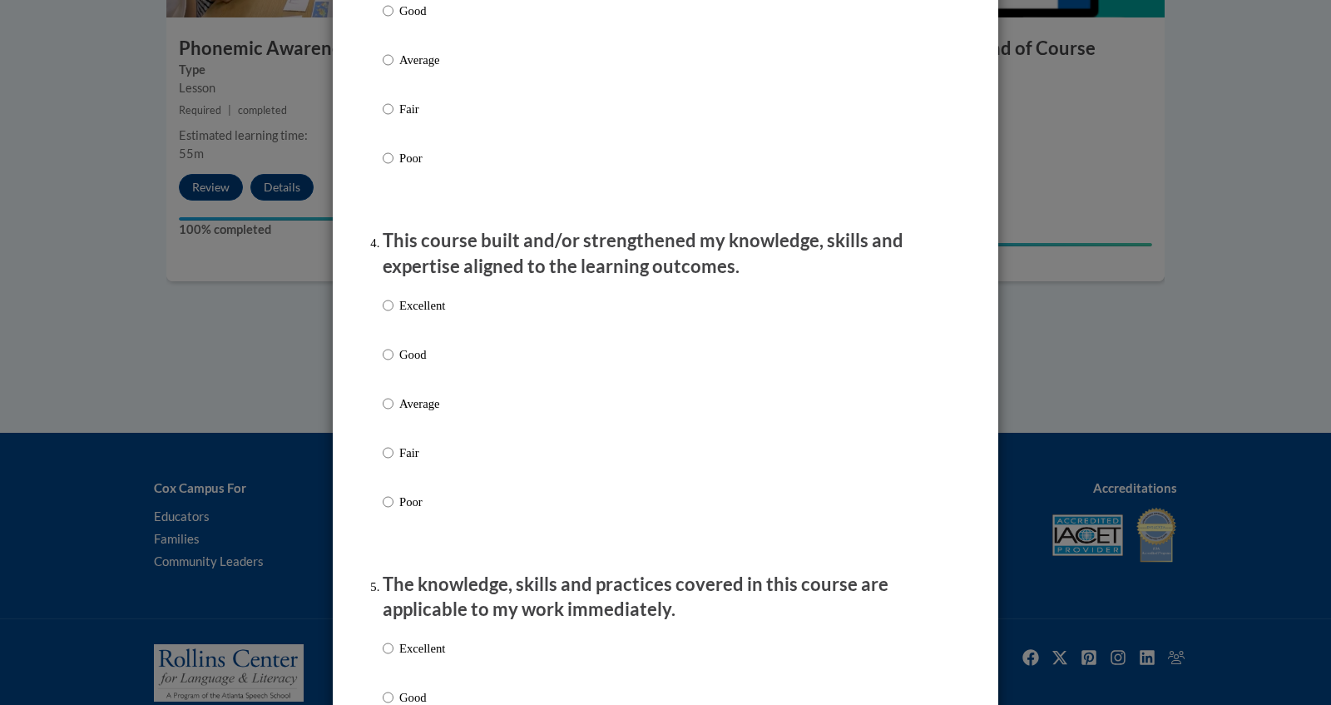
click at [402, 309] on div "Excellent Good Average Fair Poor" at bounding box center [414, 417] width 62 height 258
click at [408, 314] on p "Excellent" at bounding box center [422, 305] width 46 height 18
click at [393, 314] on input "Excellent" at bounding box center [388, 305] width 11 height 18
radio input "true"
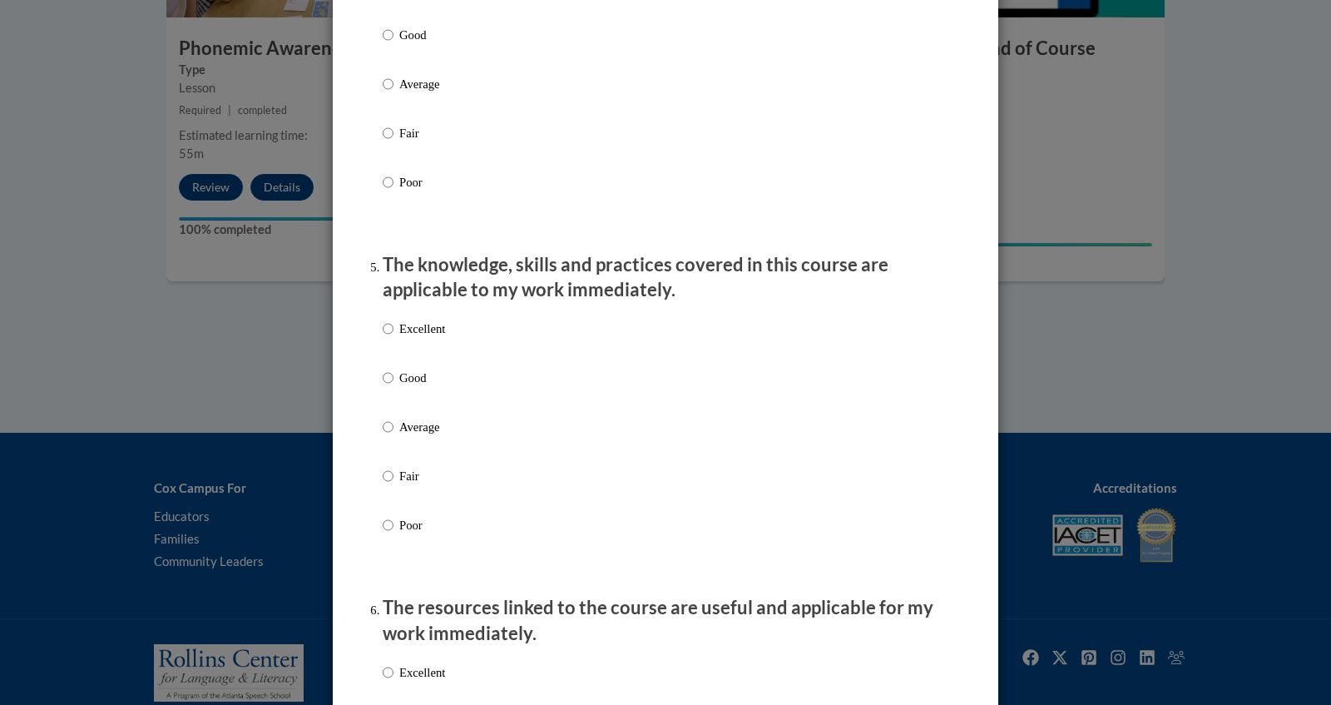
click at [413, 338] on p "Excellent" at bounding box center [422, 328] width 46 height 18
click at [393, 338] on input "Excellent" at bounding box center [388, 328] width 11 height 18
radio input "true"
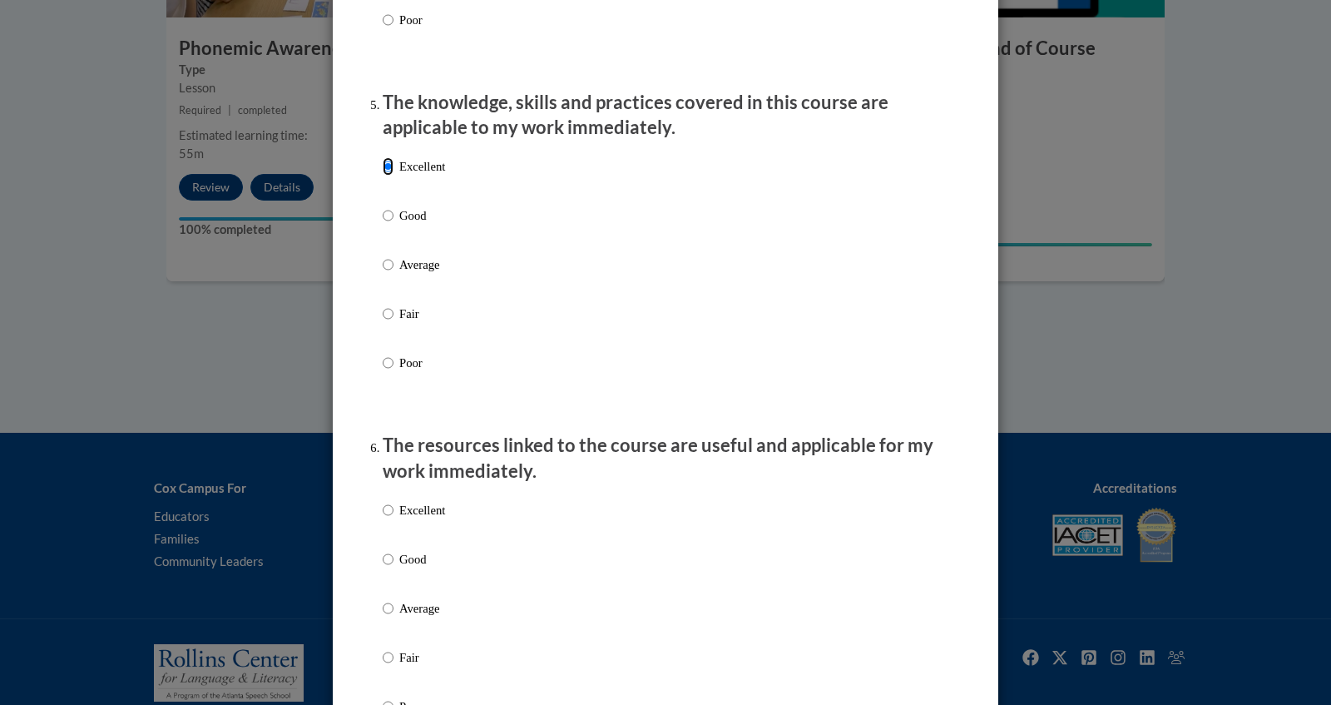
scroll to position [1611, 0]
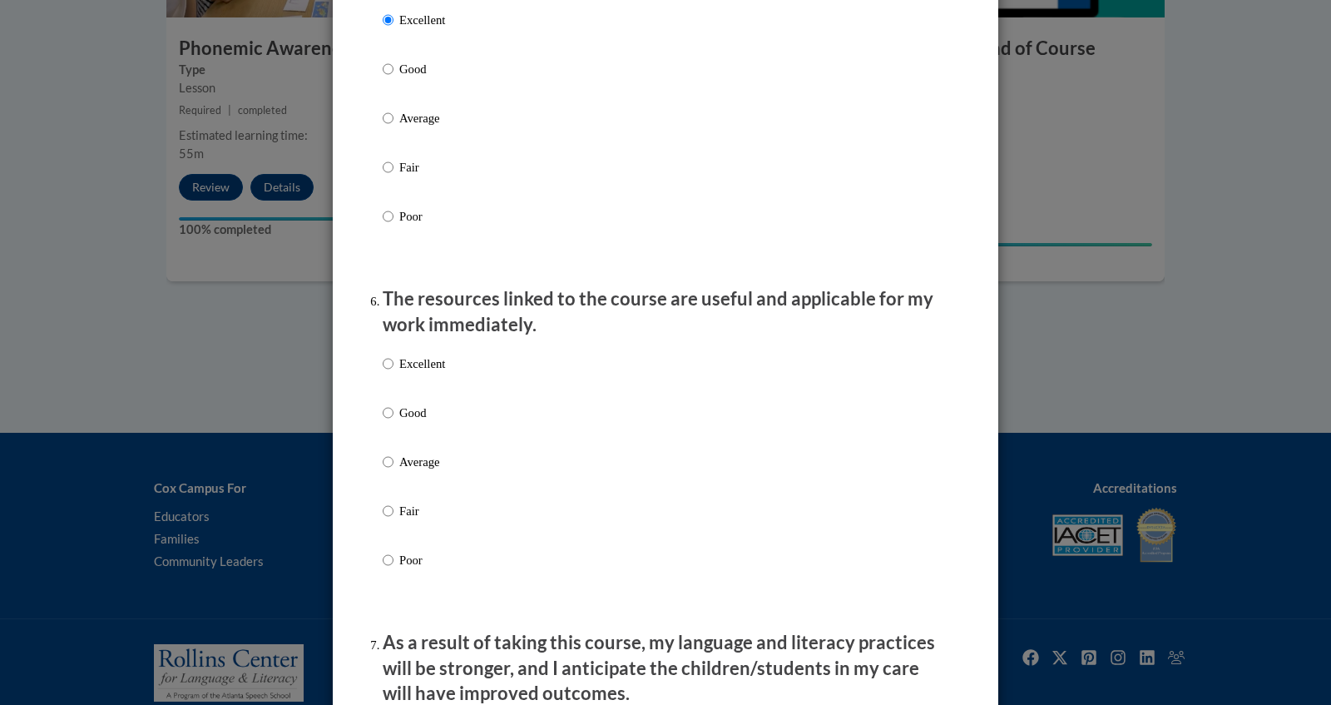
click at [409, 373] on p "Excellent" at bounding box center [422, 363] width 46 height 18
click at [393, 373] on input "Excellent" at bounding box center [388, 363] width 11 height 18
radio input "true"
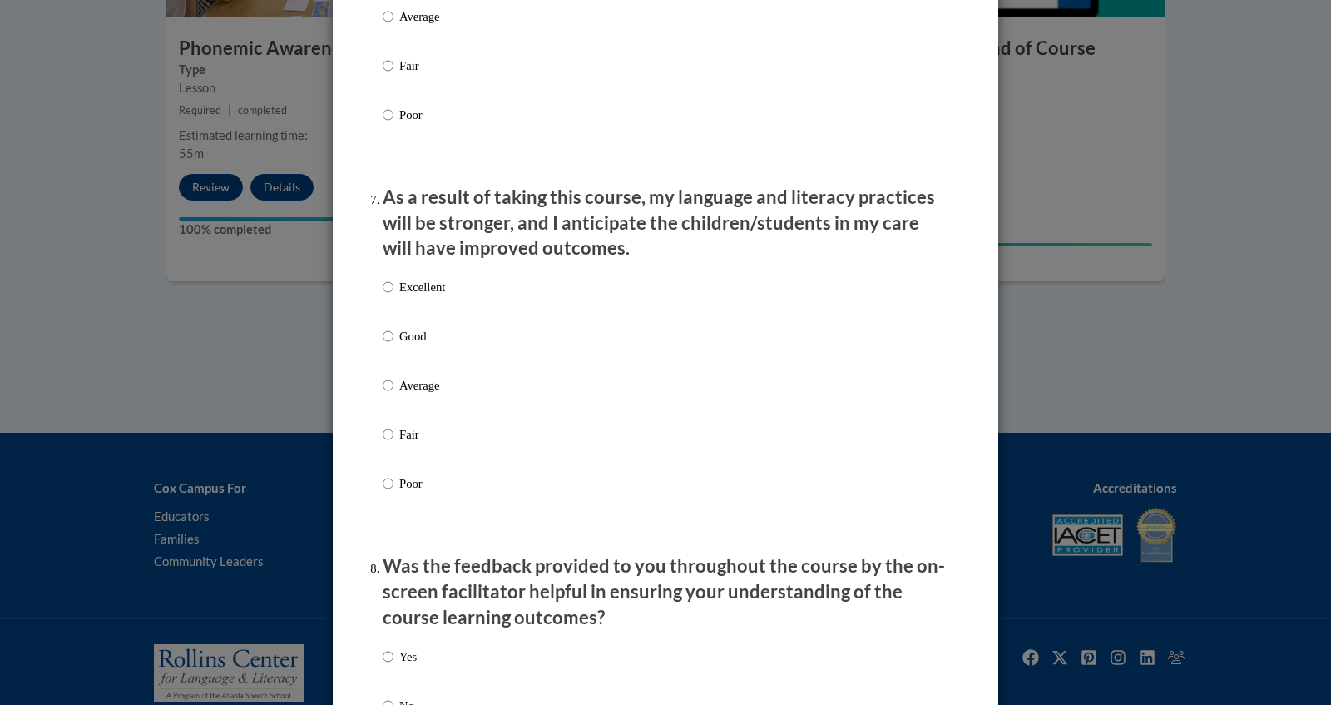
scroll to position [2135, 0]
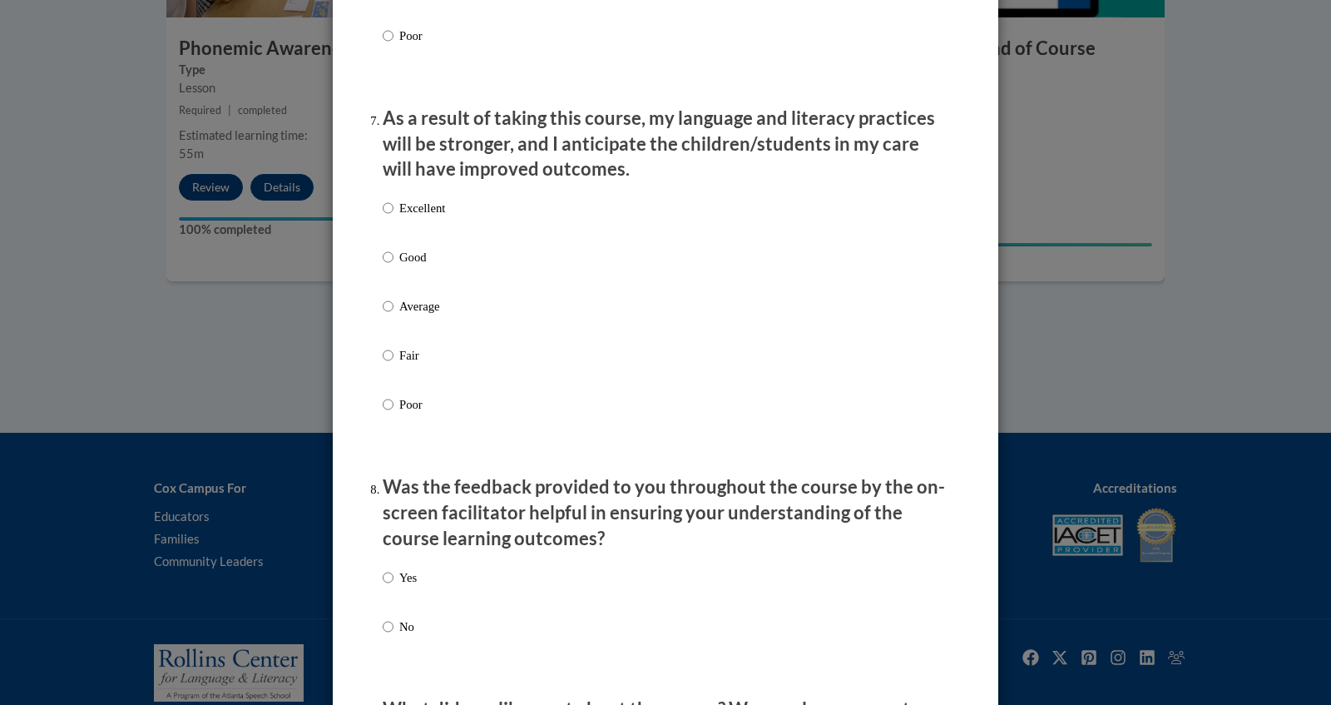
click at [429, 217] on p "Excellent" at bounding box center [422, 208] width 46 height 18
click at [393, 217] on input "Excellent" at bounding box center [388, 208] width 11 height 18
radio input "true"
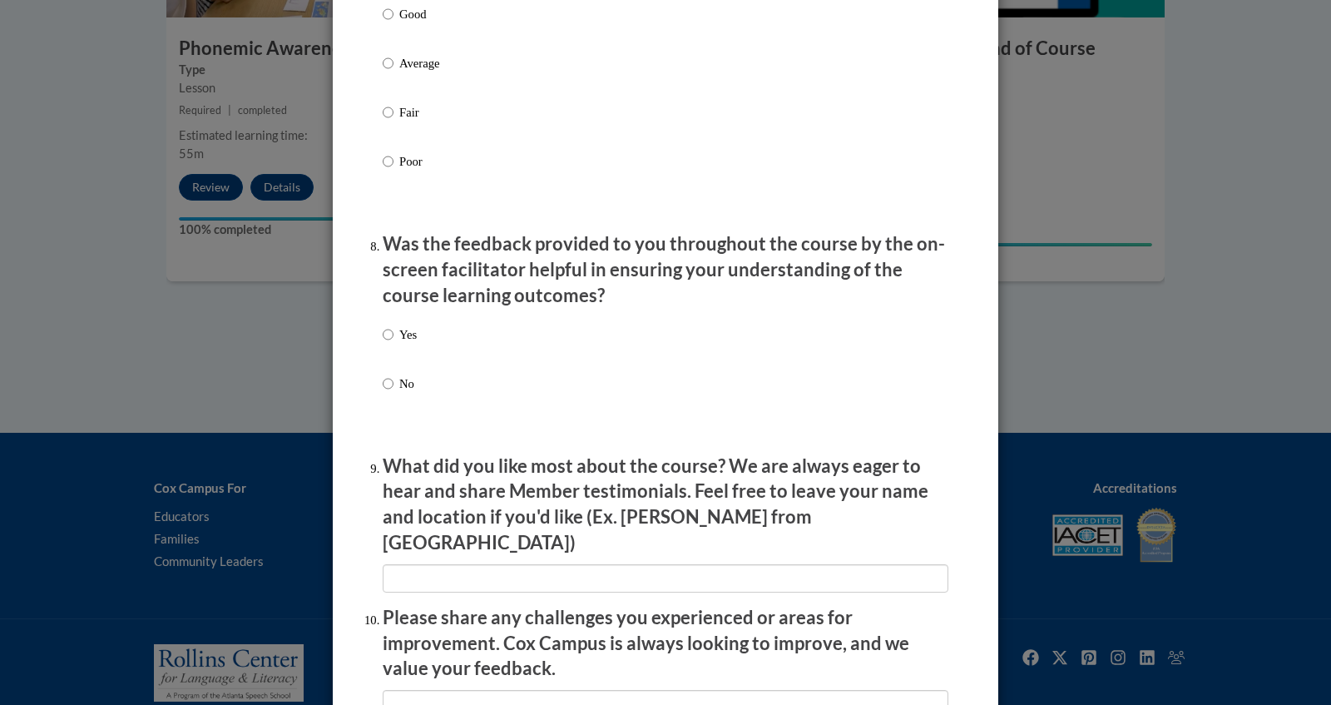
scroll to position [2485, 0]
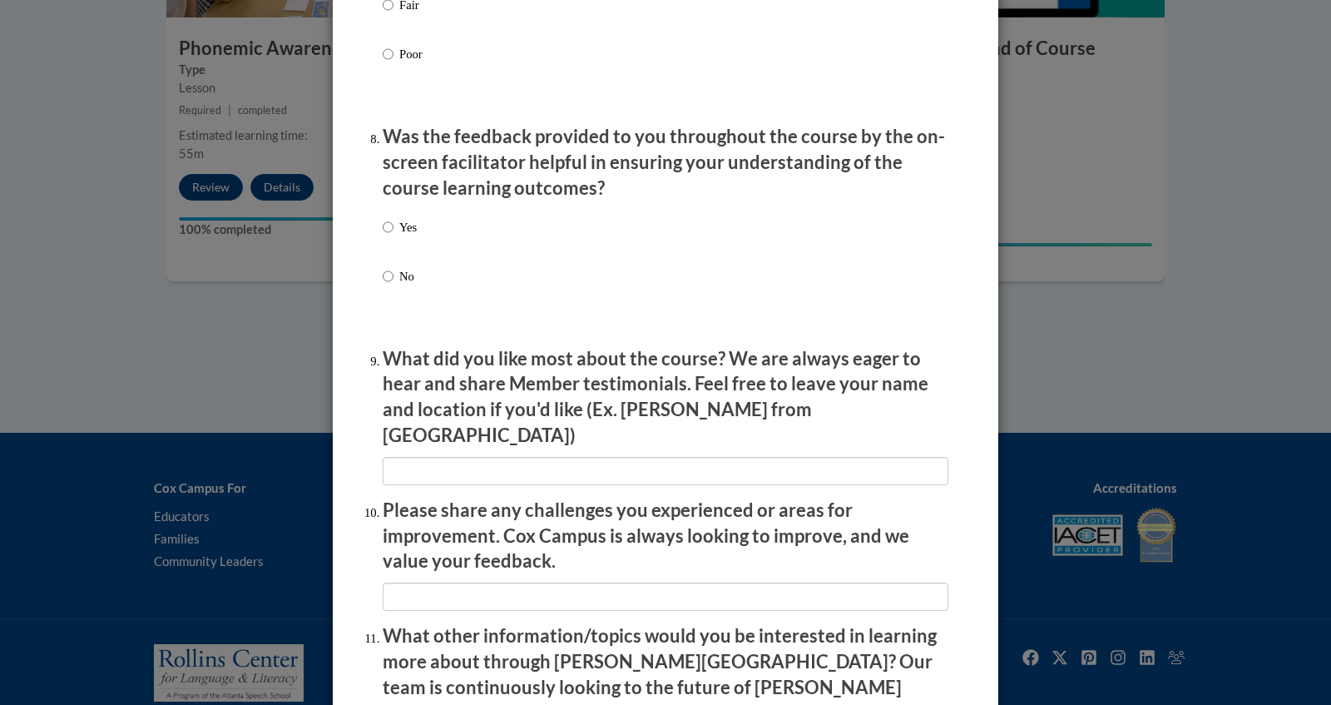
click at [405, 236] on p "Yes" at bounding box center [407, 227] width 17 height 18
click at [393, 236] on input "Yes" at bounding box center [388, 227] width 11 height 18
radio input "true"
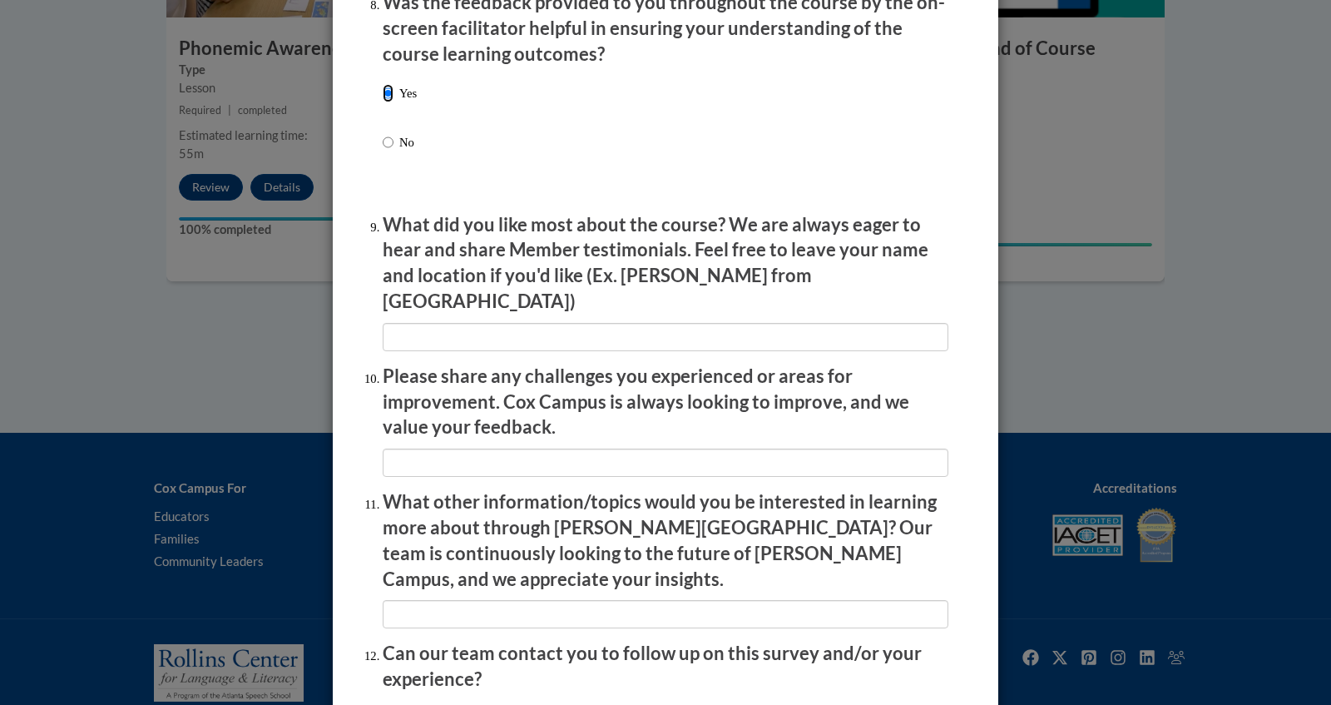
scroll to position [2641, 0]
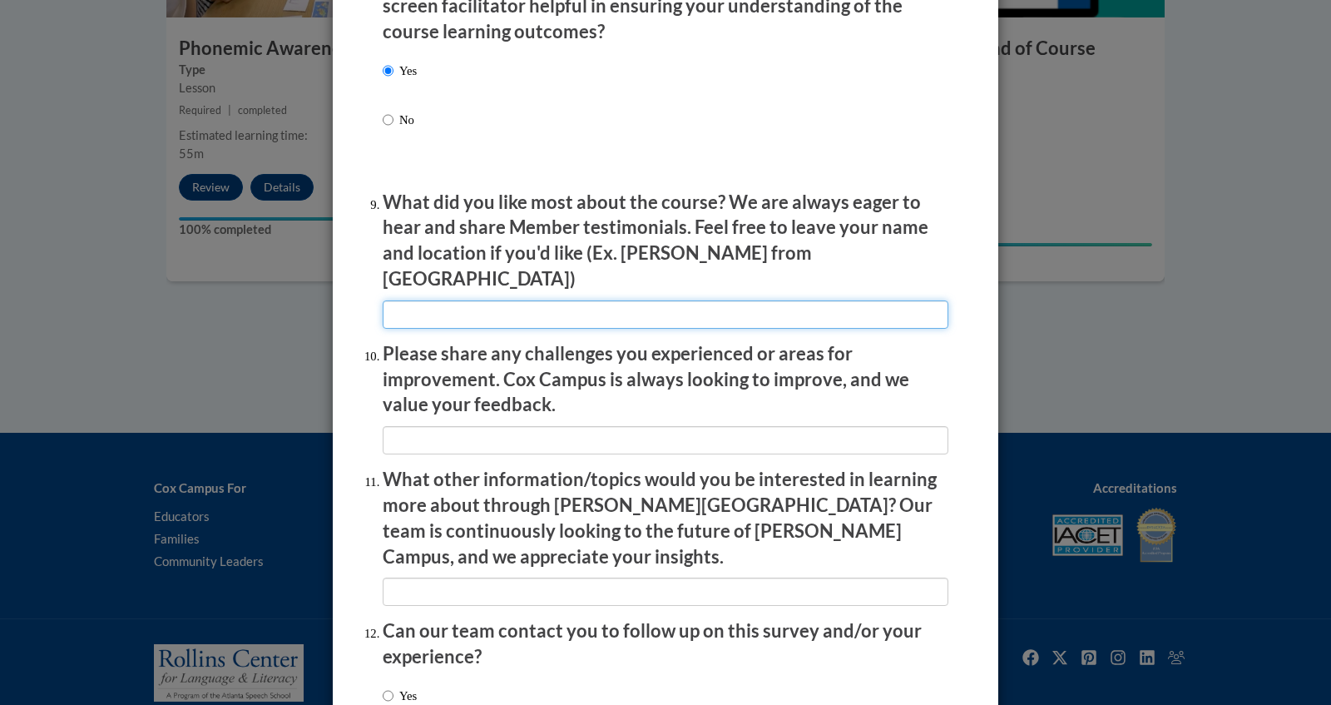
click at [411, 304] on input "textbox" at bounding box center [666, 314] width 566 height 28
type input "easy to follow and very informational"
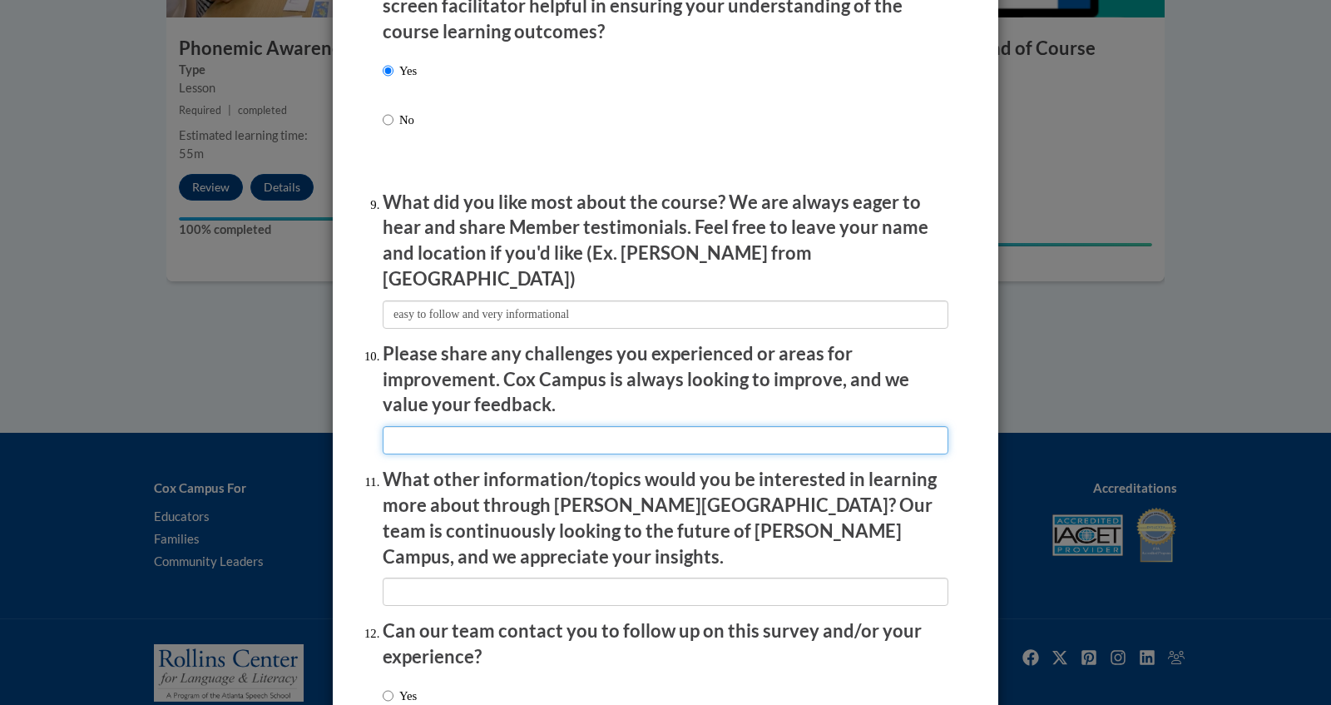
click at [519, 438] on input "textbox" at bounding box center [666, 440] width 566 height 28
type input "n/a"
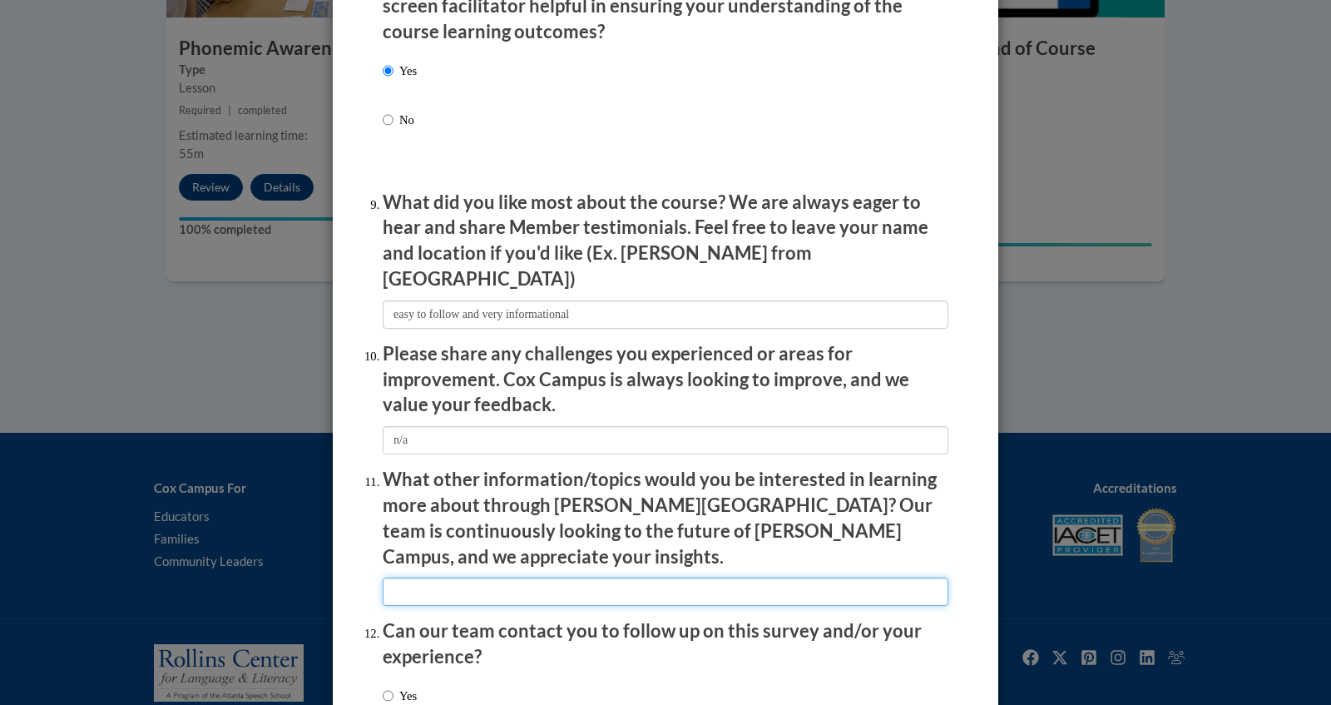
click at [517, 577] on input "textbox" at bounding box center [666, 591] width 566 height 28
type input "n/a"
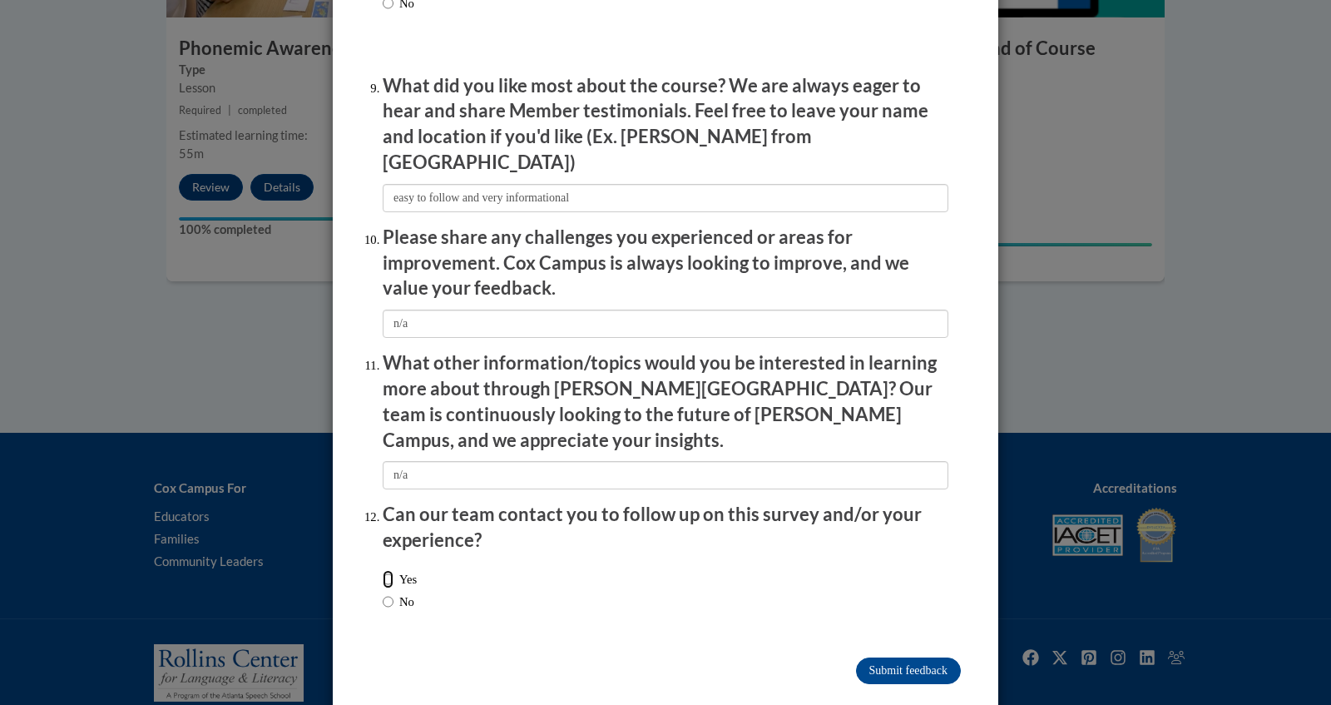
click at [390, 570] on input "Yes" at bounding box center [388, 579] width 11 height 18
radio input "true"
click at [919, 657] on input "Submit feedback" at bounding box center [908, 670] width 105 height 27
